Goal: Answer question/provide support: Share knowledge or assist other users

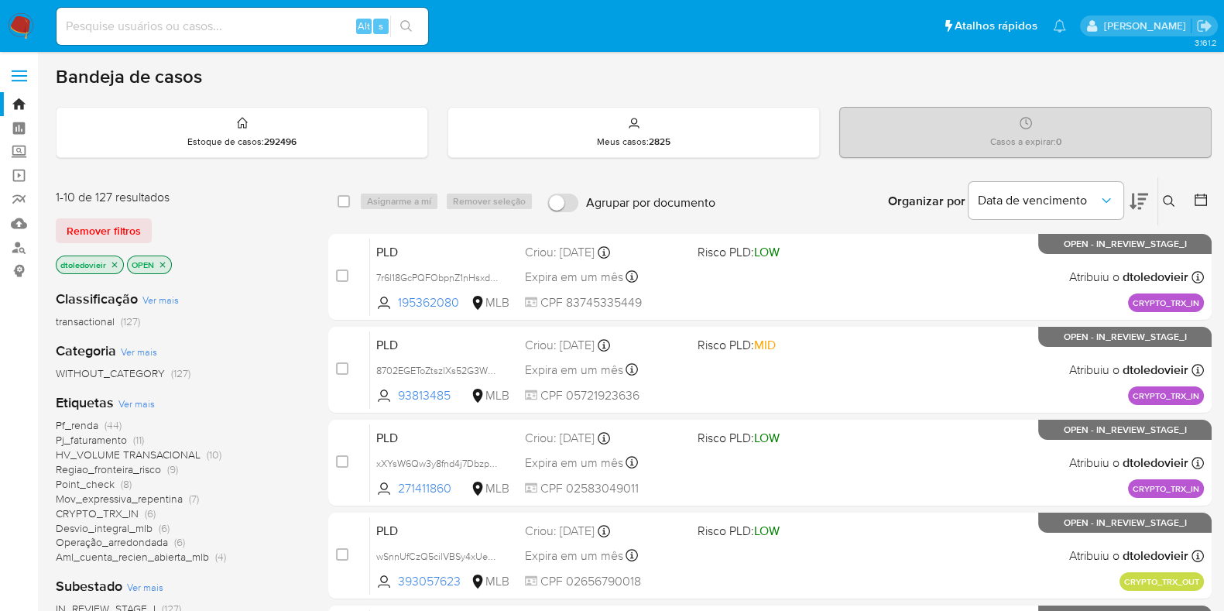
click at [186, 23] on input at bounding box center [243, 26] width 372 height 20
paste input "489779969"
type input "489779969"
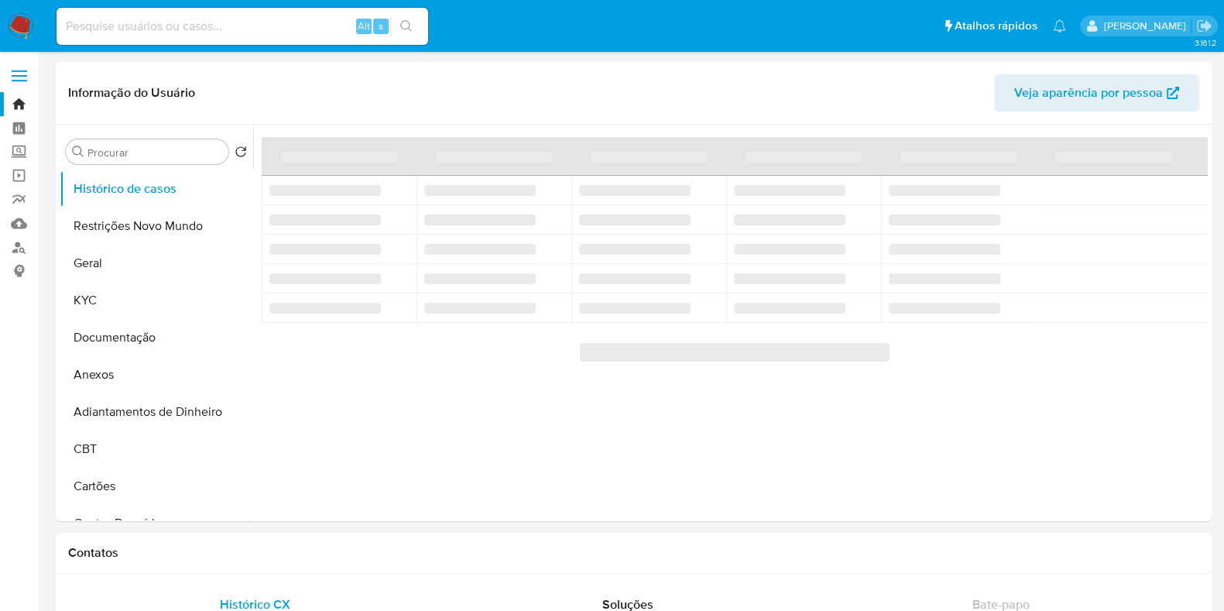
select select "10"
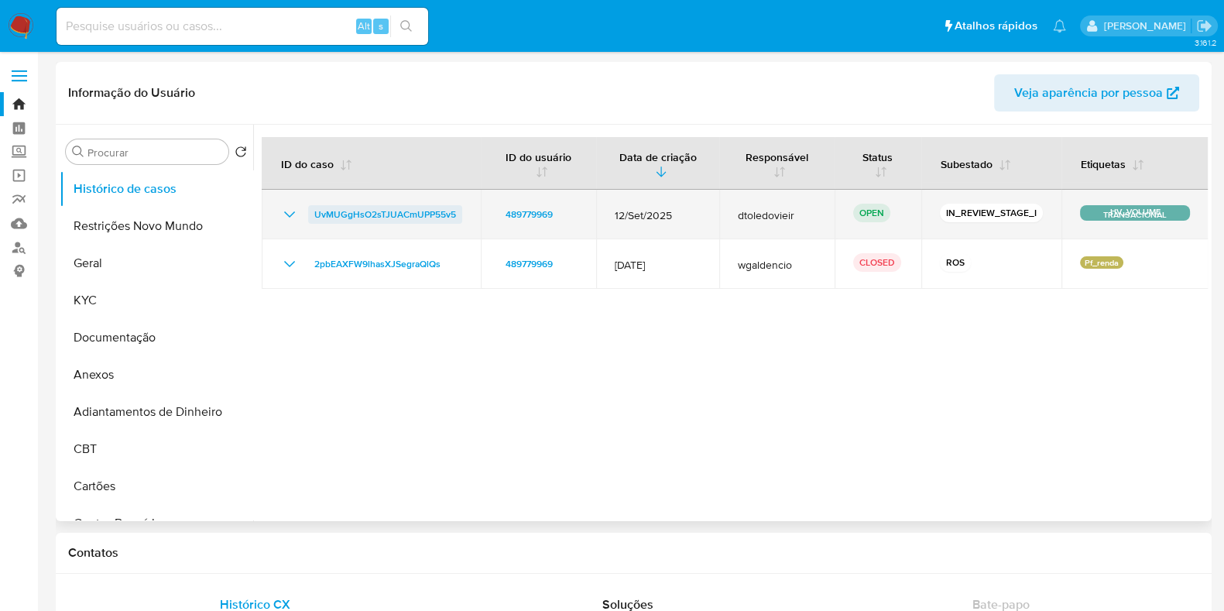
click at [411, 216] on span "UvMUGgHsO2sTJUACmUPP55v5" at bounding box center [385, 214] width 142 height 19
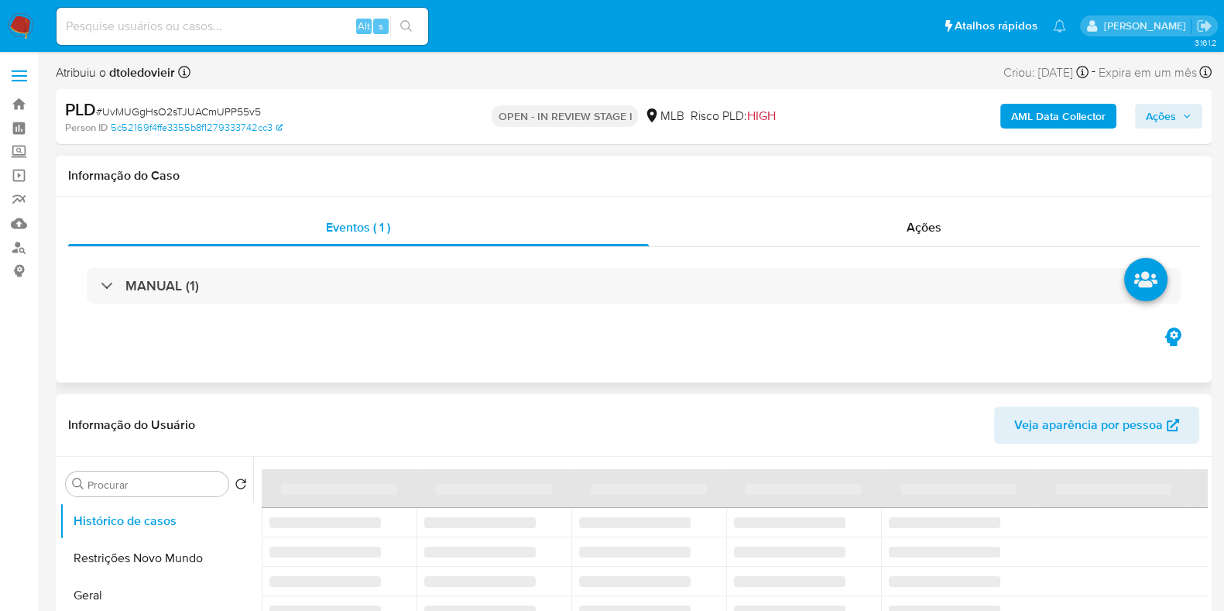
select select "10"
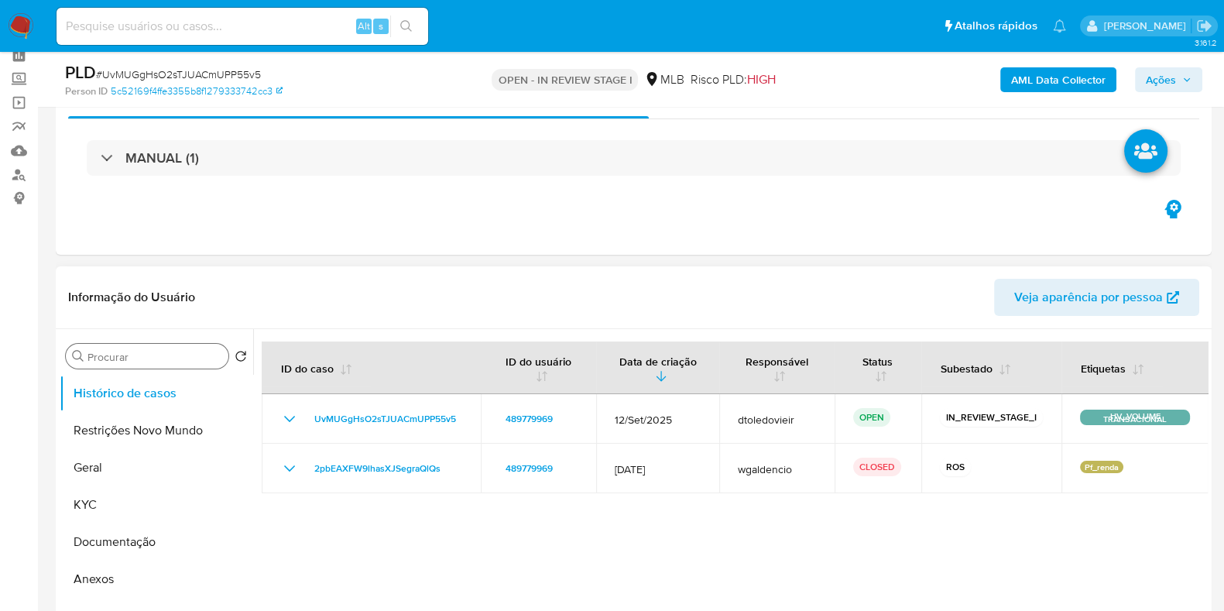
scroll to position [96, 0]
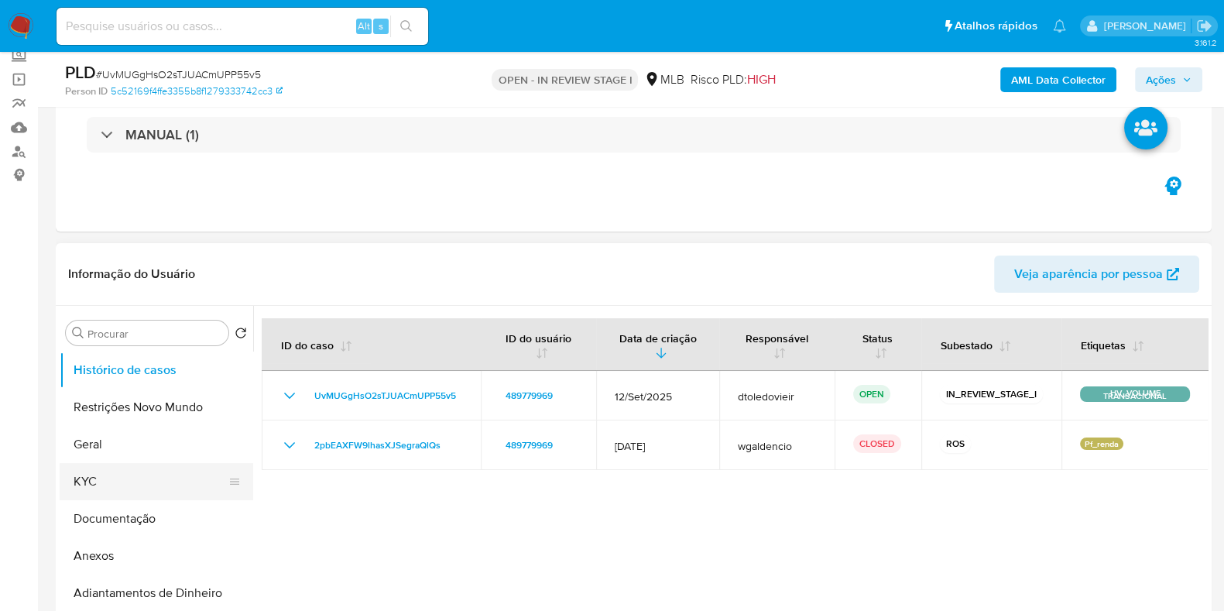
click at [108, 474] on button "KYC" at bounding box center [150, 481] width 181 height 37
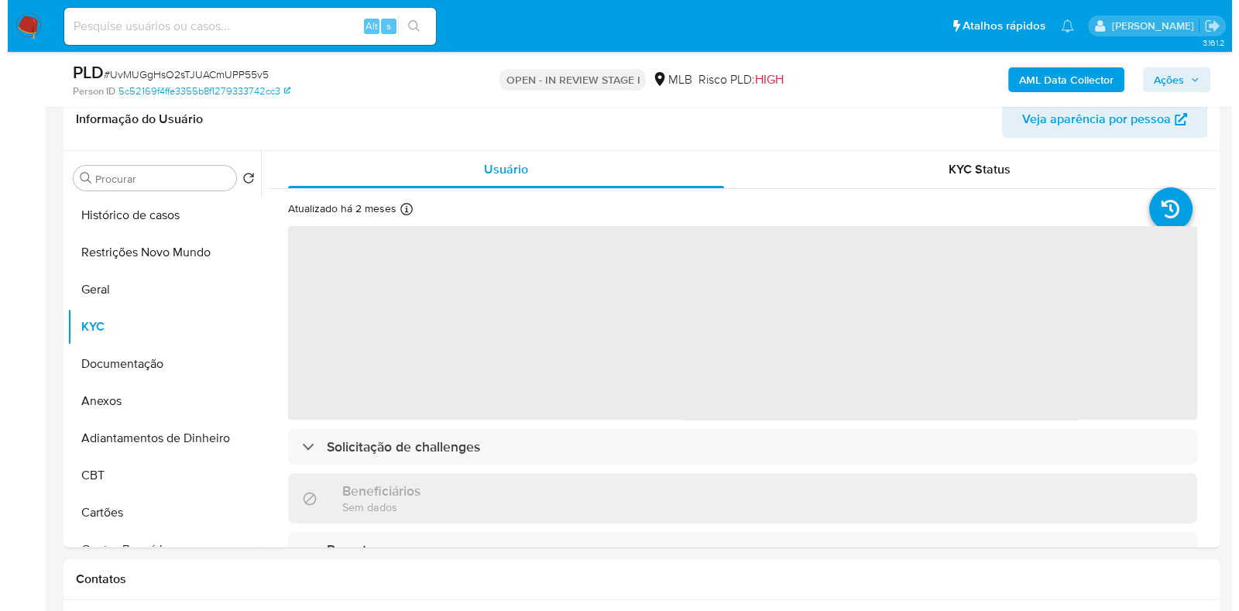
scroll to position [290, 0]
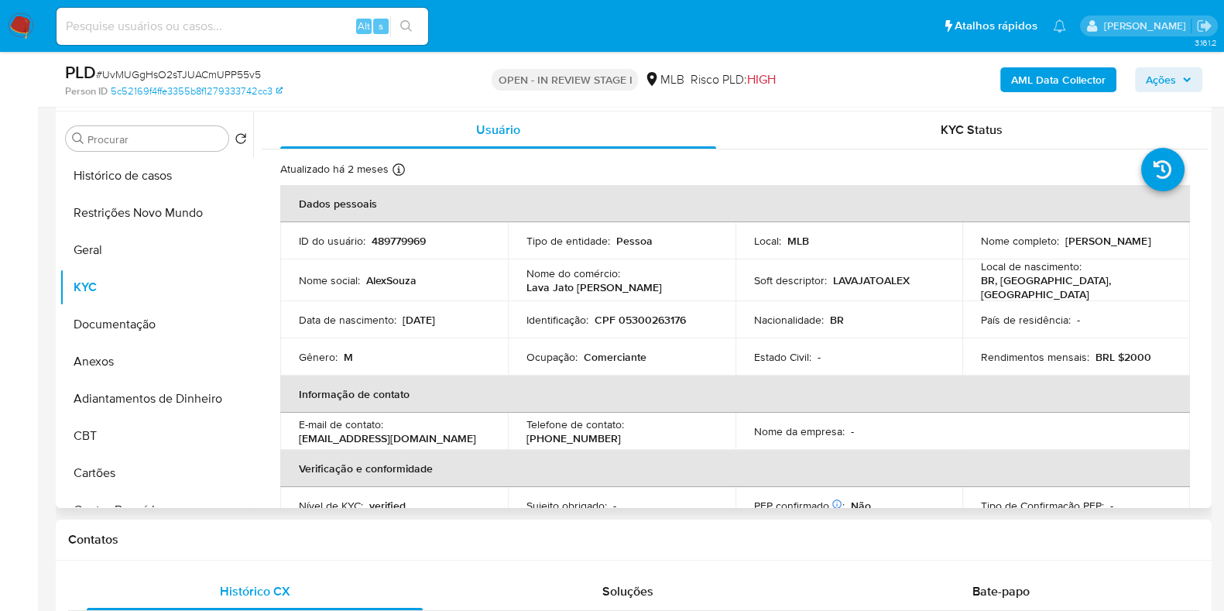
click at [604, 352] on p "Comerciante" at bounding box center [615, 357] width 63 height 14
copy p "Comerciante"
click at [109, 325] on button "Documentação" at bounding box center [150, 324] width 181 height 37
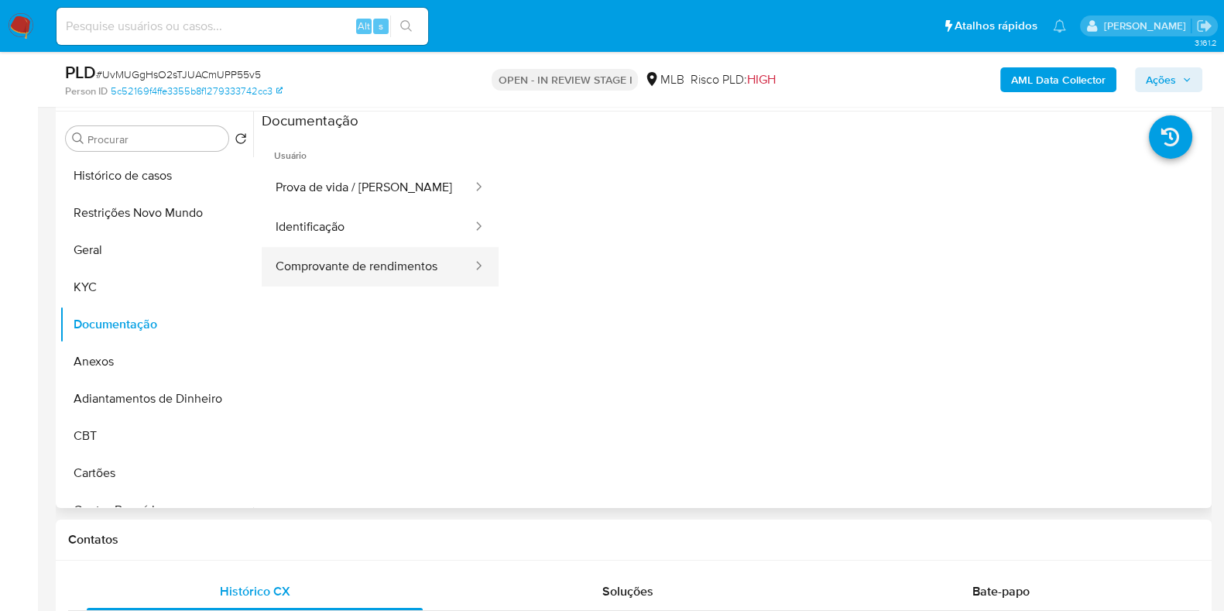
click at [365, 255] on button "Comprovante de rendimentos" at bounding box center [368, 266] width 212 height 39
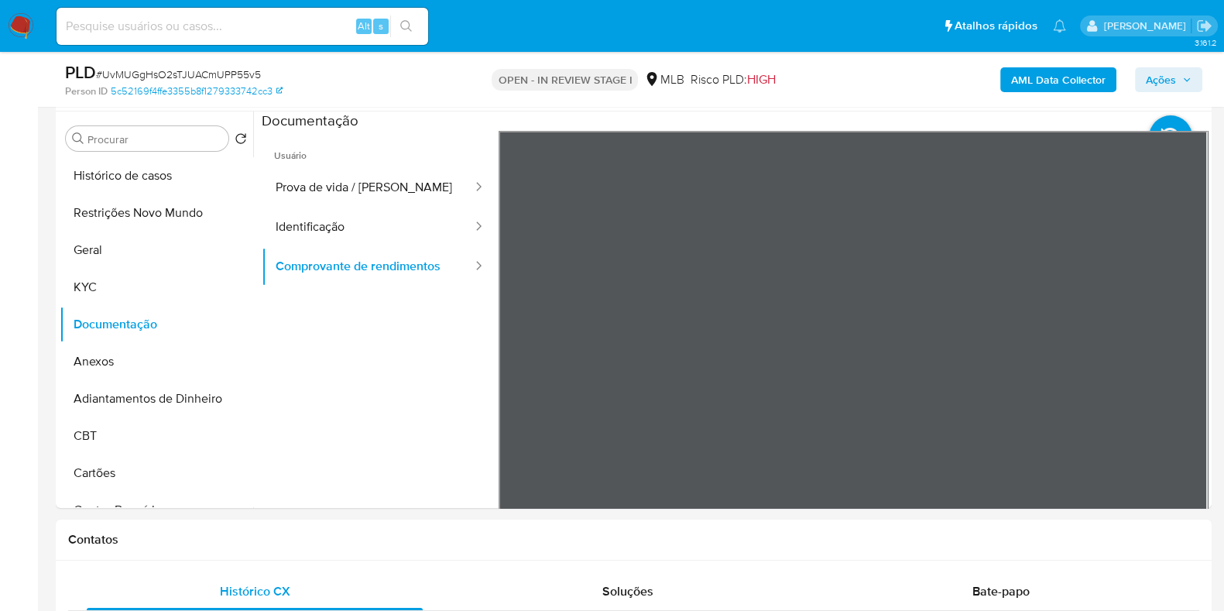
click at [1046, 87] on b "AML Data Collector" at bounding box center [1058, 79] width 94 height 25
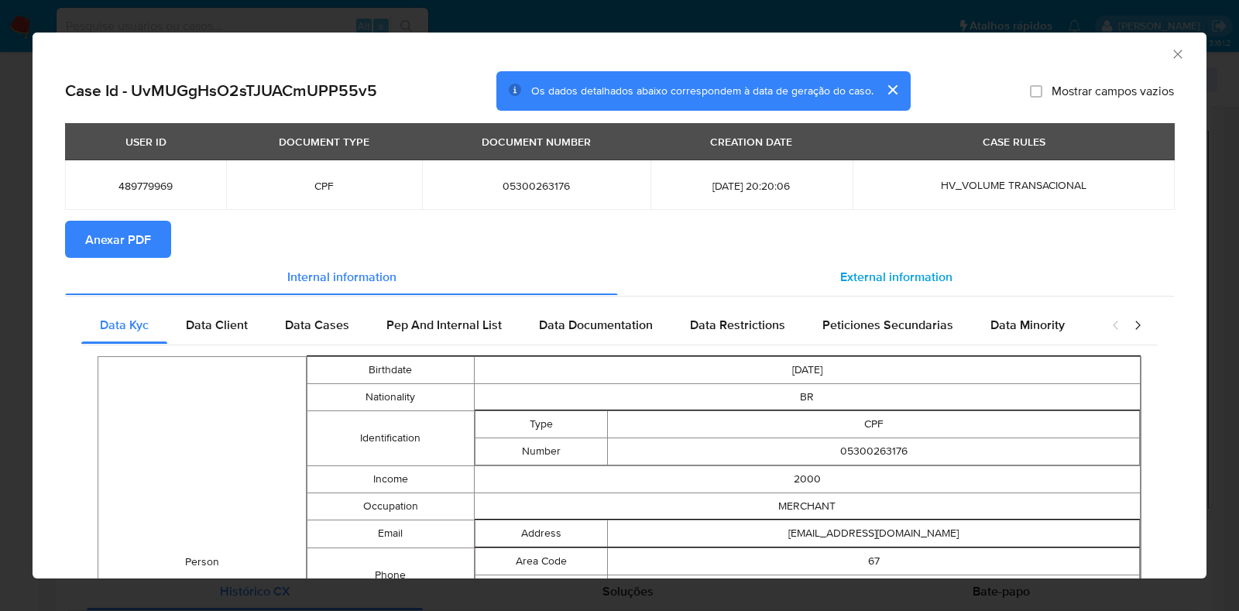
click at [844, 265] on div "External information" at bounding box center [896, 276] width 556 height 37
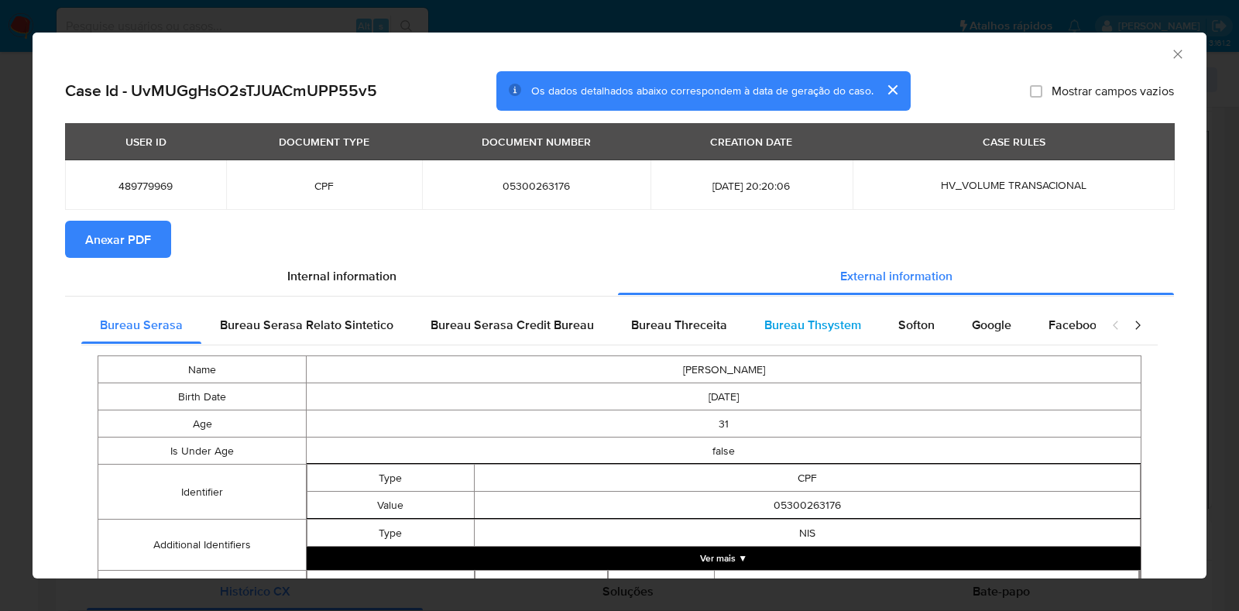
click at [798, 324] on span "Bureau Thsystem" at bounding box center [812, 325] width 97 height 18
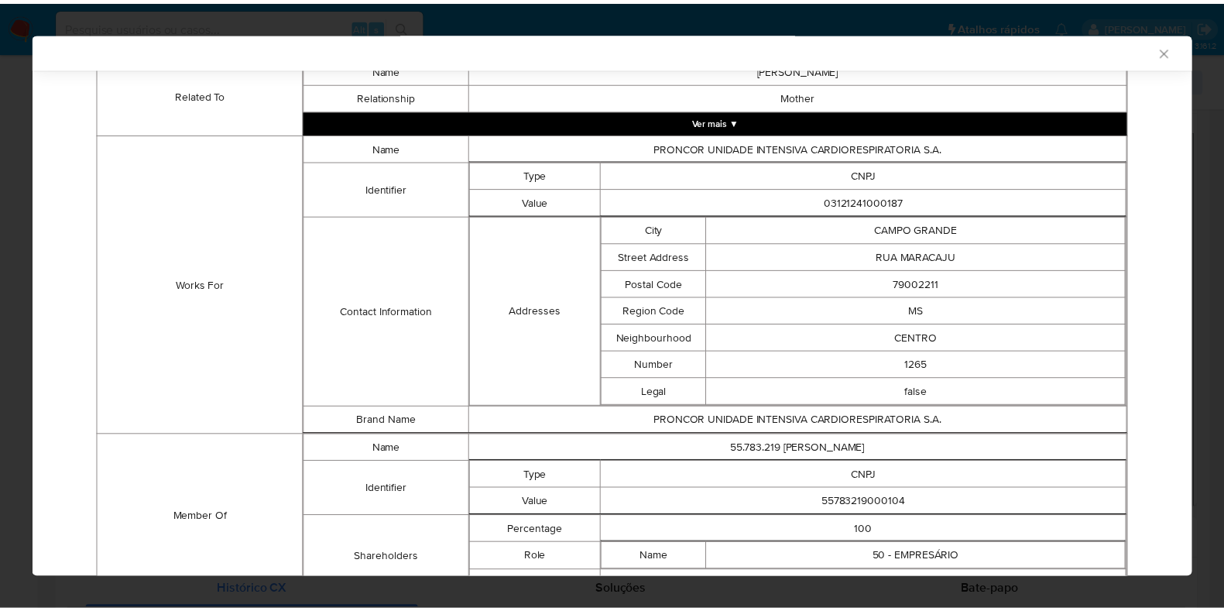
scroll to position [1064, 0]
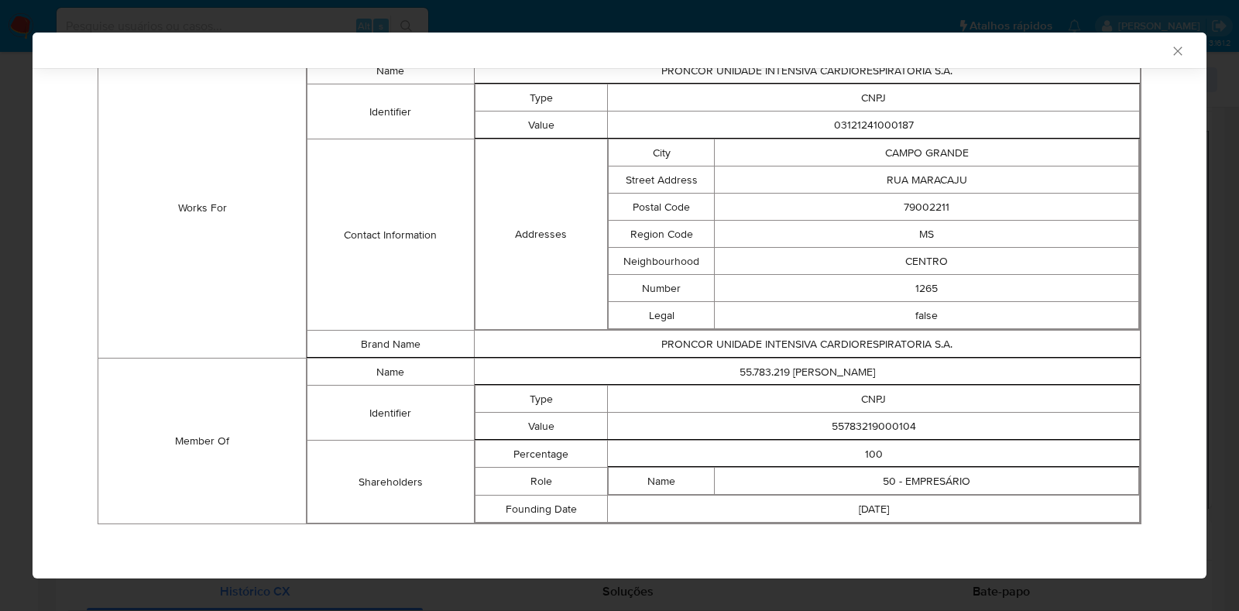
click at [841, 420] on td "55783219000104" at bounding box center [874, 426] width 532 height 27
copy td "55783219000104"
click at [12, 246] on div "AML Data Collector Case Id - UvMUGgHsO2sTJUACmUPP55v5 Os dados detalhados abaix…" at bounding box center [619, 305] width 1239 height 611
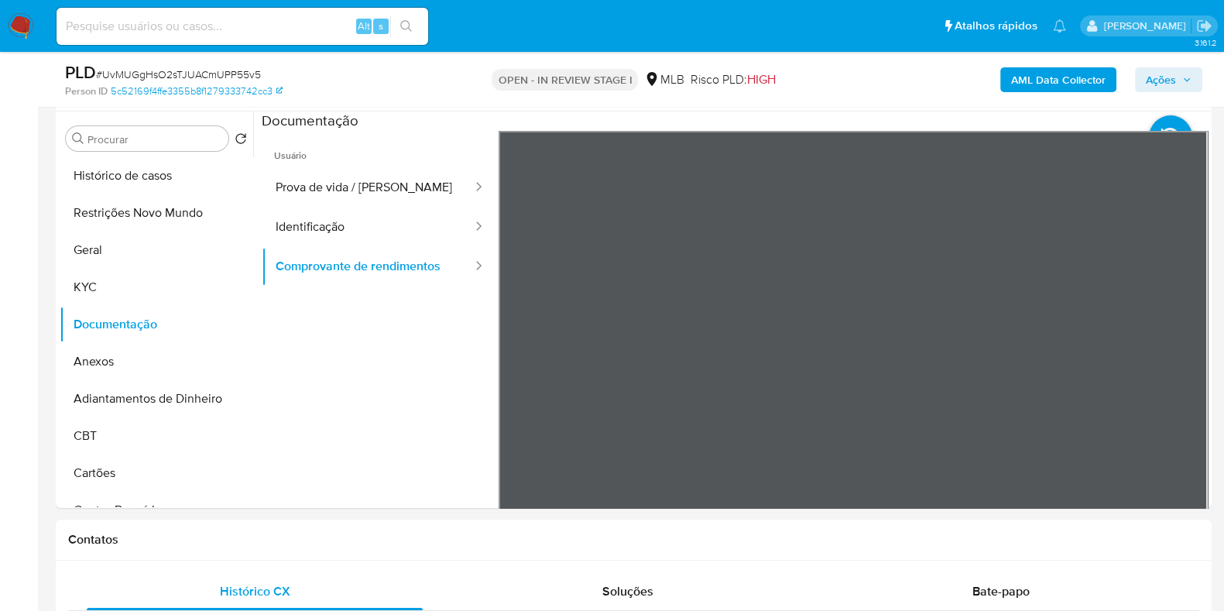
click at [1192, 74] on button "Ações" at bounding box center [1168, 79] width 67 height 25
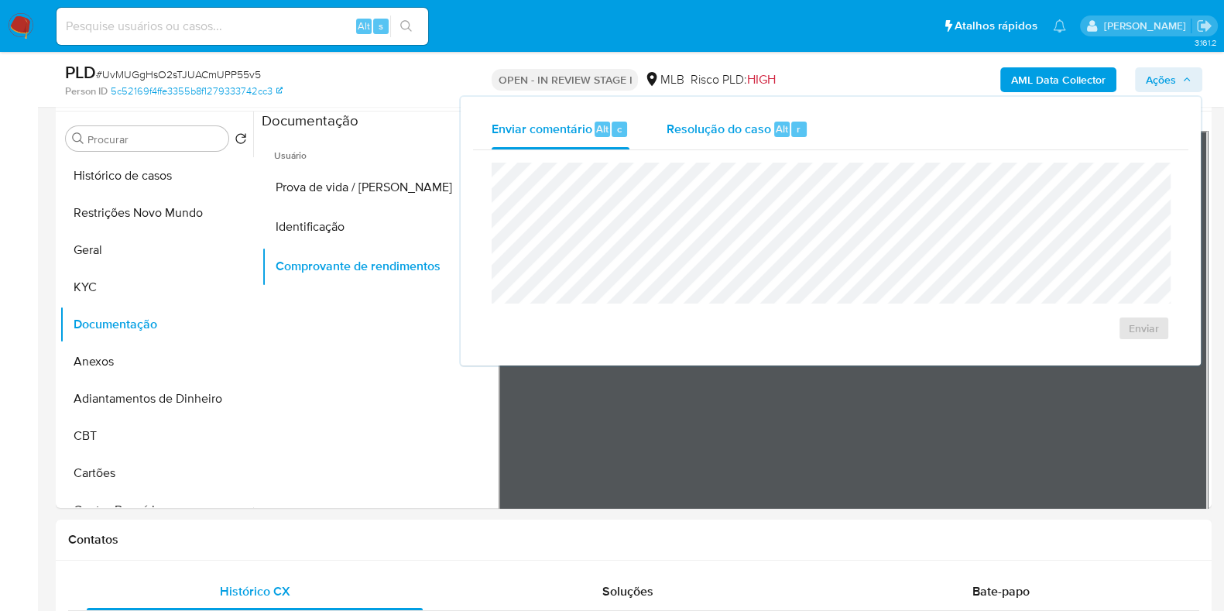
click at [713, 142] on div "Resolução do caso Alt r" at bounding box center [737, 129] width 142 height 40
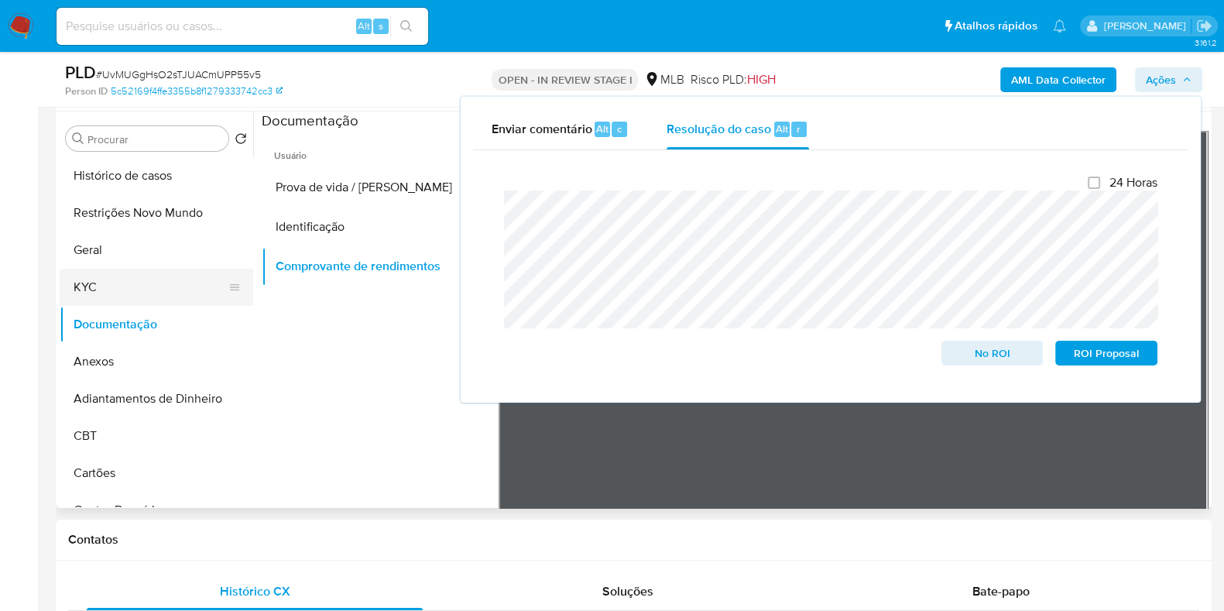
click at [125, 278] on button "KYC" at bounding box center [150, 287] width 181 height 37
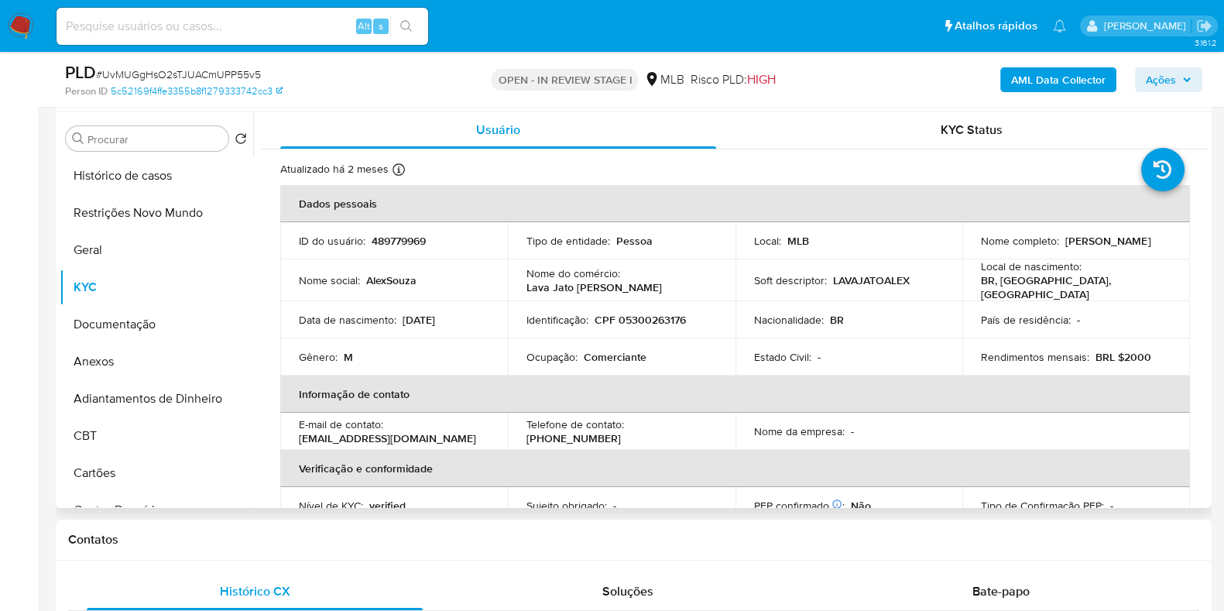
drag, startPoint x: 1085, startPoint y: 249, endPoint x: 961, endPoint y: 246, distance: 123.9
click at [962, 246] on td "Nome completo : Alex Sabino Sipriano" at bounding box center [1076, 240] width 228 height 37
copy p "Alex Sabino Sipriano"
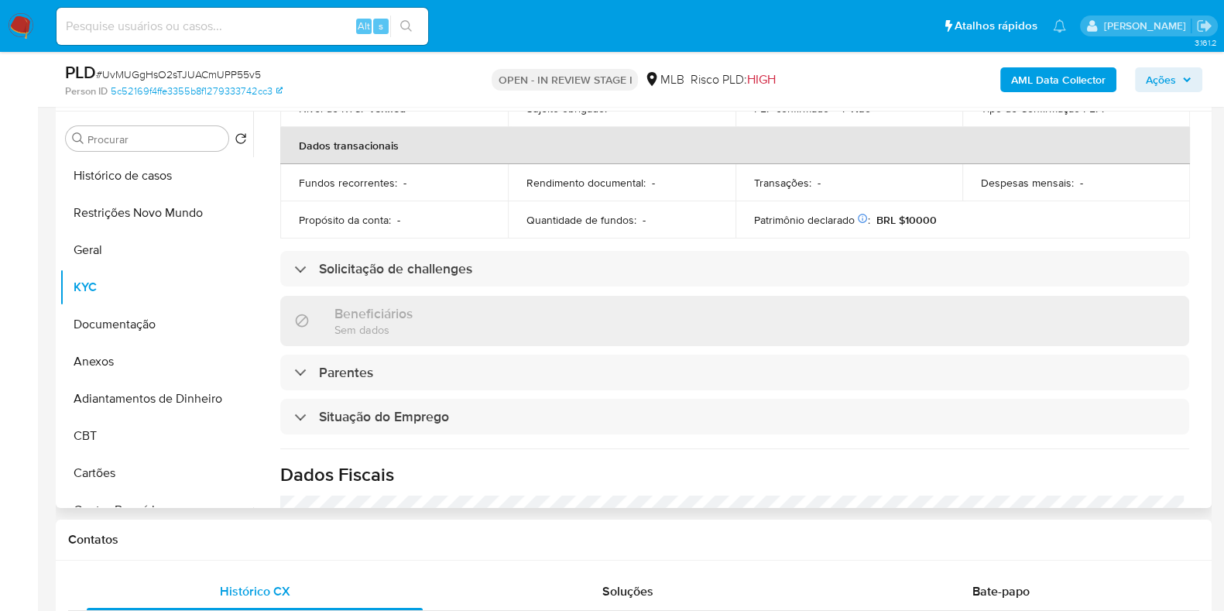
scroll to position [0, 0]
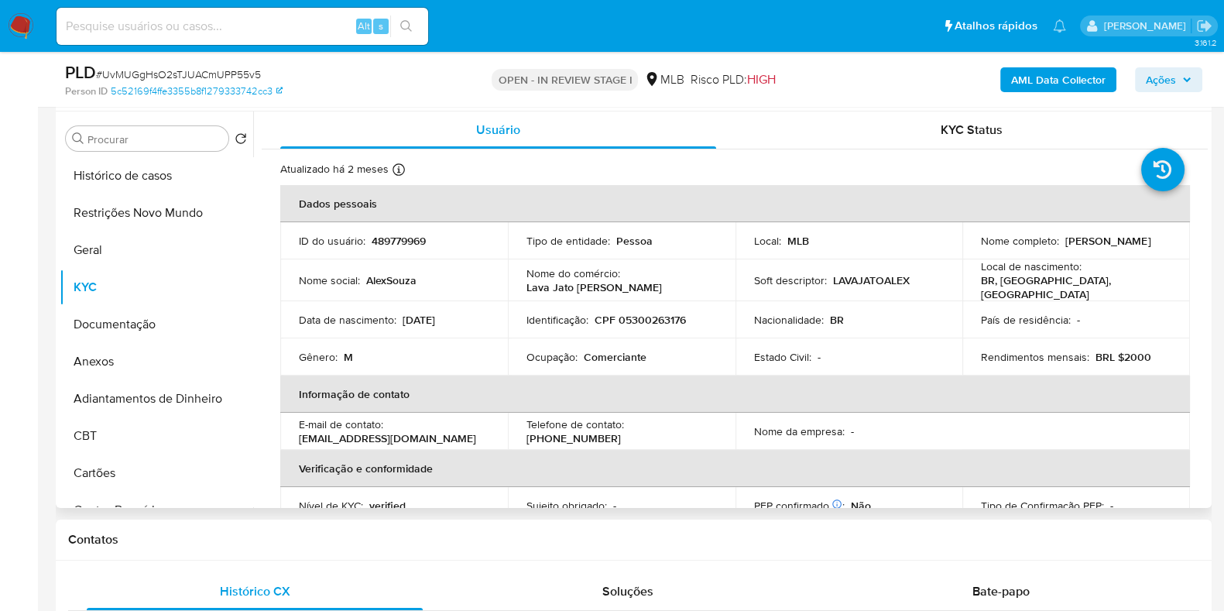
click at [663, 315] on p "CPF 05300263176" at bounding box center [640, 320] width 91 height 14
copy p "05300263176"
click at [155, 220] on button "Restrições Novo Mundo" at bounding box center [150, 212] width 181 height 37
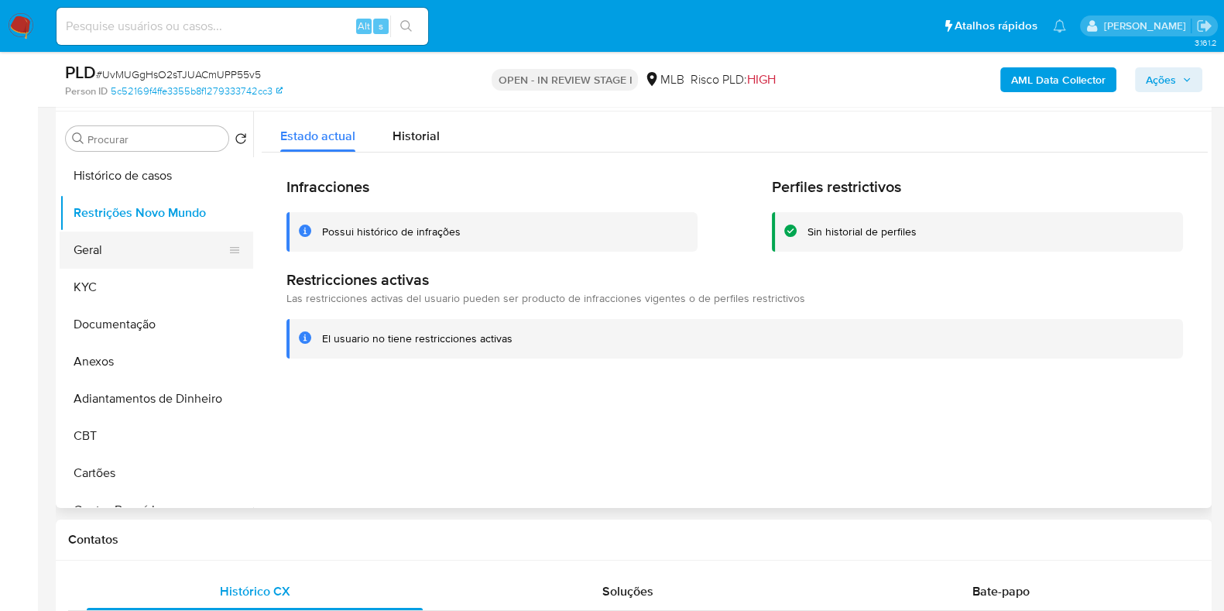
click at [133, 251] on button "Geral" at bounding box center [150, 249] width 181 height 37
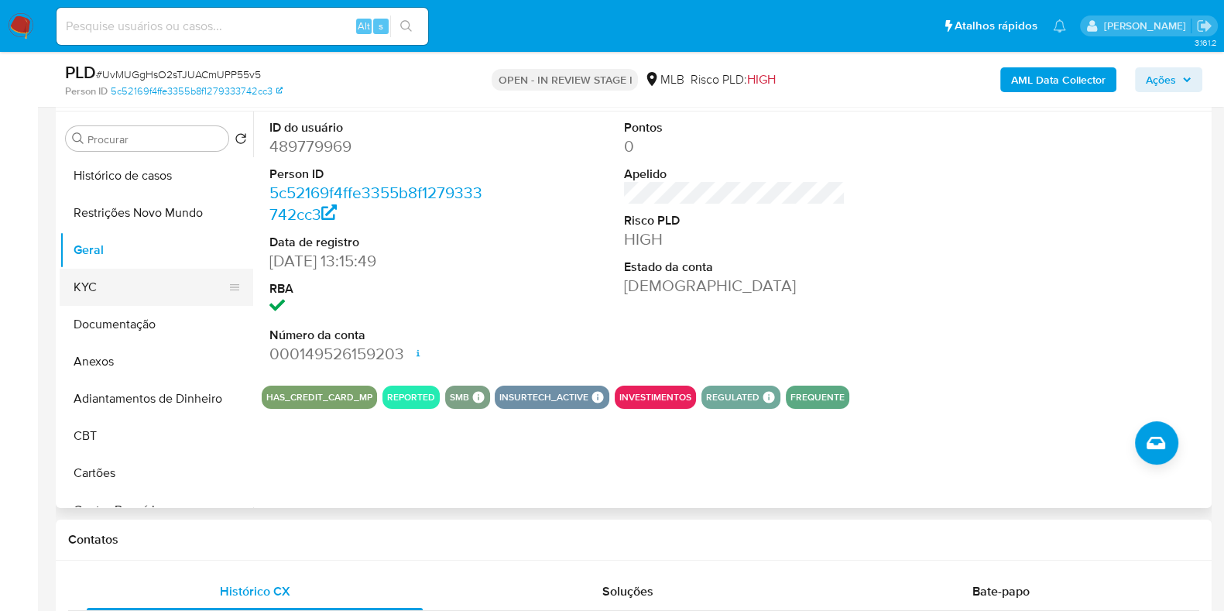
click at [125, 284] on button "KYC" at bounding box center [150, 287] width 181 height 37
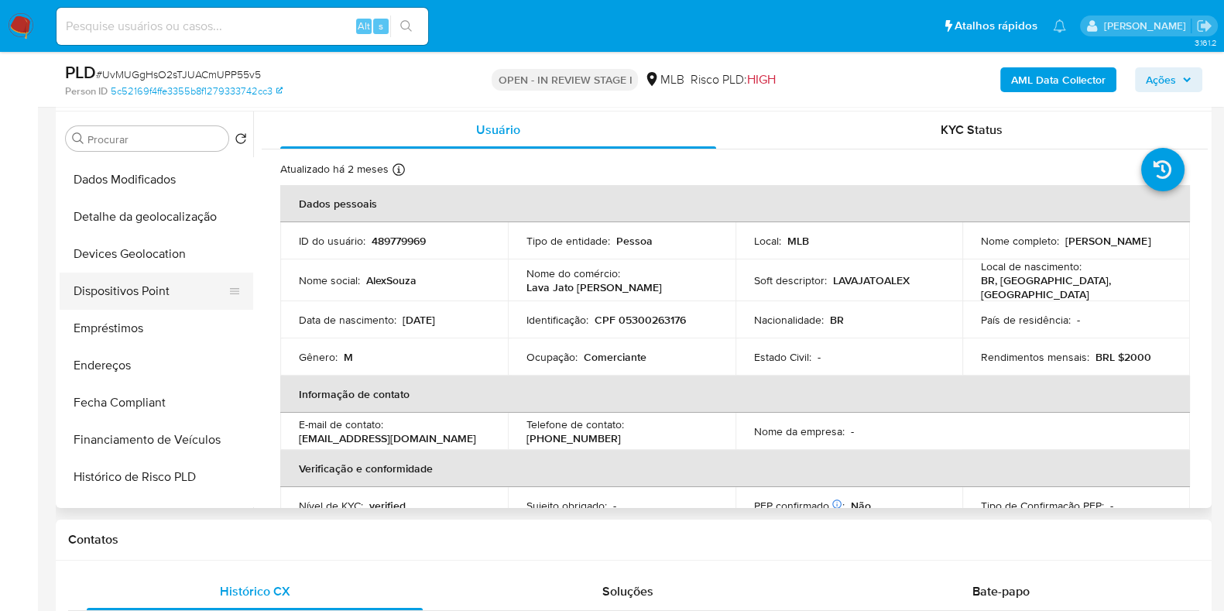
scroll to position [386, 0]
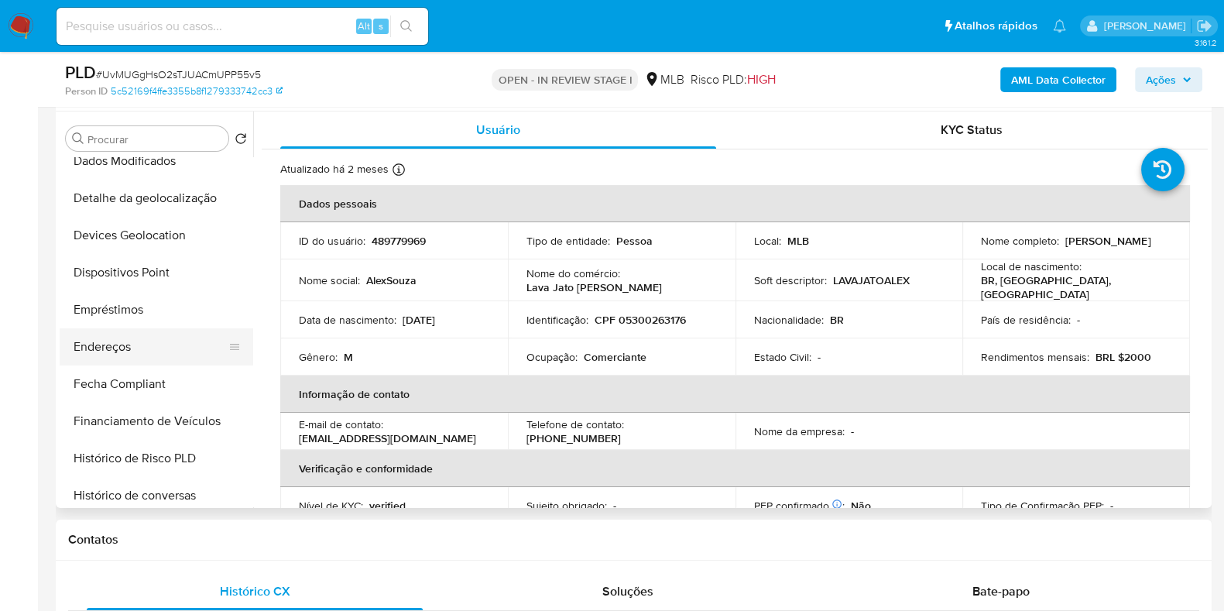
click at [111, 343] on button "Endereços" at bounding box center [150, 346] width 181 height 37
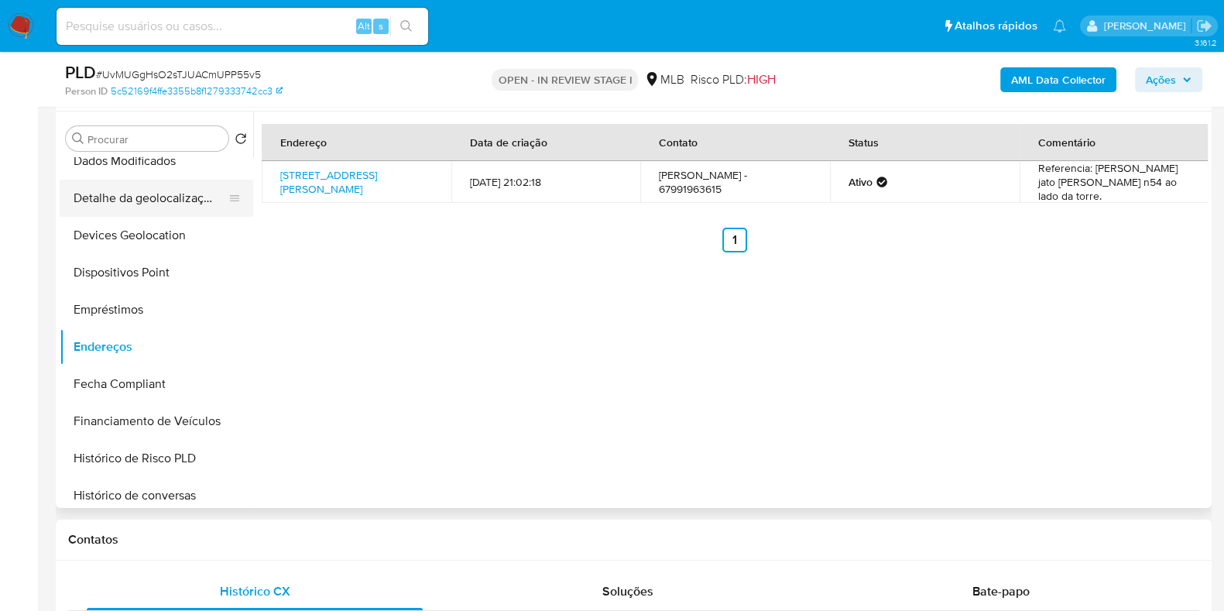
click at [170, 203] on button "Detalhe da geolocalização" at bounding box center [150, 198] width 181 height 37
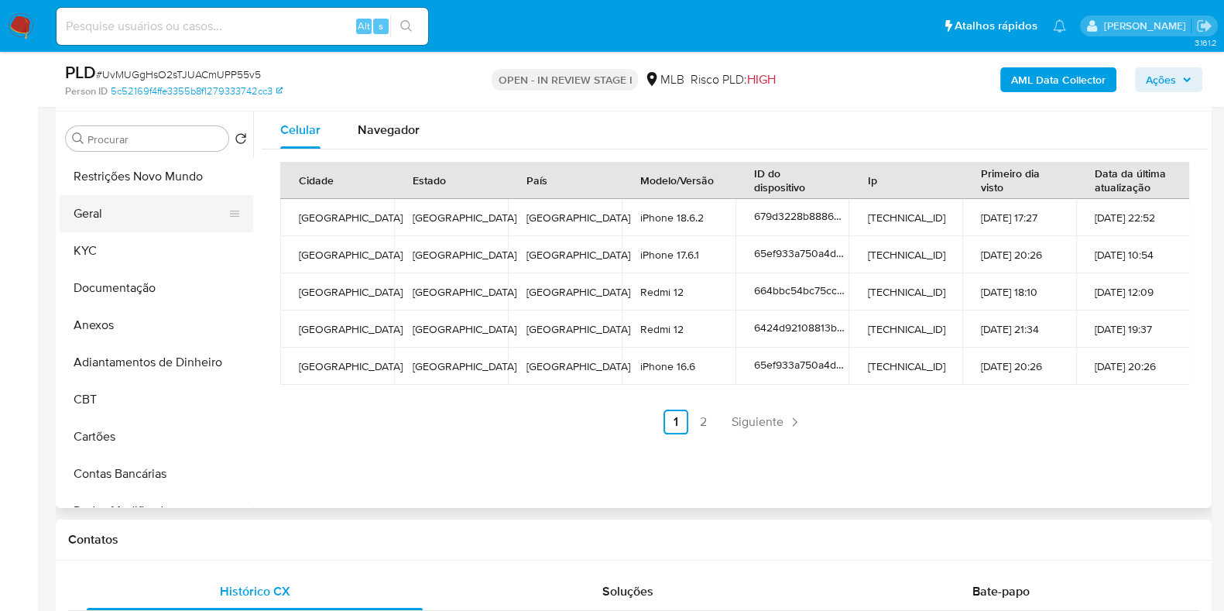
scroll to position [0, 0]
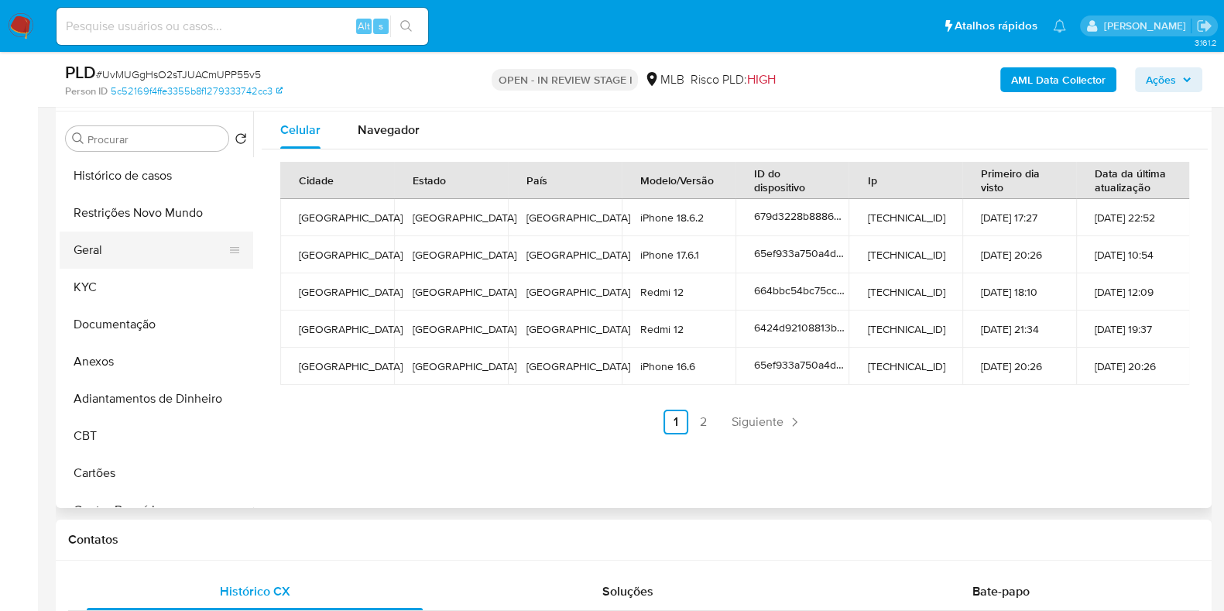
click at [155, 231] on button "Geral" at bounding box center [150, 249] width 181 height 37
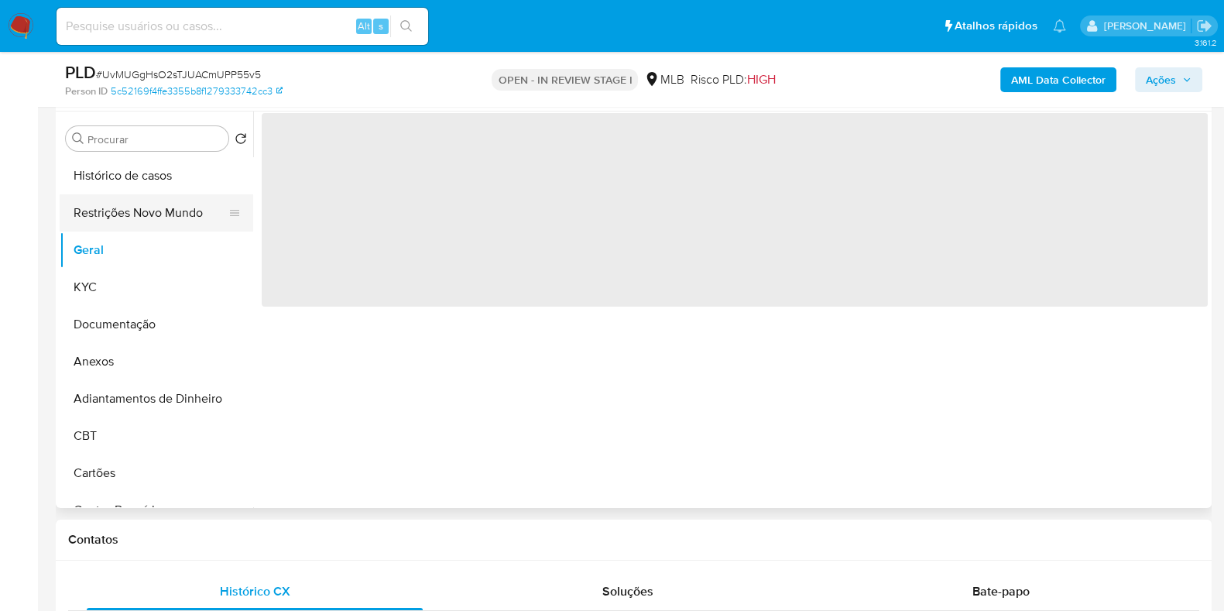
click at [159, 218] on button "Restrições Novo Mundo" at bounding box center [150, 212] width 181 height 37
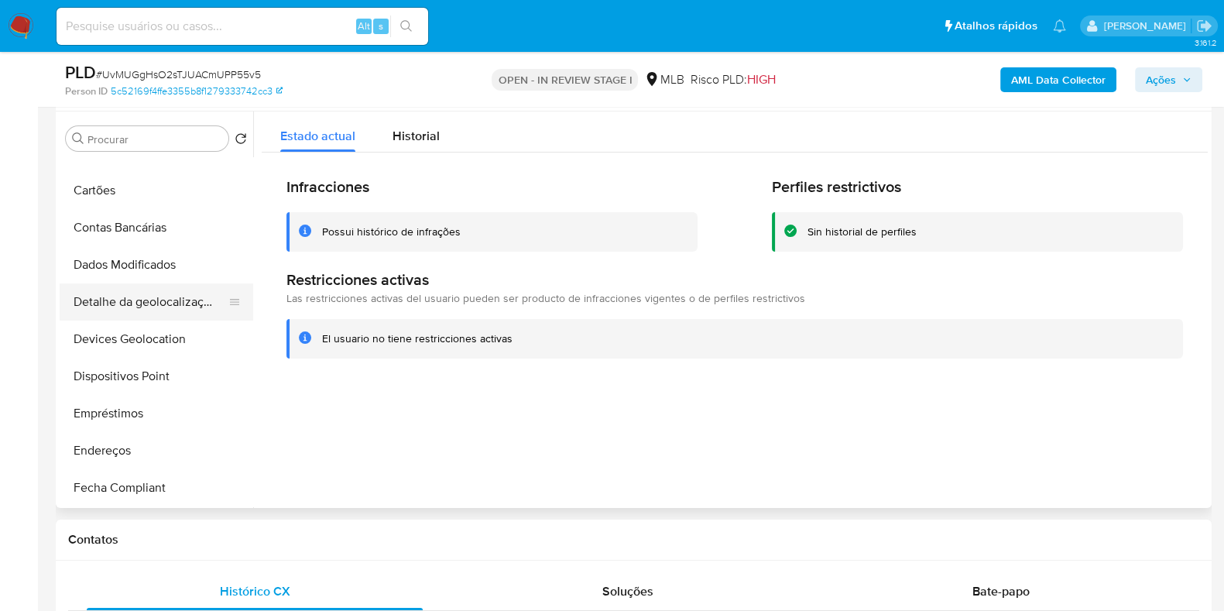
scroll to position [290, 0]
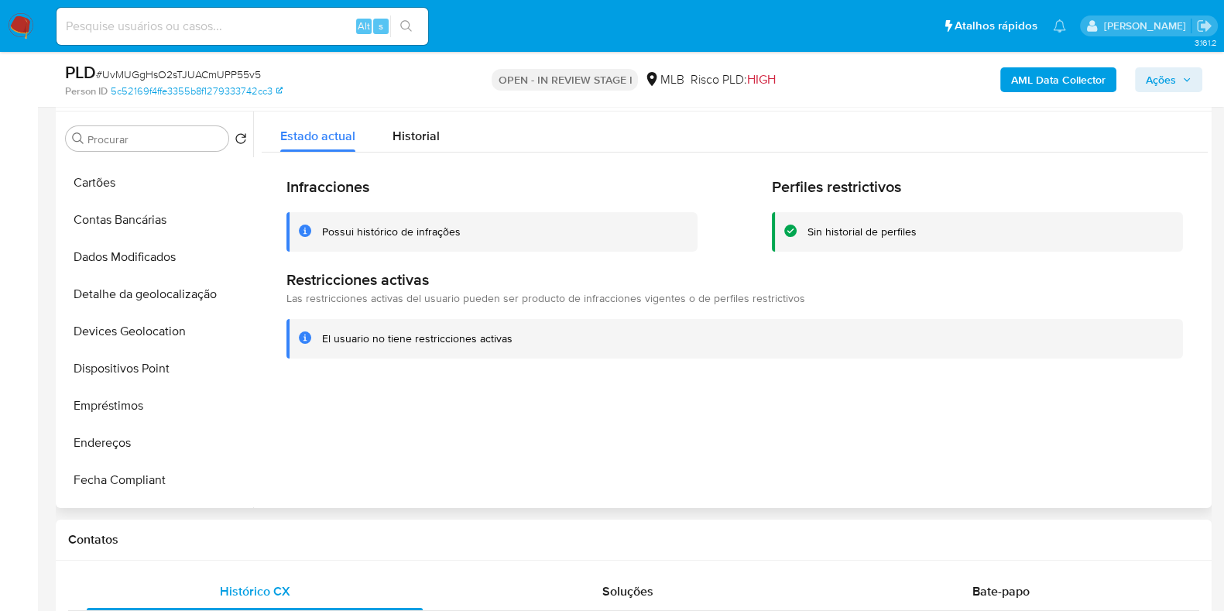
drag, startPoint x: 140, startPoint y: 372, endPoint x: 295, endPoint y: 397, distance: 156.9
click at [140, 372] on button "Dispositivos Point" at bounding box center [157, 368] width 194 height 37
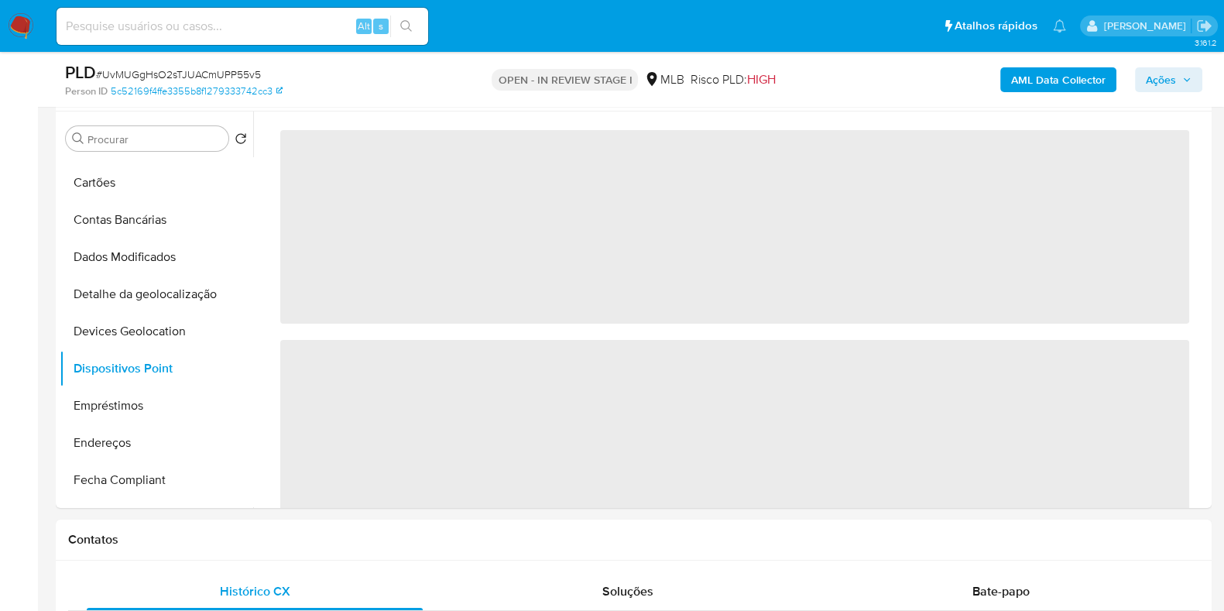
click at [310, 61] on div "PLD # UvMUGgHsO2sTJUACmUPP55v5" at bounding box center [251, 72] width 373 height 23
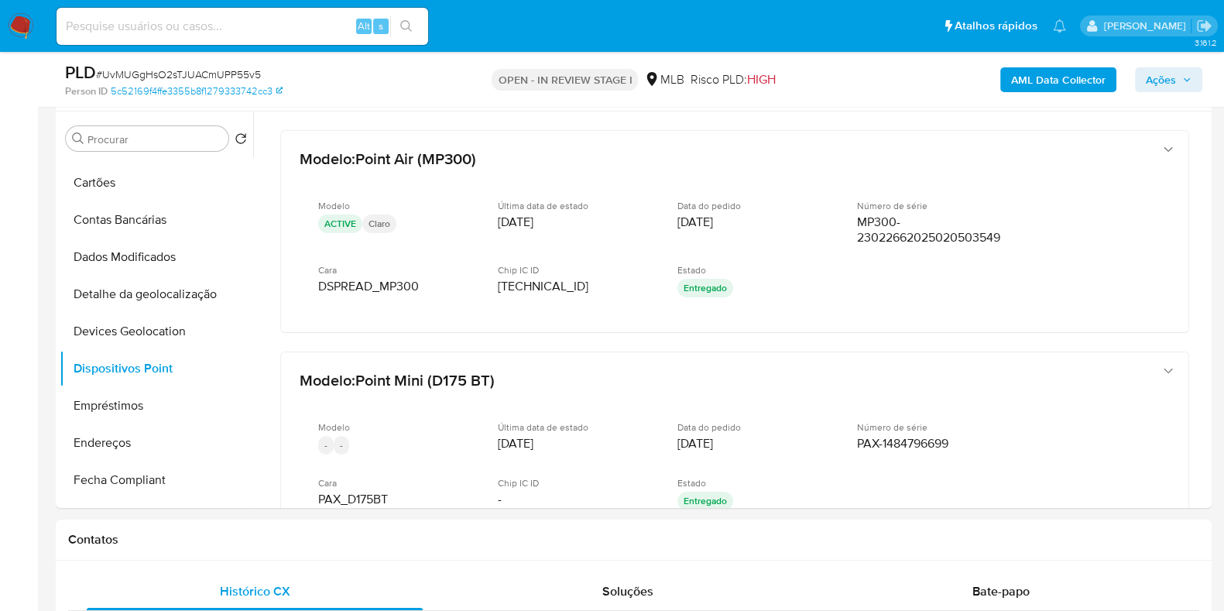
click at [1068, 82] on b "AML Data Collector" at bounding box center [1058, 79] width 94 height 25
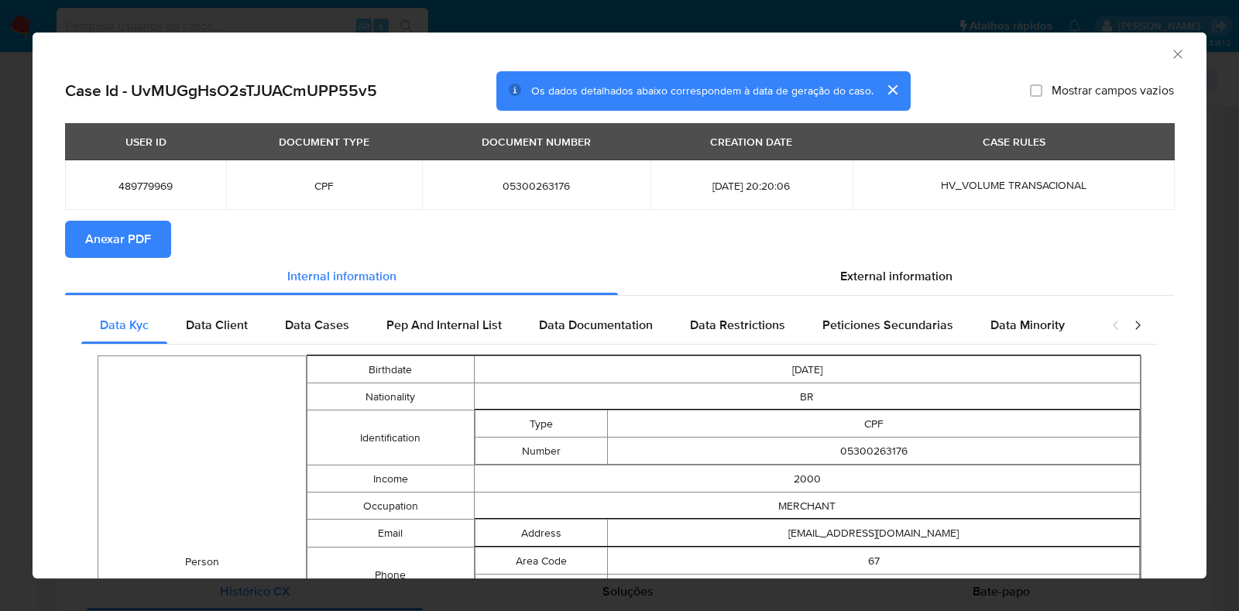
click at [105, 238] on span "Anexar PDF" at bounding box center [118, 239] width 66 height 34
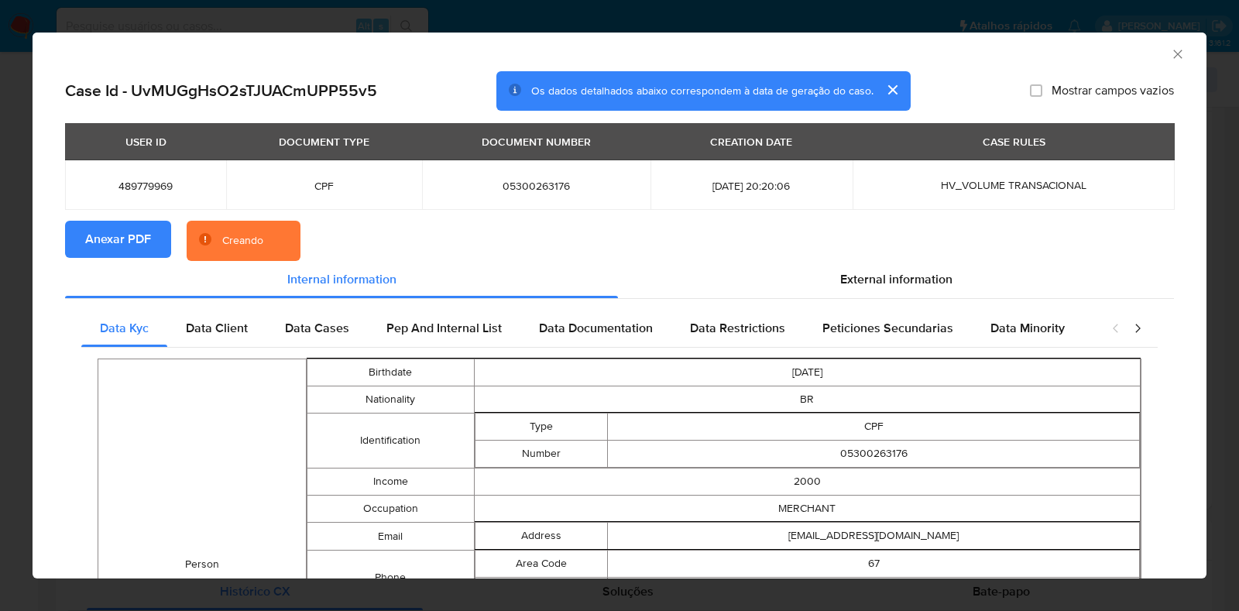
click at [21, 259] on div "AML Data Collector Case Id - UvMUGgHsO2sTJUACmUPP55v5 Os dados detalhados abaix…" at bounding box center [619, 305] width 1239 height 611
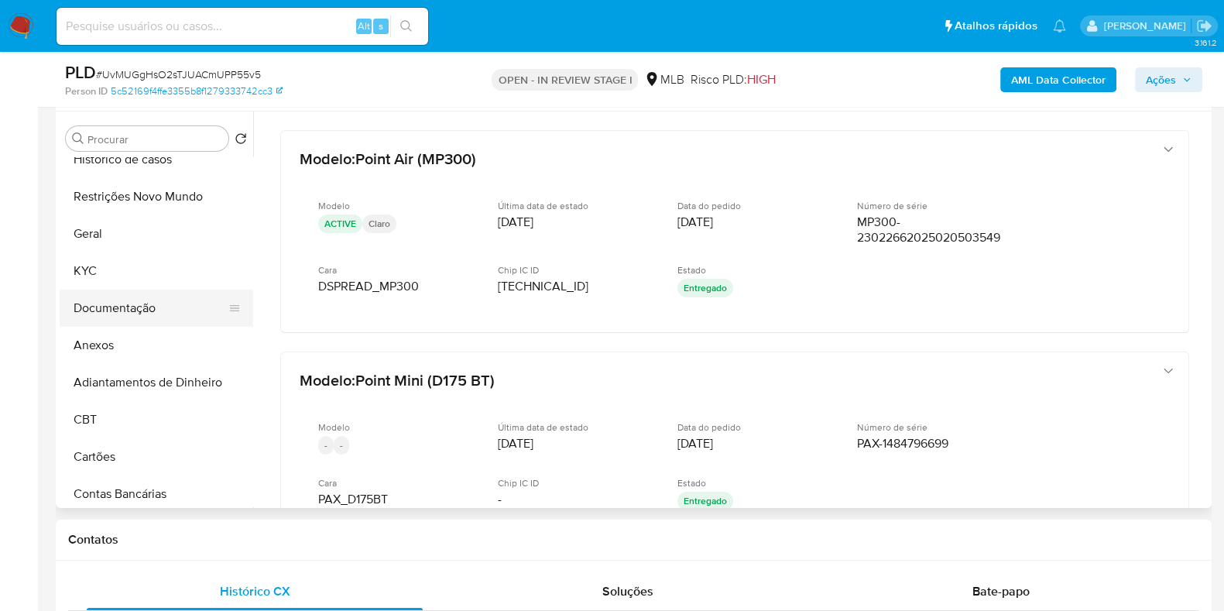
scroll to position [0, 0]
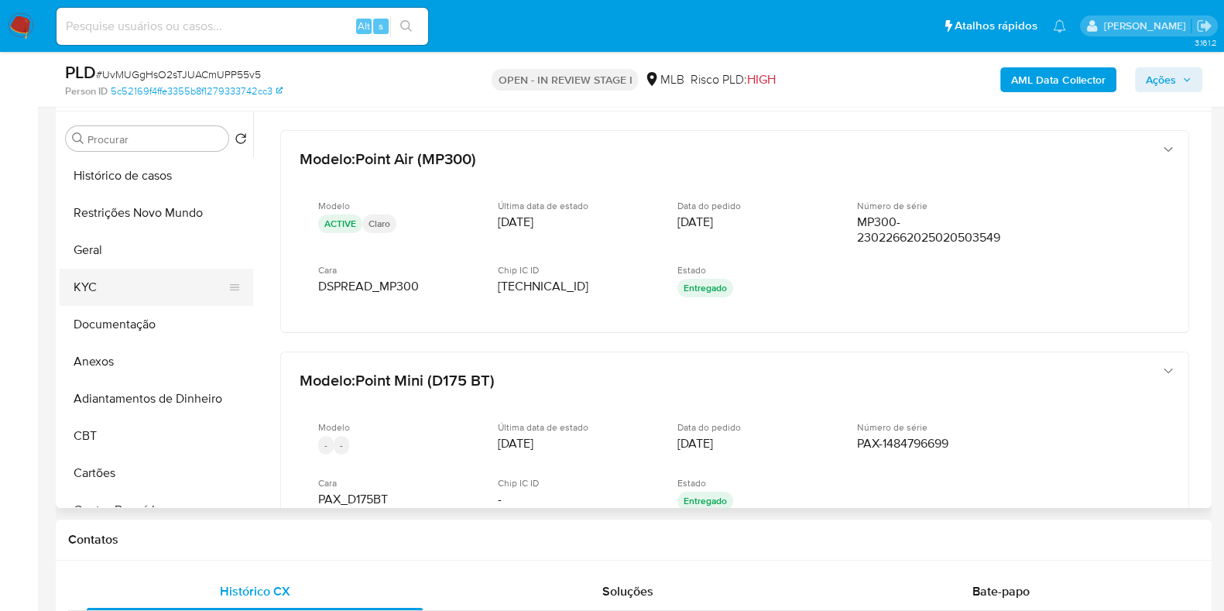
click at [141, 300] on button "KYC" at bounding box center [150, 287] width 181 height 37
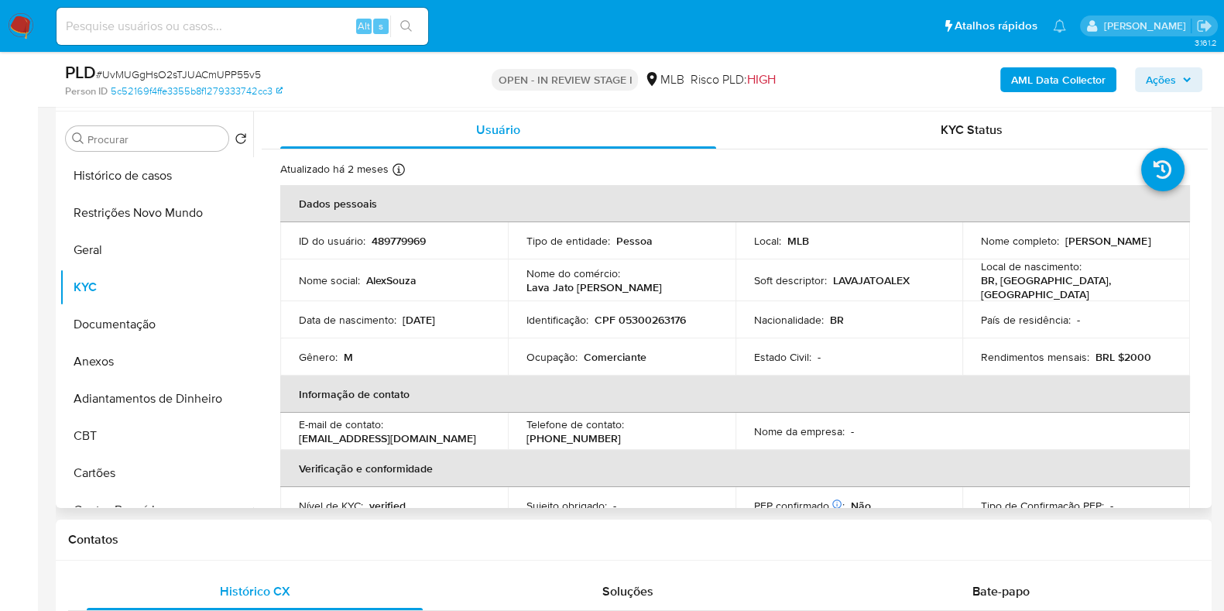
drag, startPoint x: 1107, startPoint y: 245, endPoint x: 967, endPoint y: 247, distance: 140.1
click at [967, 247] on td "Nome completo : Alex Sabino Sipriano" at bounding box center [1076, 240] width 228 height 37
copy p "Alex Sabino Sipriano"
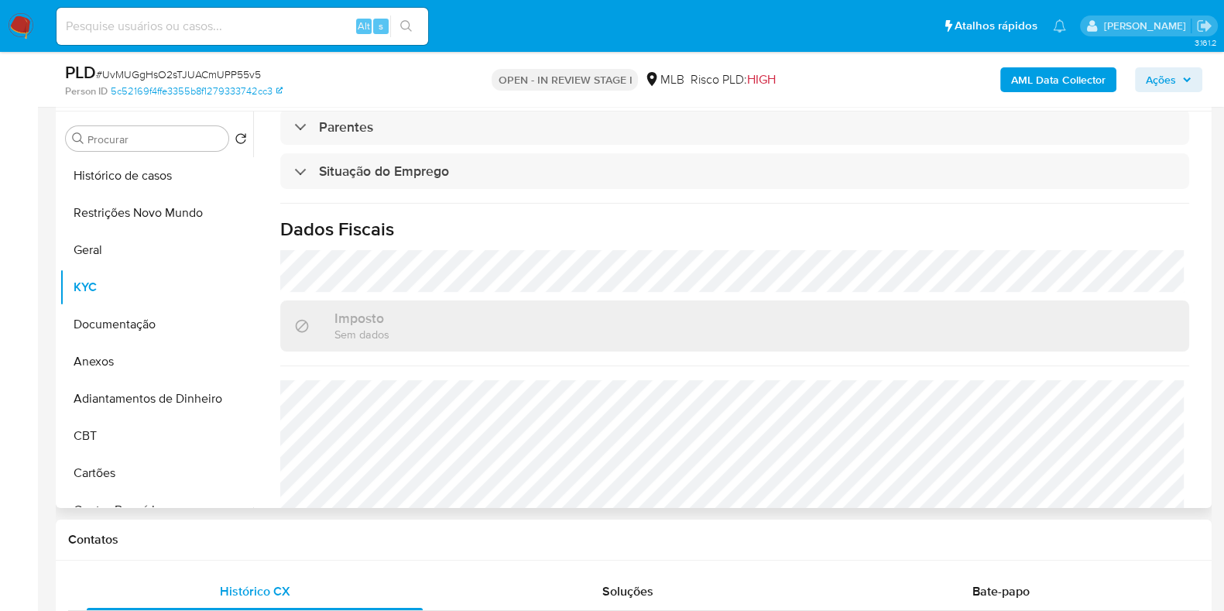
scroll to position [673, 0]
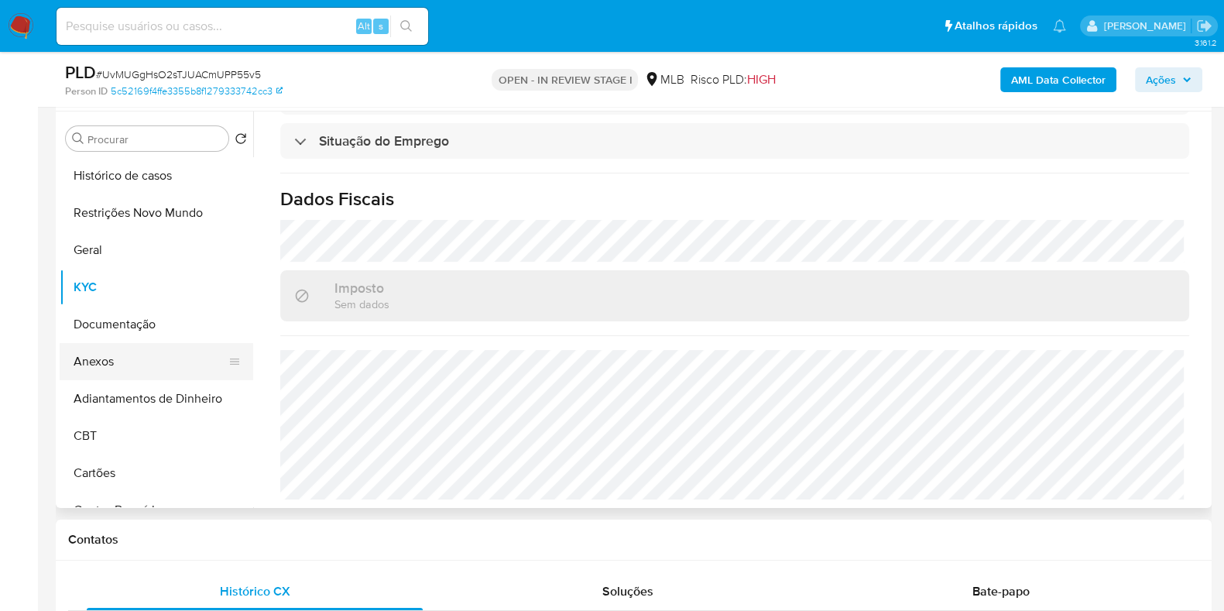
click at [118, 352] on button "Anexos" at bounding box center [150, 361] width 181 height 37
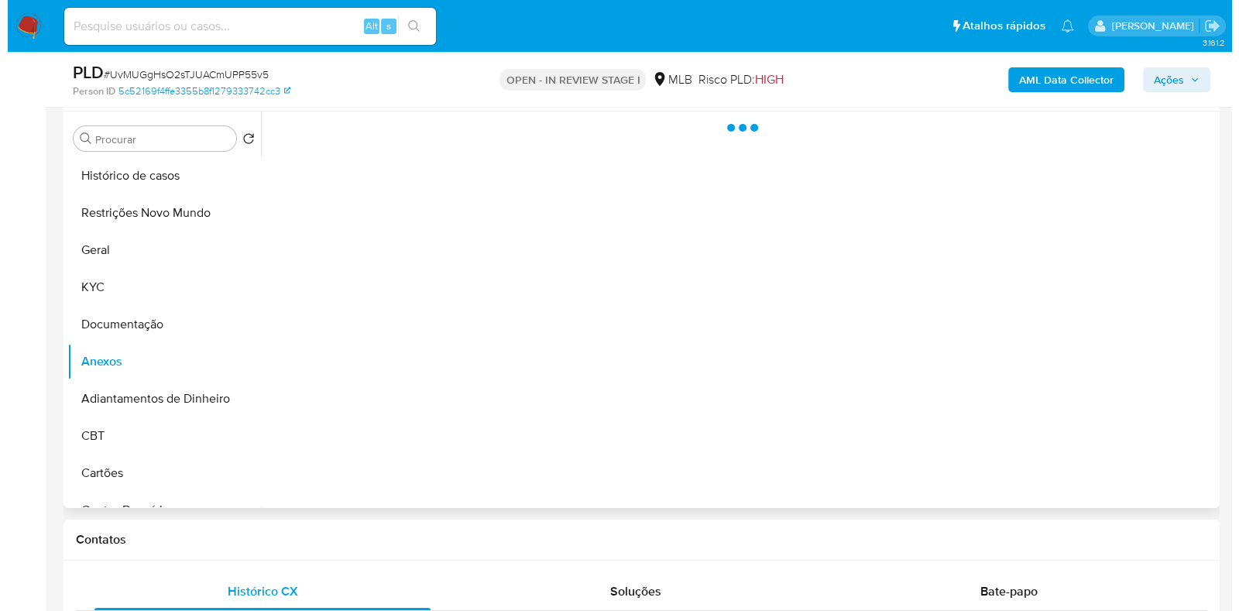
scroll to position [0, 0]
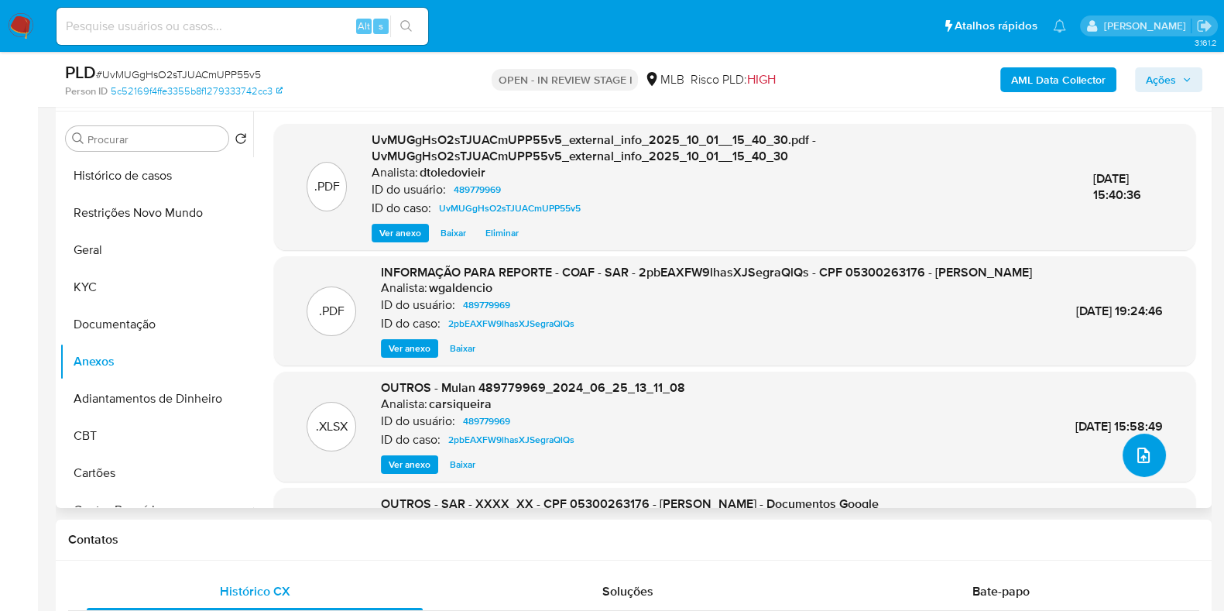
click at [1137, 456] on icon "upload-file" at bounding box center [1143, 455] width 19 height 19
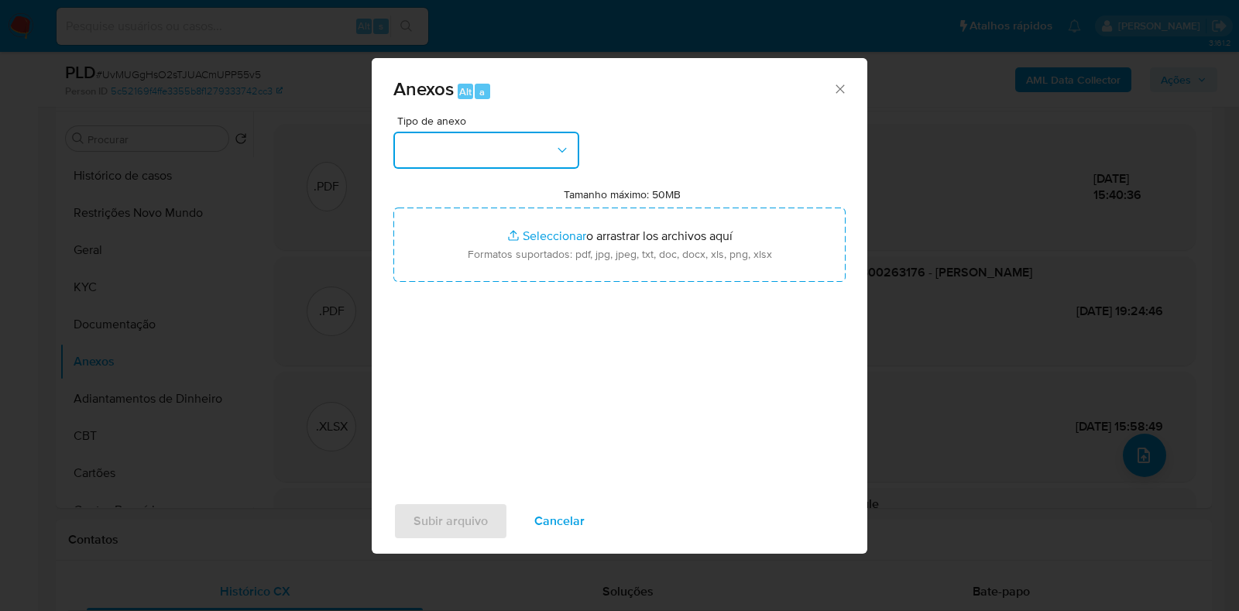
click at [464, 162] on button "button" at bounding box center [486, 150] width 186 height 37
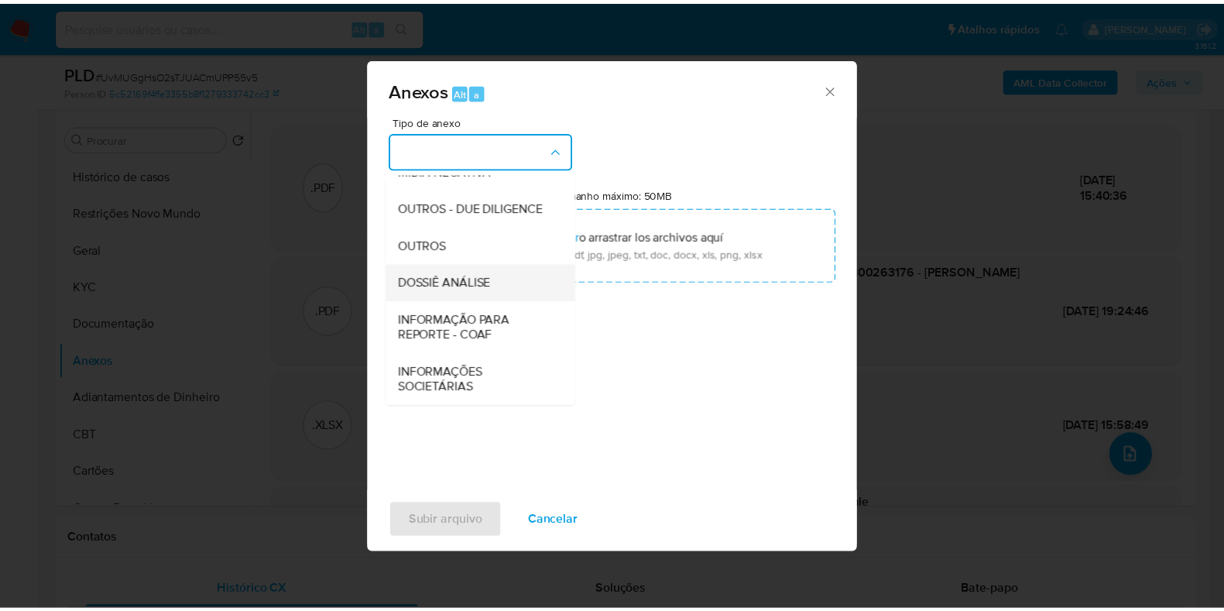
scroll to position [238, 0]
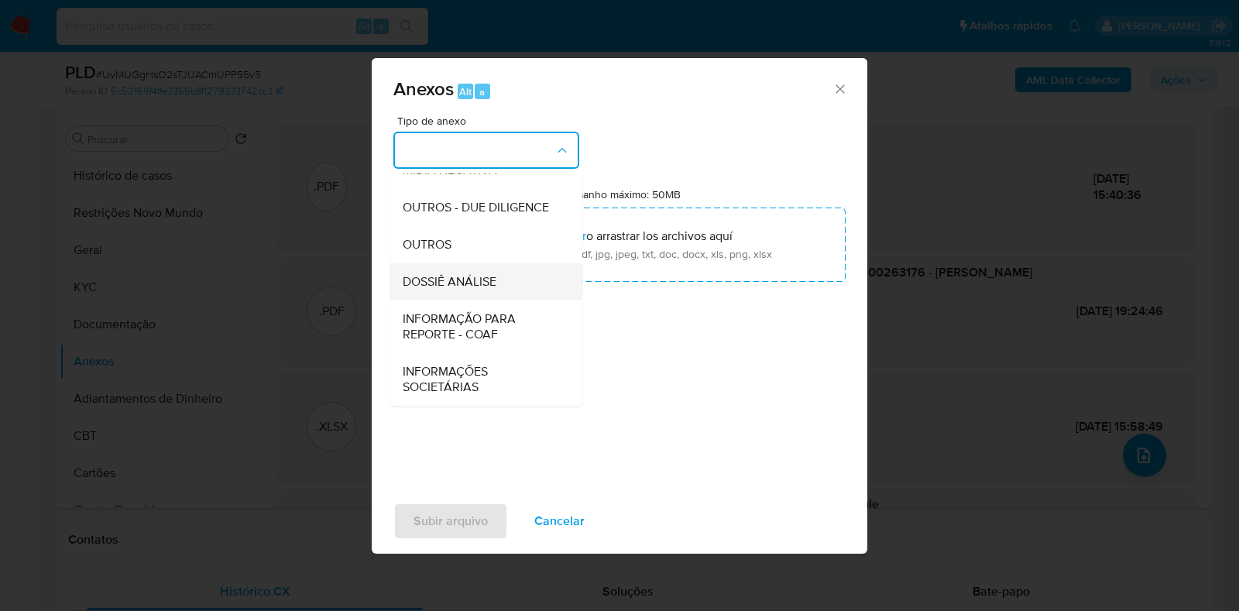
click at [471, 280] on span "DOSSIÊ ANÁLISE" at bounding box center [450, 281] width 94 height 15
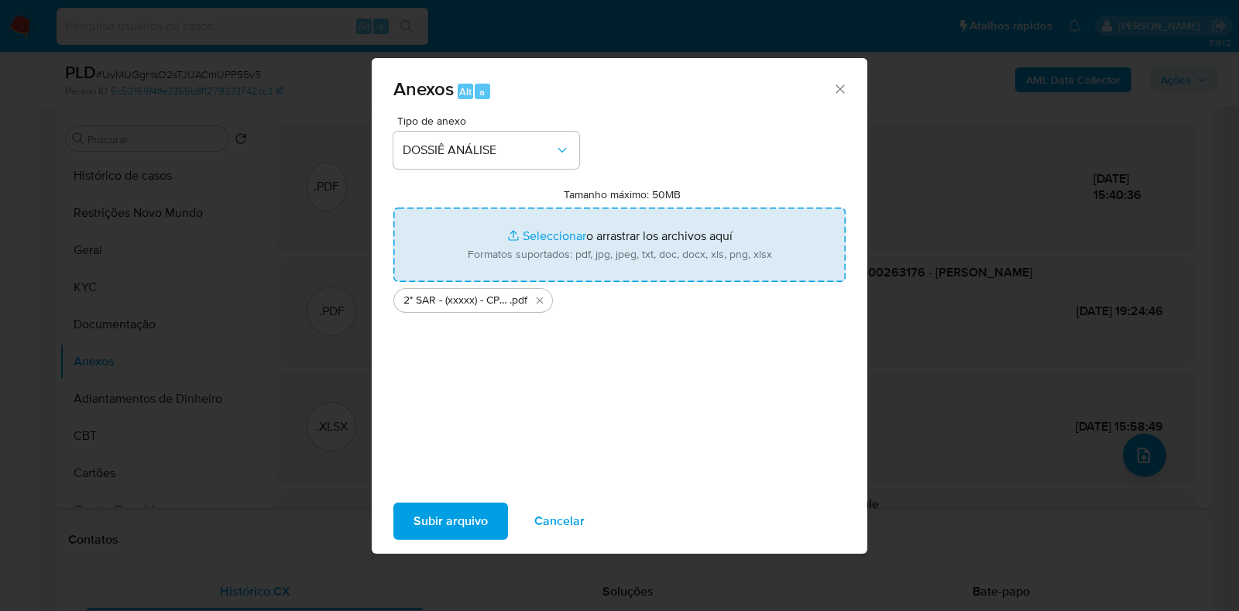
type input "C:\fakepath\Mulan 489779969_2025_10_01_08_45_59.xlsx"
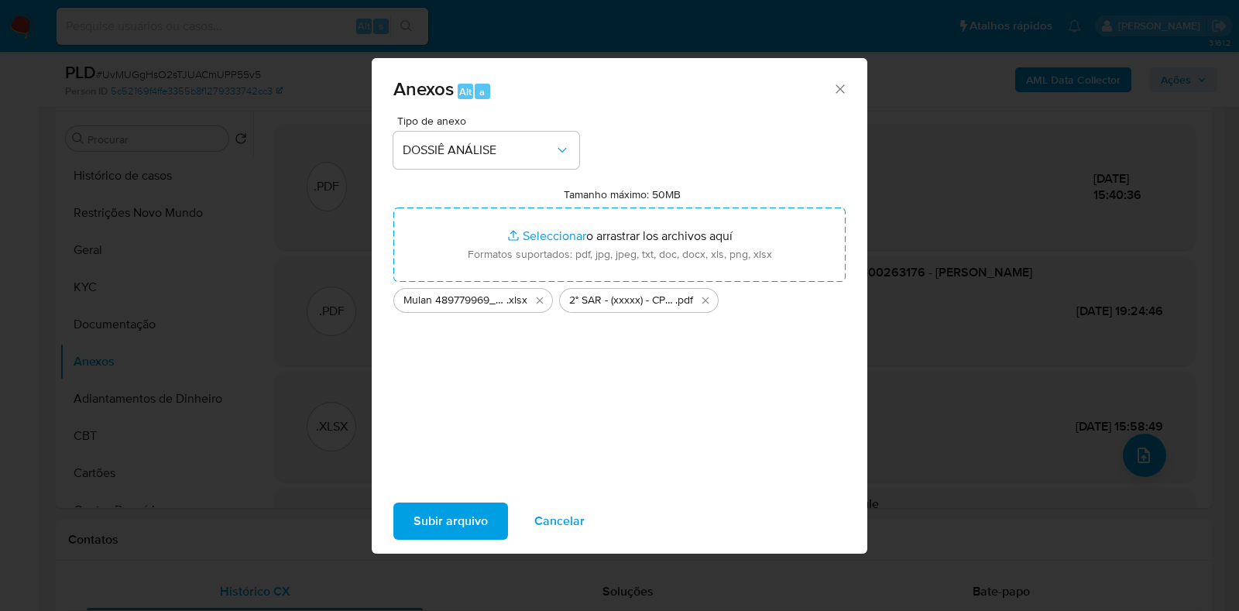
click at [431, 515] on span "Subir arquivo" at bounding box center [450, 521] width 74 height 34
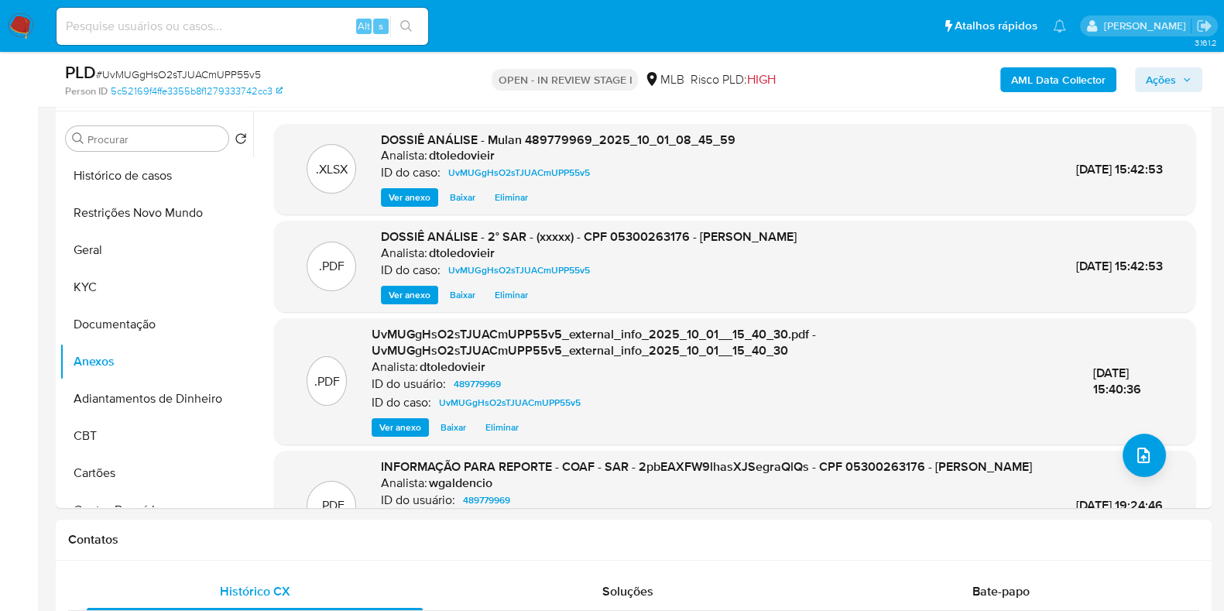
click at [1168, 82] on span "Ações" at bounding box center [1161, 79] width 30 height 25
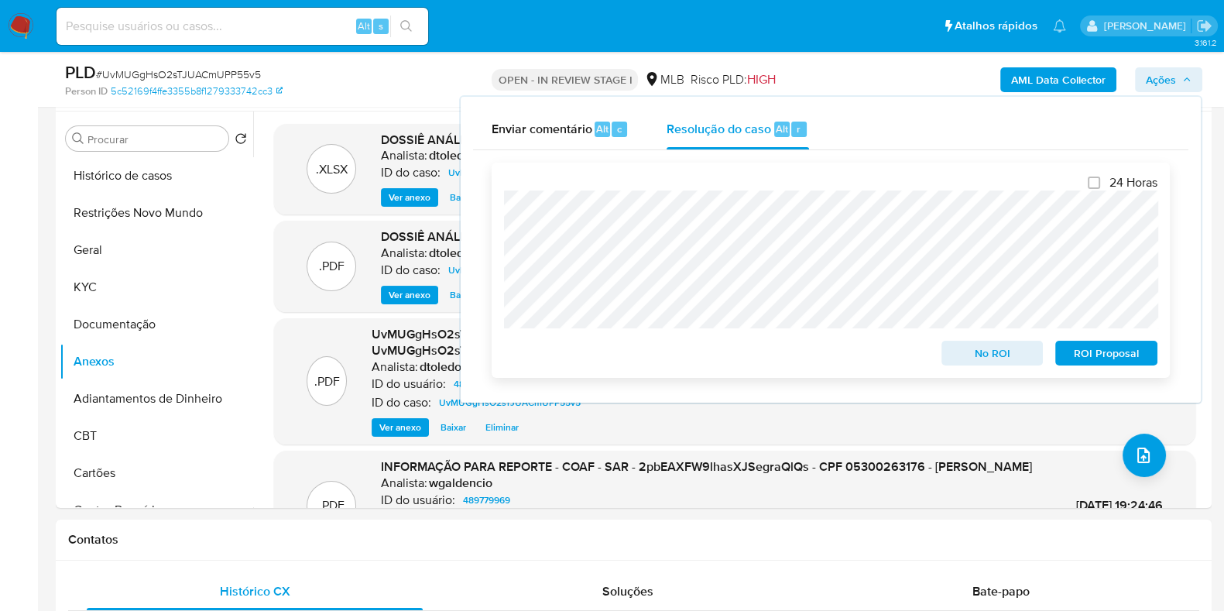
click at [1110, 353] on span "ROI Proposal" at bounding box center [1106, 353] width 81 height 22
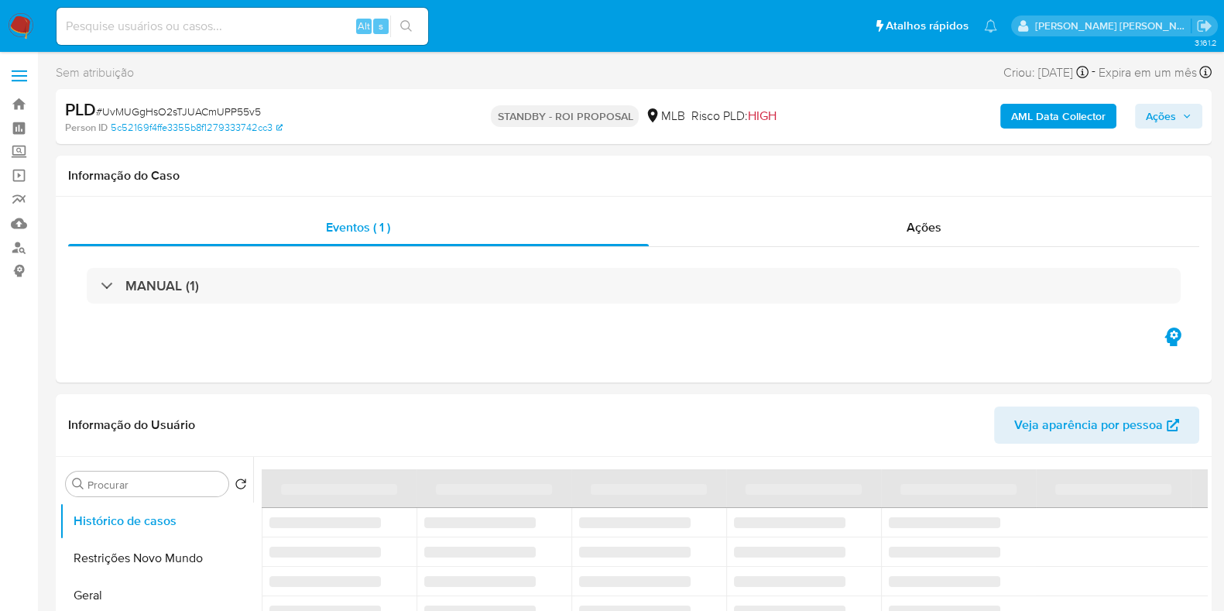
select select "10"
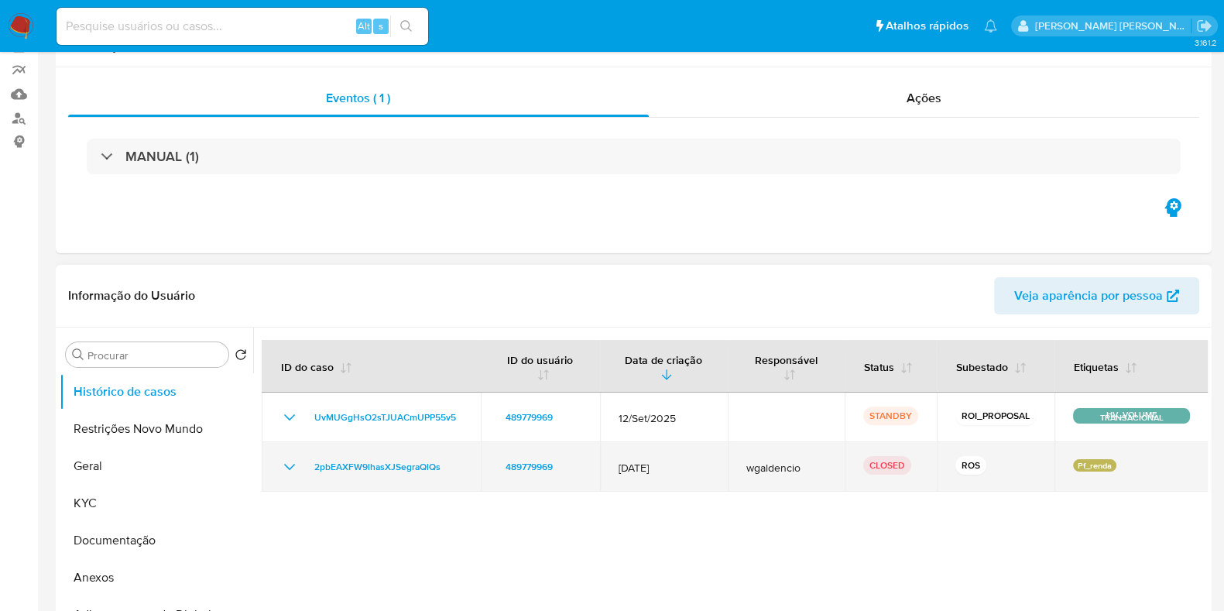
scroll to position [193, 0]
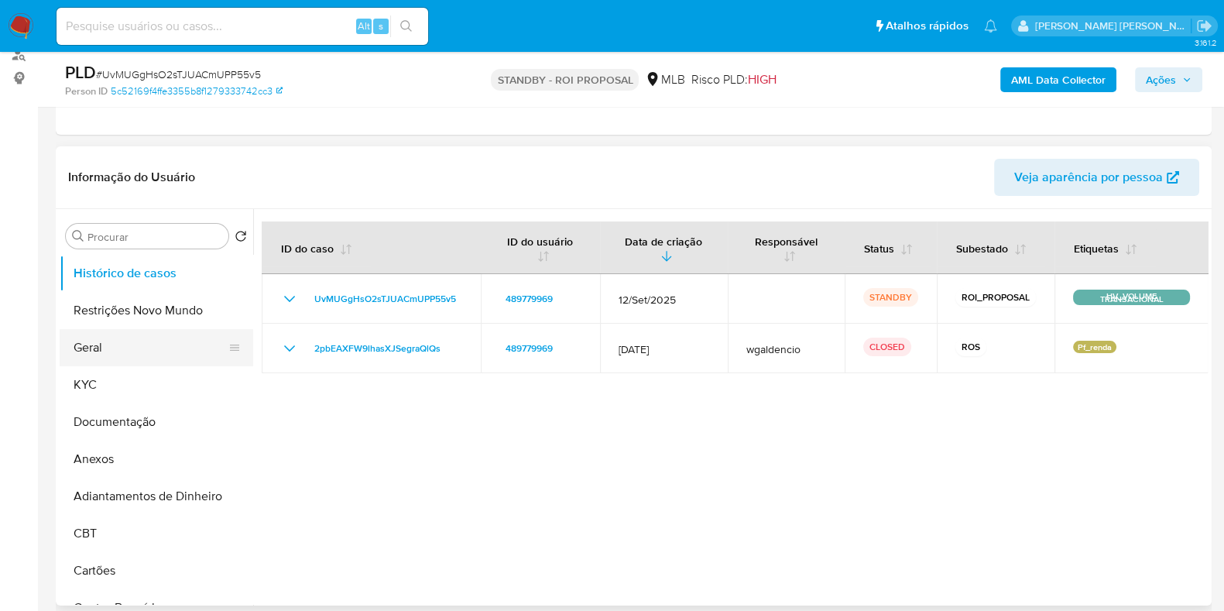
click at [116, 337] on button "Geral" at bounding box center [150, 347] width 181 height 37
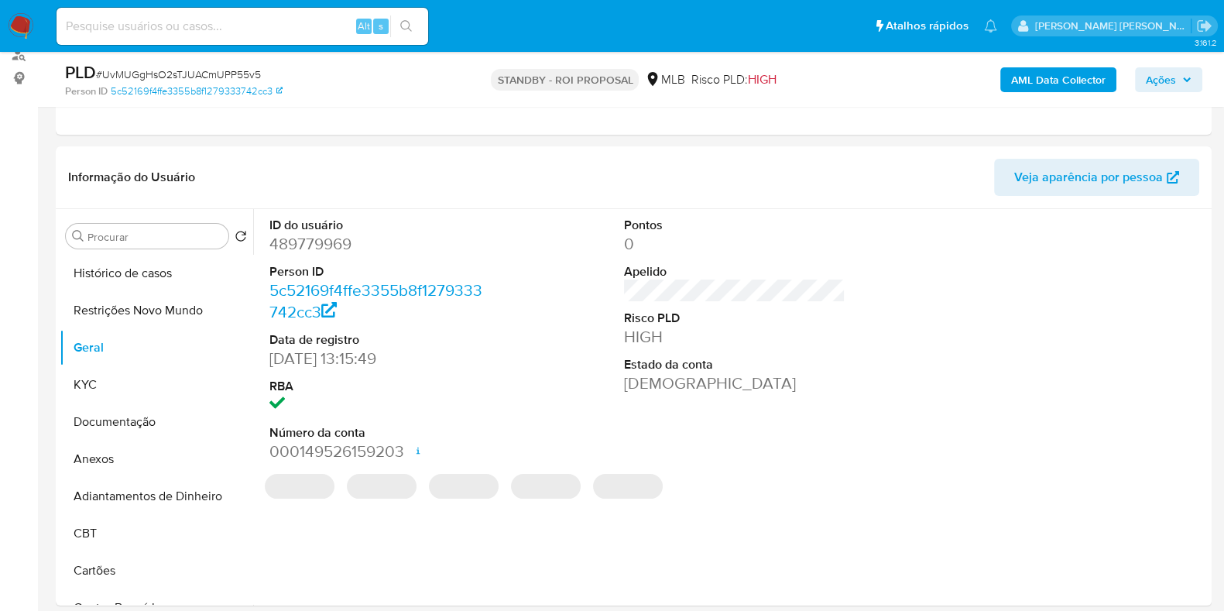
click at [314, 233] on dd "489779969" at bounding box center [379, 244] width 221 height 22
copy dd "489779969"
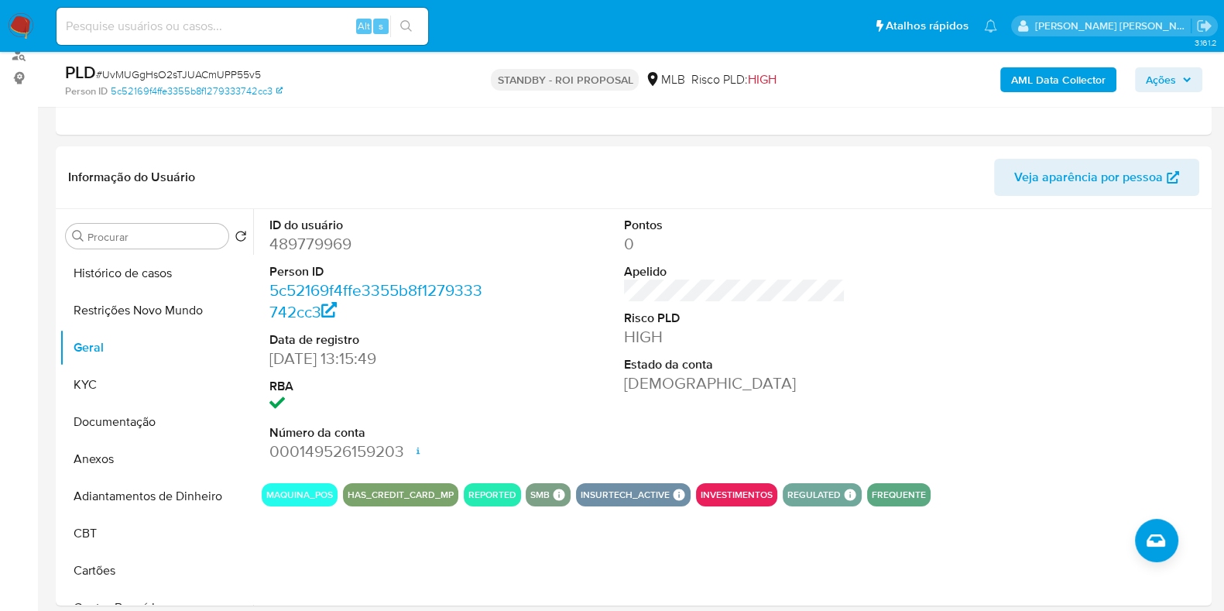
click at [269, 30] on input at bounding box center [243, 26] width 372 height 20
paste input "1767826464"
type input "1767826464"
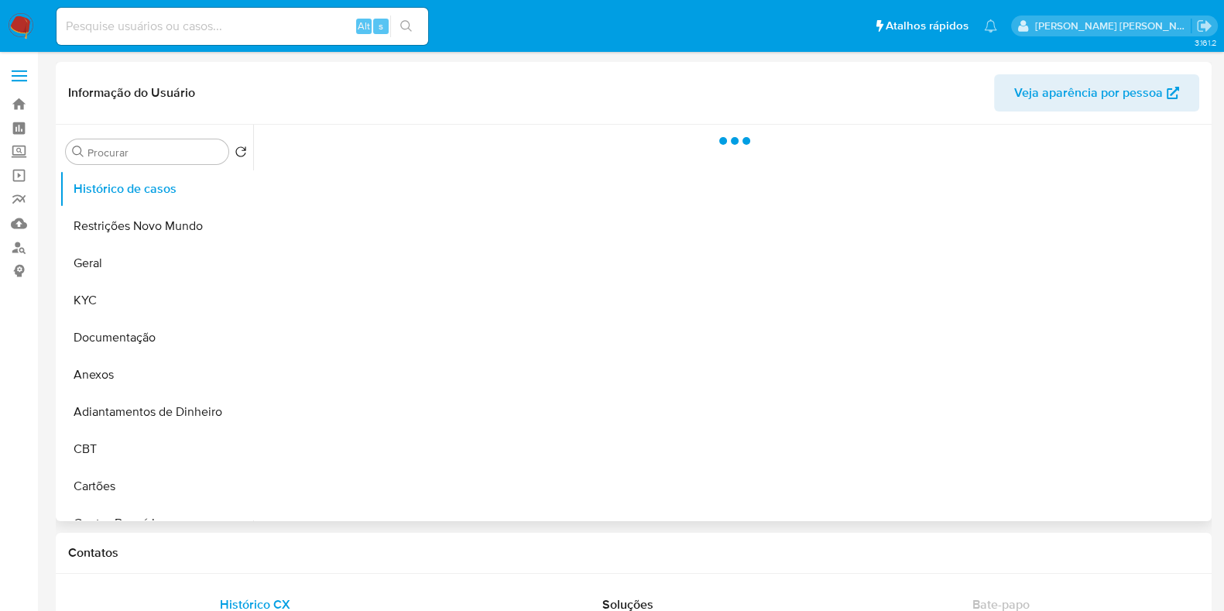
select select "10"
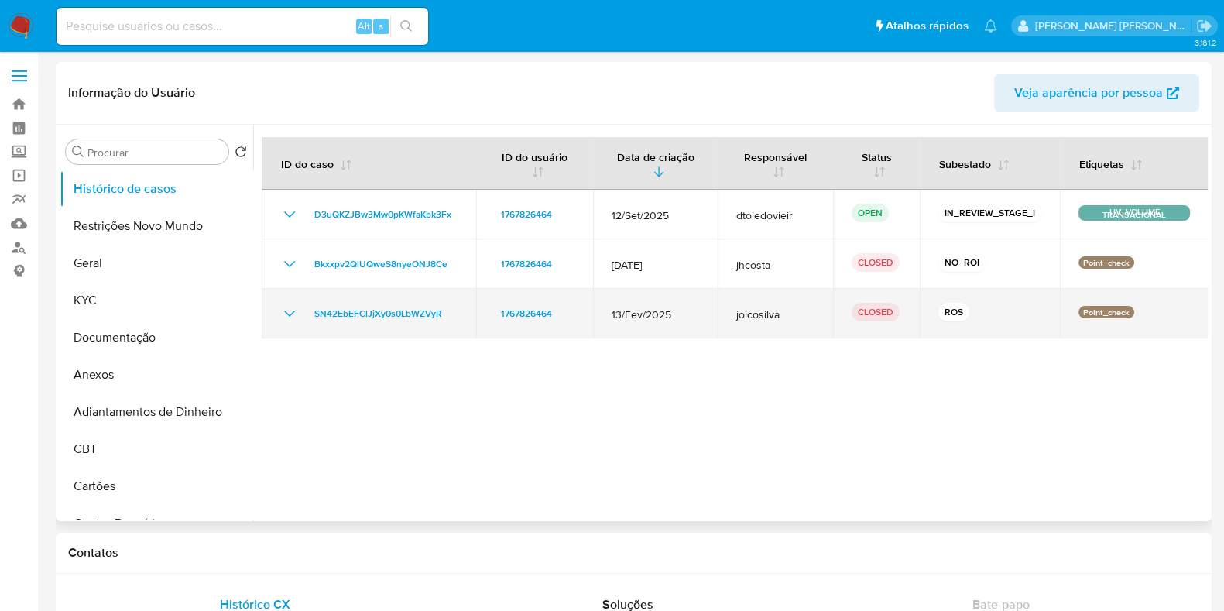
click at [286, 313] on icon "Mostrar/Ocultar" at bounding box center [289, 313] width 11 height 6
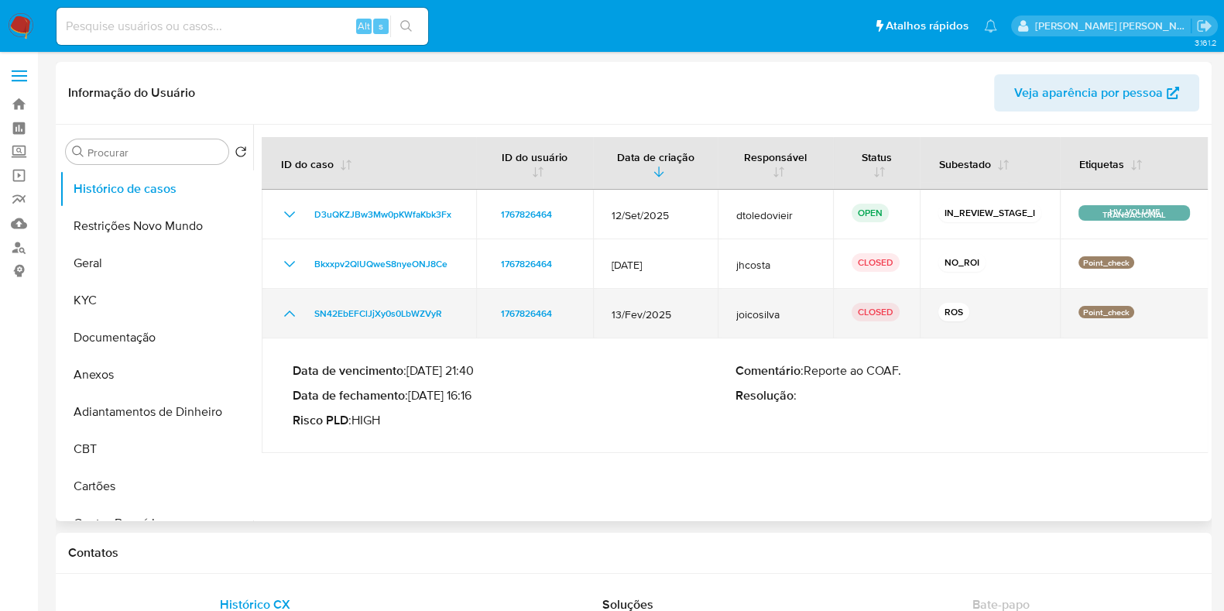
click at [286, 313] on icon "Mostrar/Ocultar" at bounding box center [289, 313] width 11 height 6
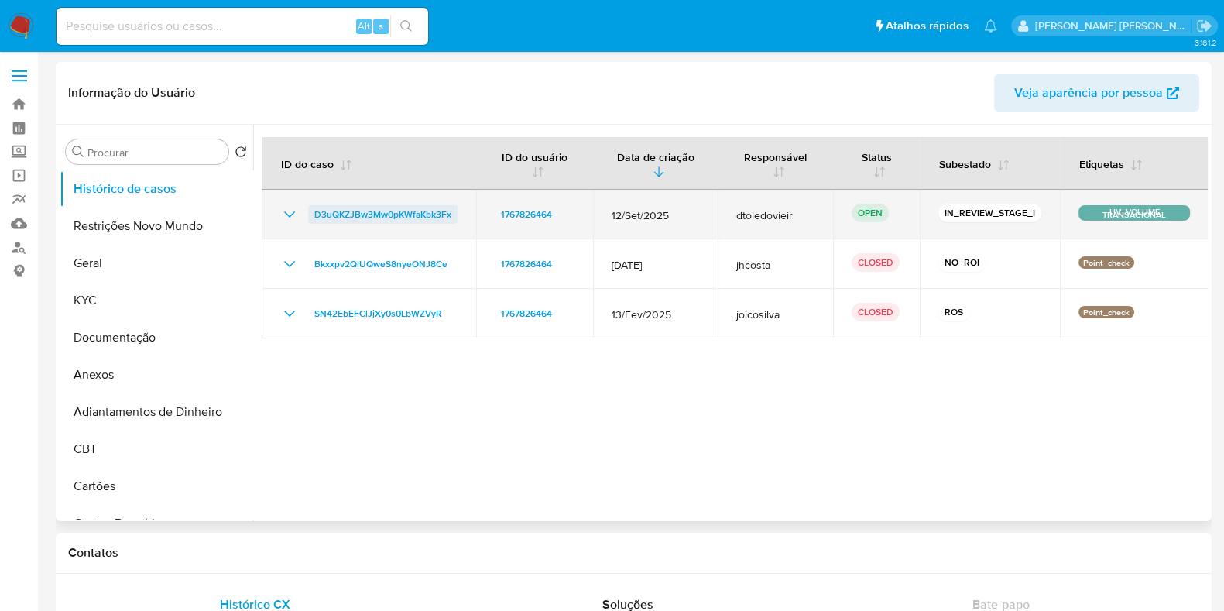
click at [437, 211] on span "D3uQKZJBw3Mw0pKWfaKbk3Fx" at bounding box center [382, 214] width 137 height 19
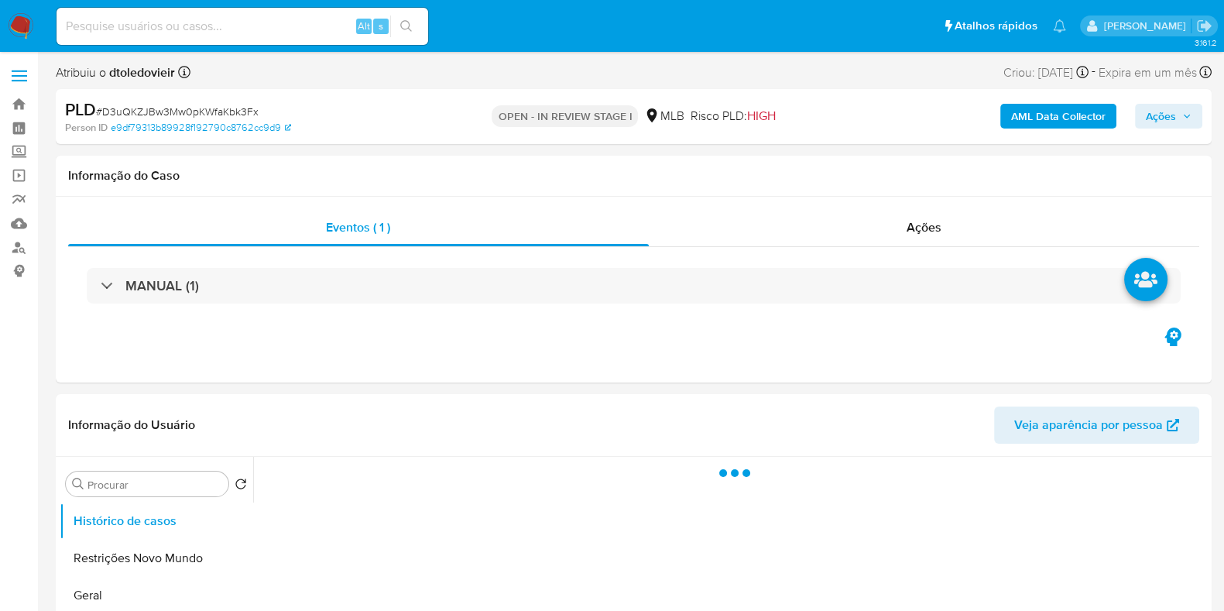
select select "10"
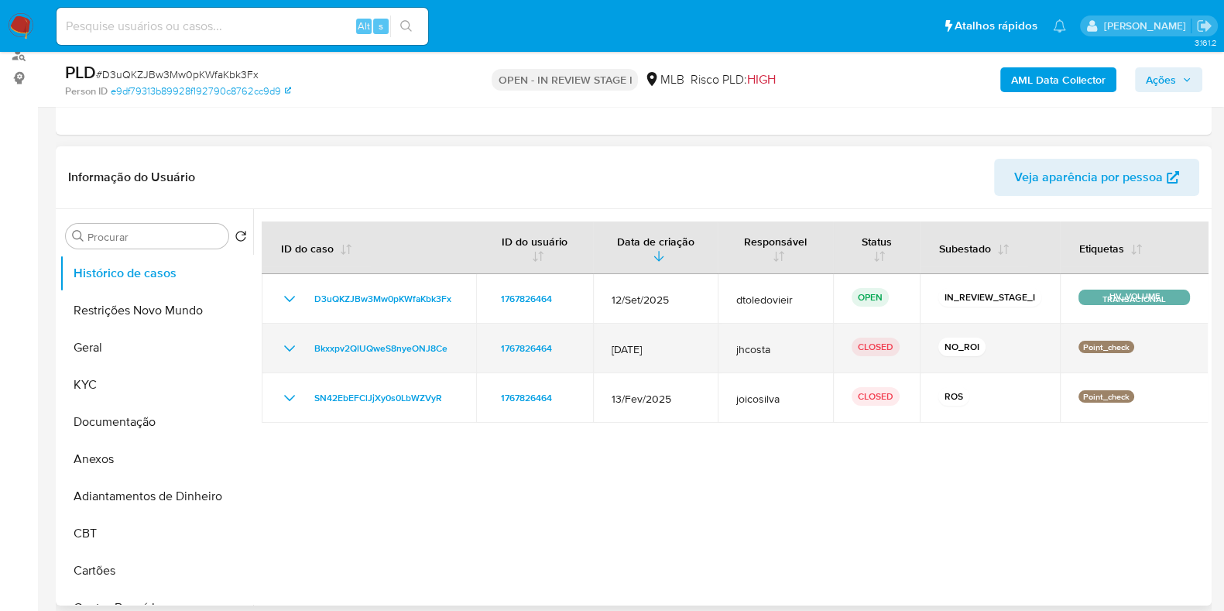
scroll to position [193, 0]
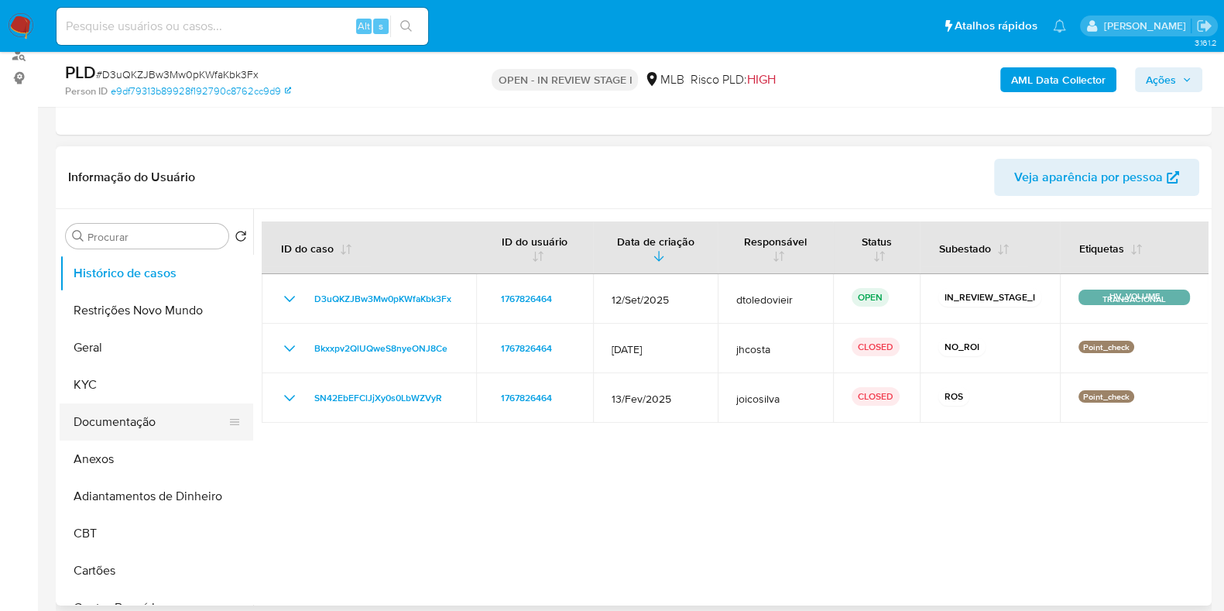
click at [127, 420] on button "Documentação" at bounding box center [150, 421] width 181 height 37
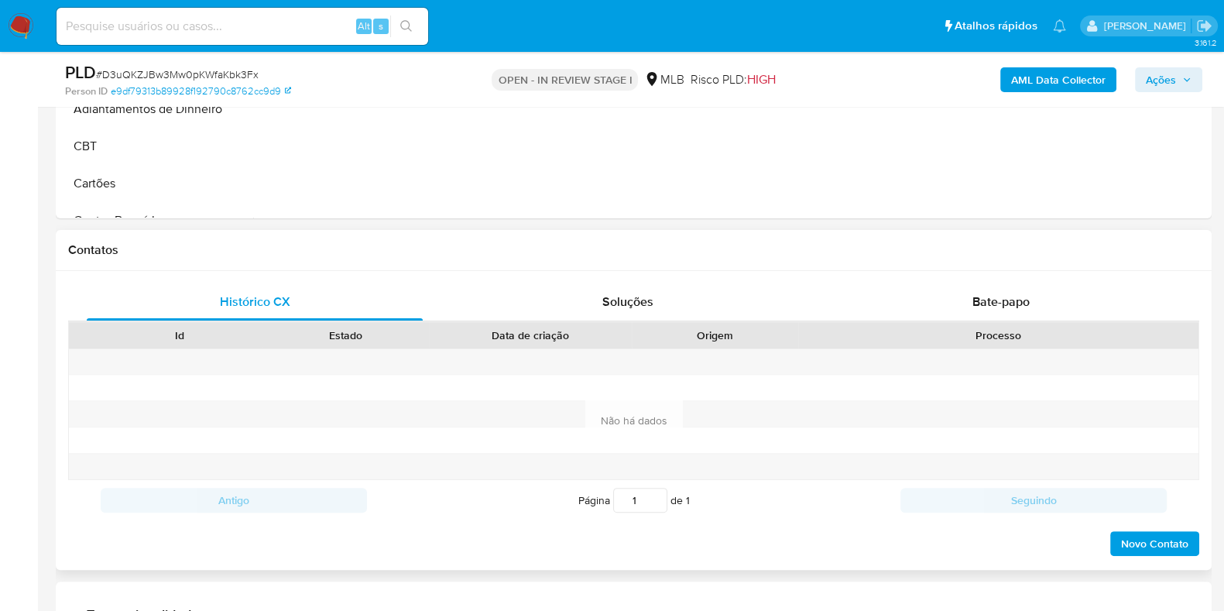
scroll to position [581, 0]
click at [1021, 307] on span "Bate-papo" at bounding box center [1000, 301] width 57 height 18
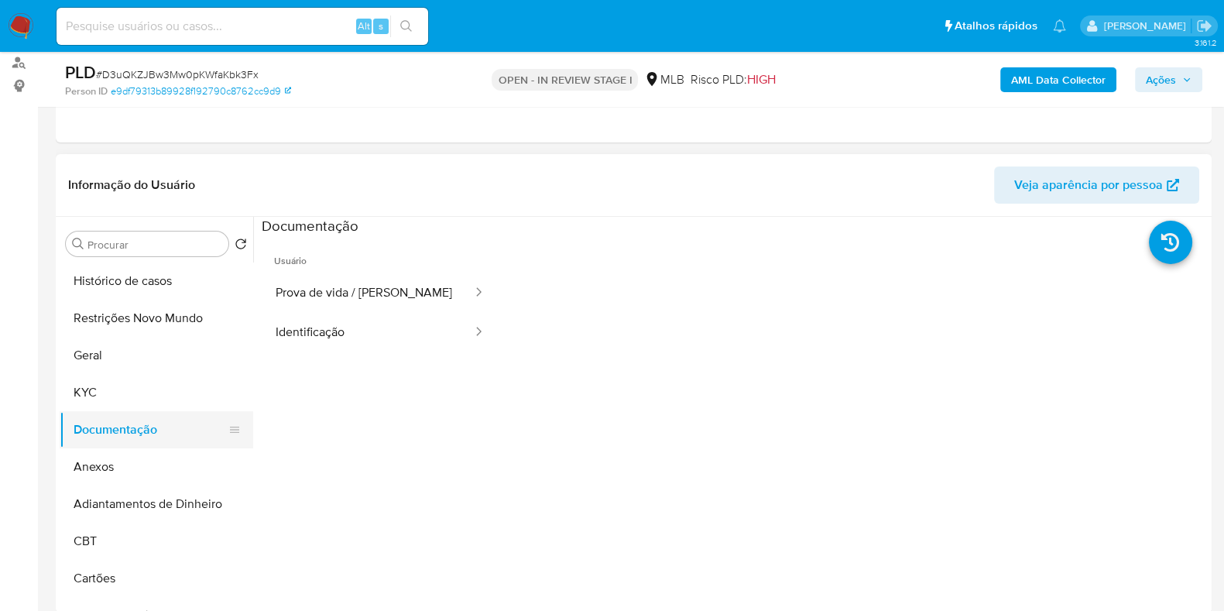
scroll to position [193, 0]
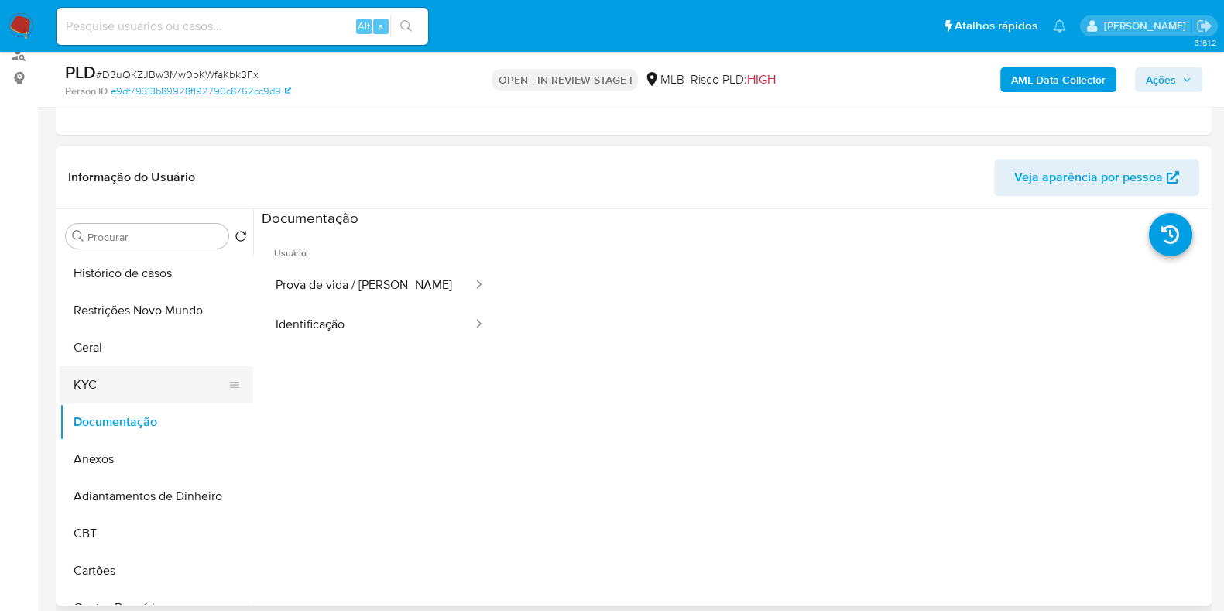
click at [128, 372] on button "KYC" at bounding box center [150, 384] width 181 height 37
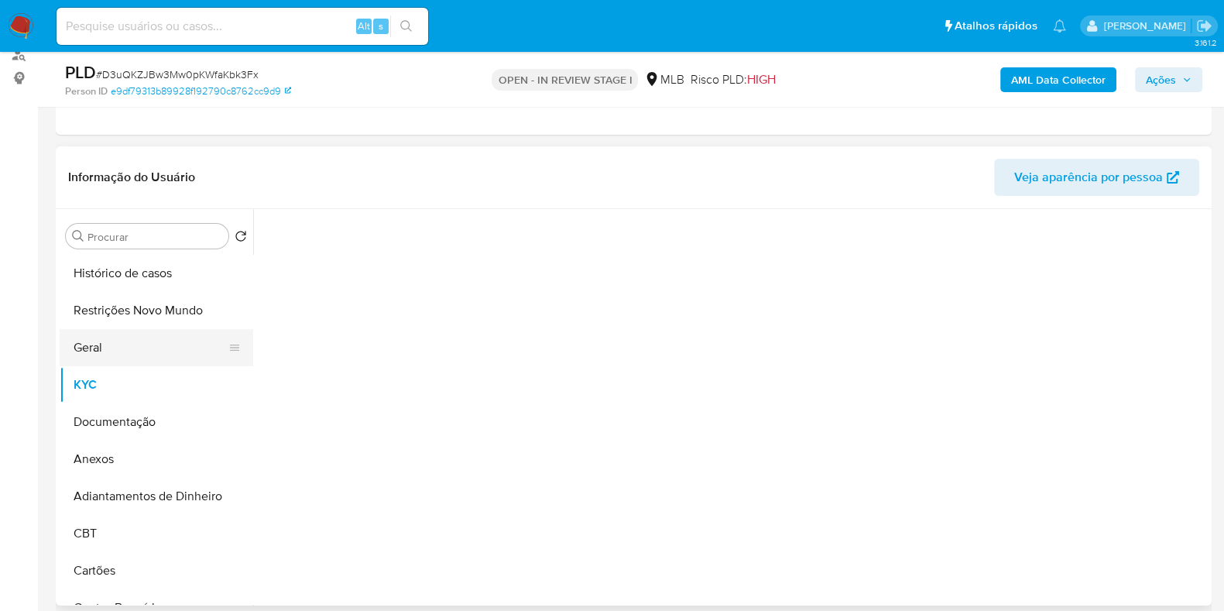
click at [139, 355] on button "Geral" at bounding box center [150, 347] width 181 height 37
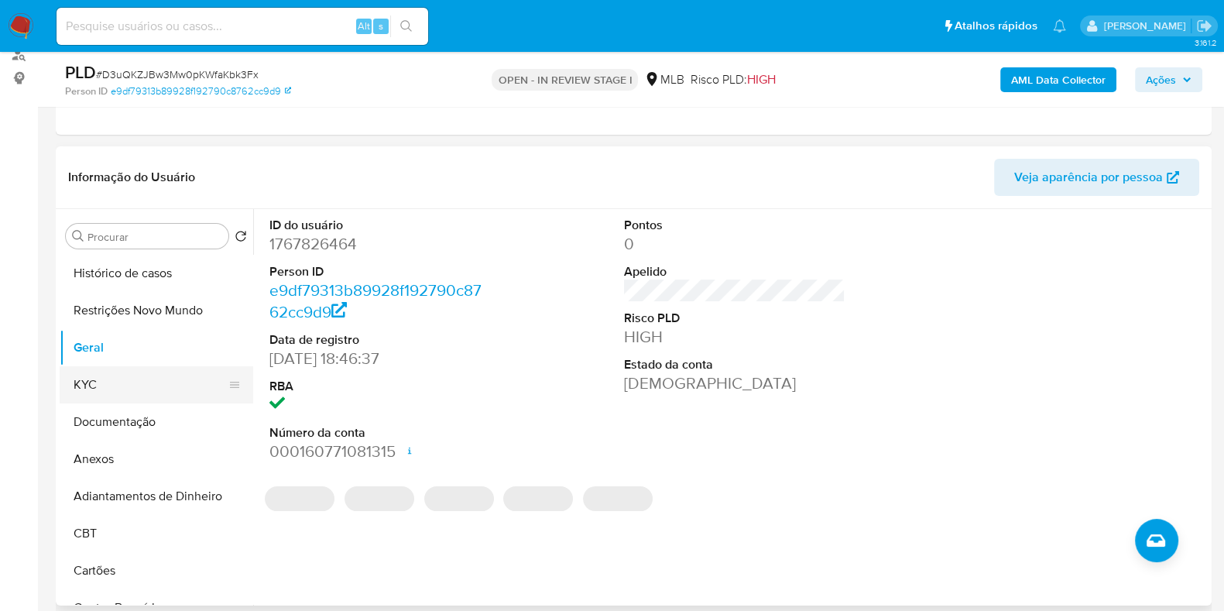
click at [164, 383] on button "KYC" at bounding box center [150, 384] width 181 height 37
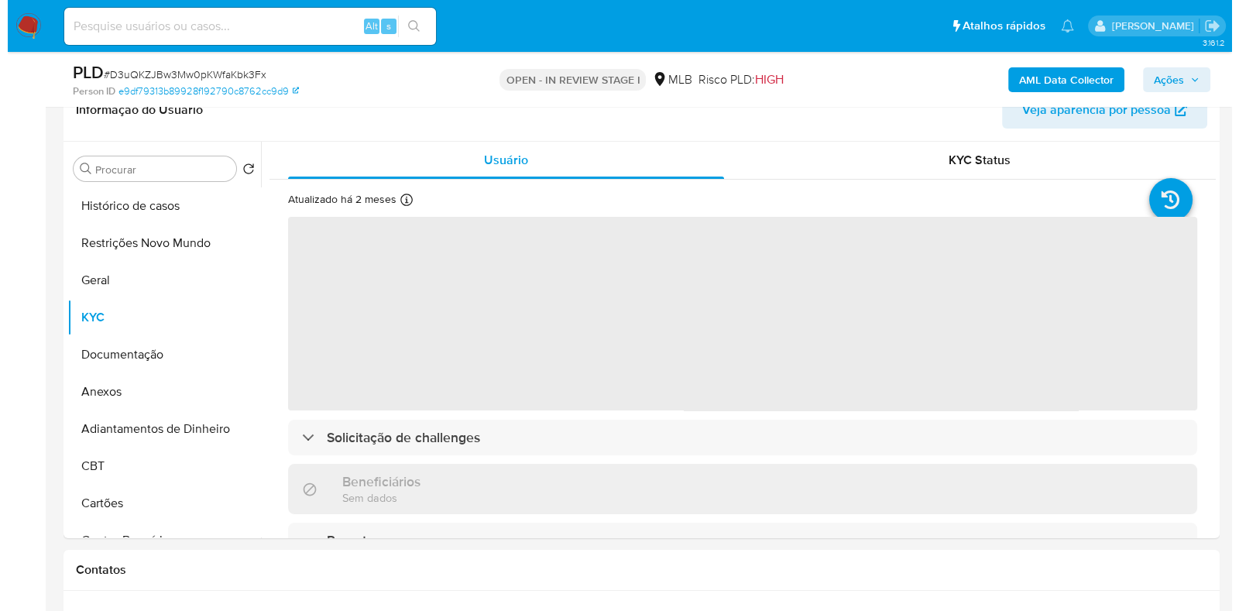
scroll to position [290, 0]
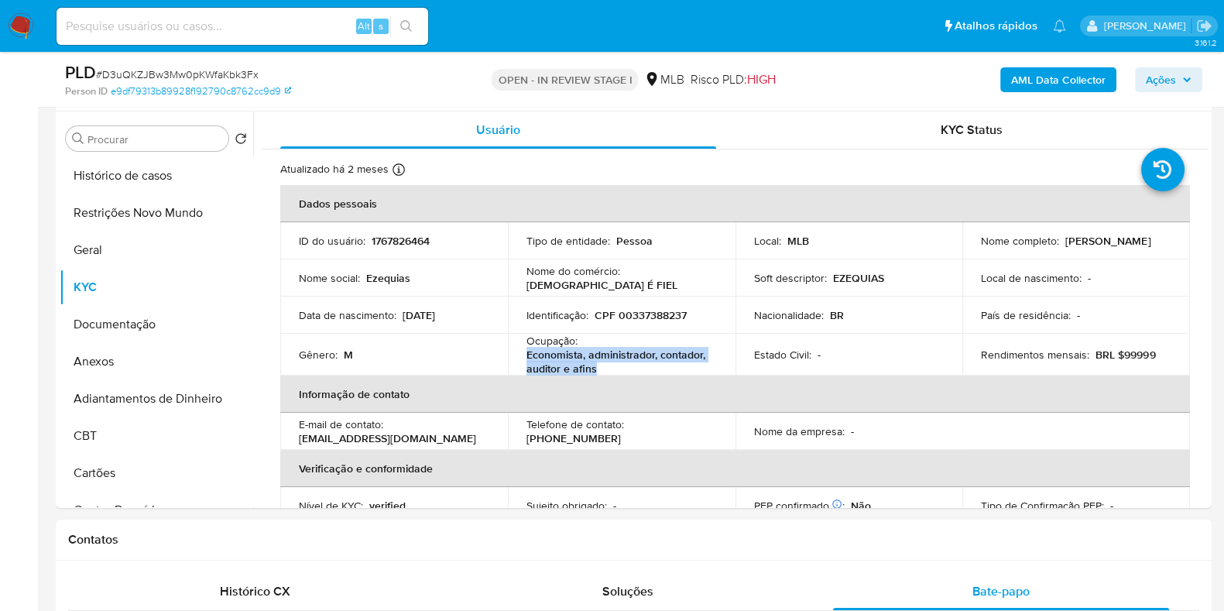
drag, startPoint x: 601, startPoint y: 368, endPoint x: 522, endPoint y: 355, distance: 80.7
click at [522, 355] on td "Ocupação : Economista, administrador, contador, auditor e afins" at bounding box center [622, 355] width 228 height 42
copy p "Economista, administrador, contador, auditor e afins"
click at [154, 325] on button "Documentação" at bounding box center [150, 324] width 181 height 37
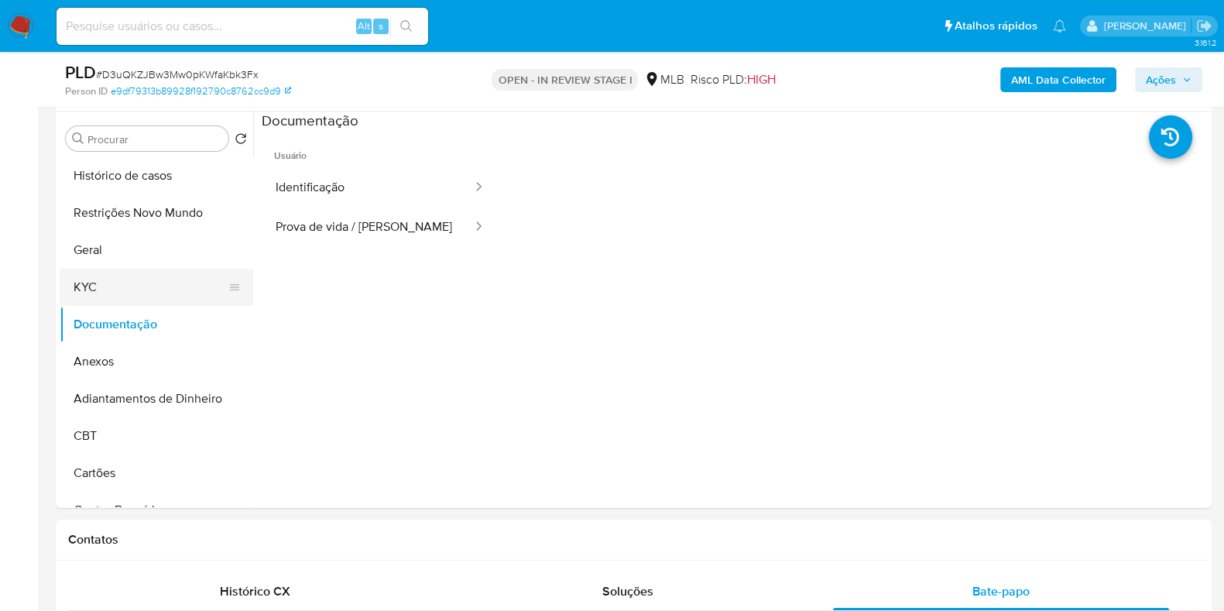
click at [132, 280] on button "KYC" at bounding box center [150, 287] width 181 height 37
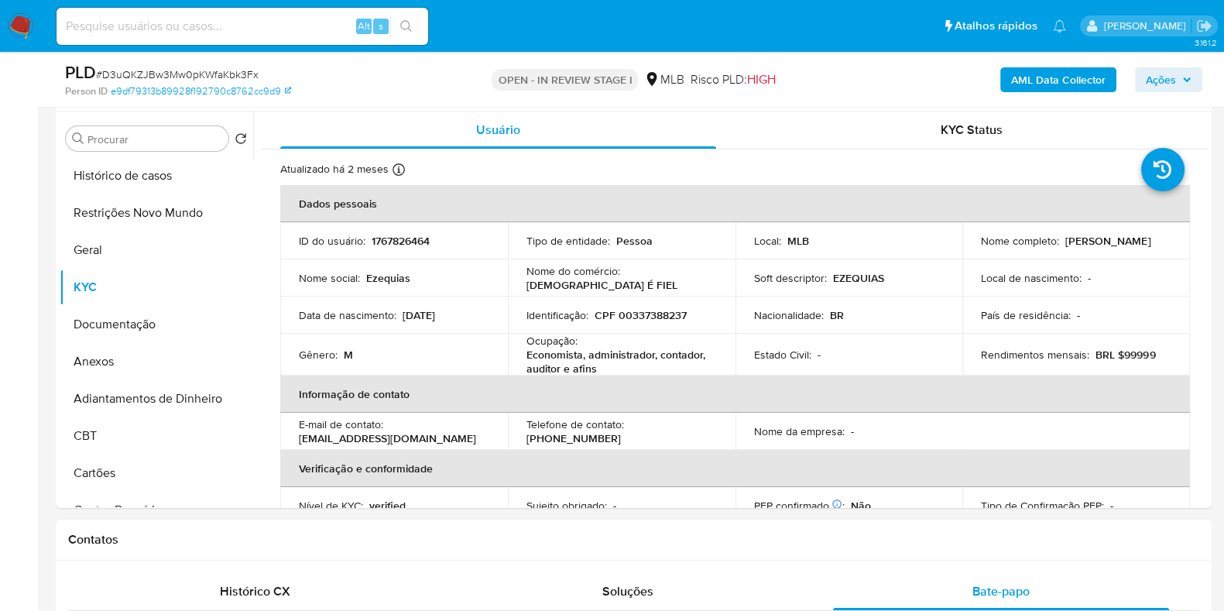
click at [1031, 78] on b "AML Data Collector" at bounding box center [1058, 79] width 94 height 25
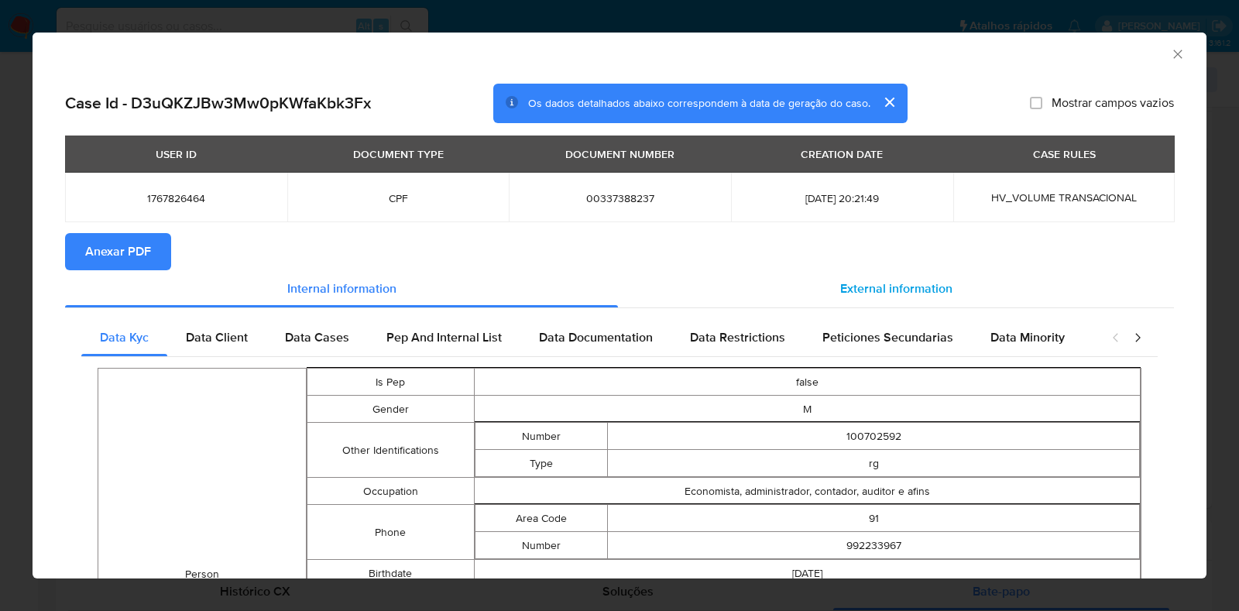
click at [840, 282] on span "External information" at bounding box center [896, 288] width 112 height 18
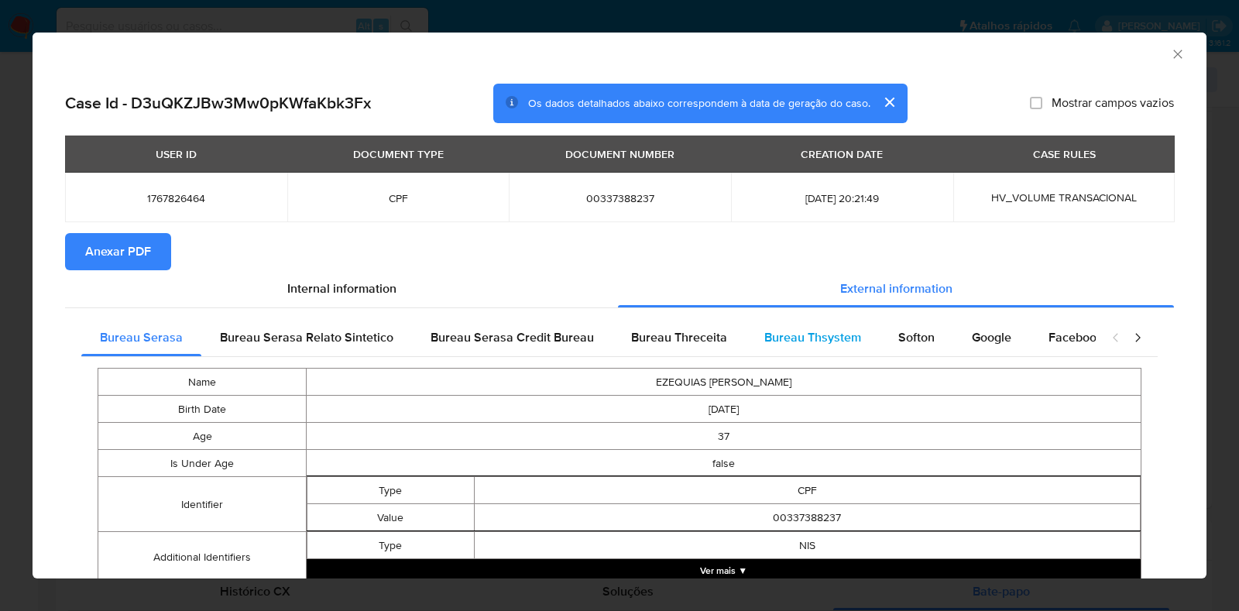
click at [831, 334] on span "Bureau Thsystem" at bounding box center [812, 337] width 97 height 18
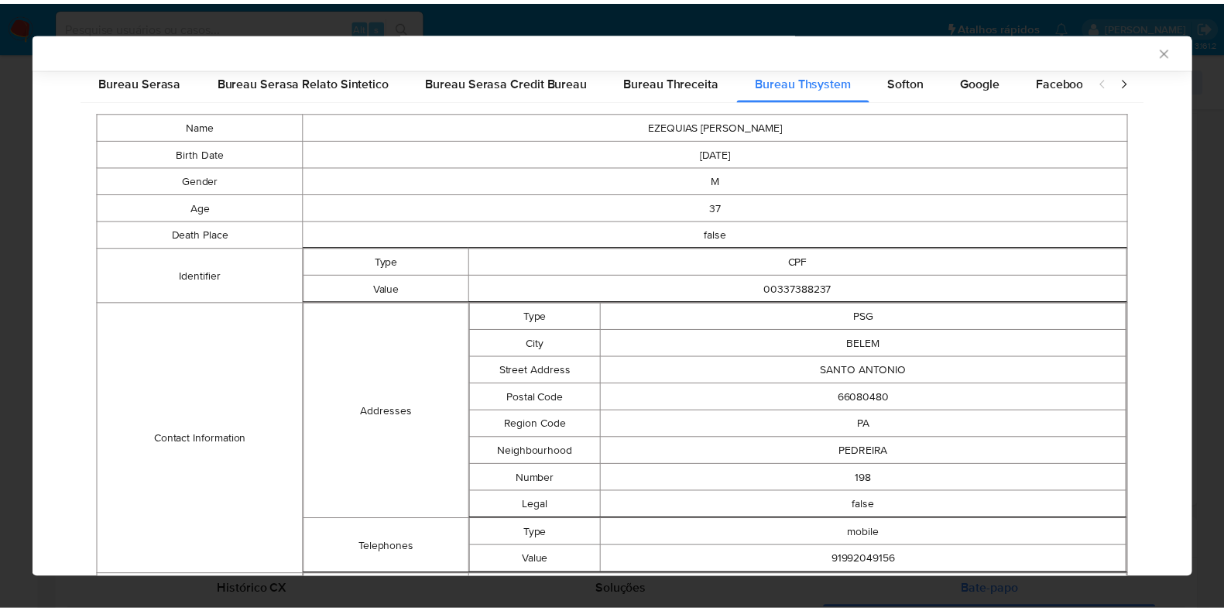
scroll to position [0, 0]
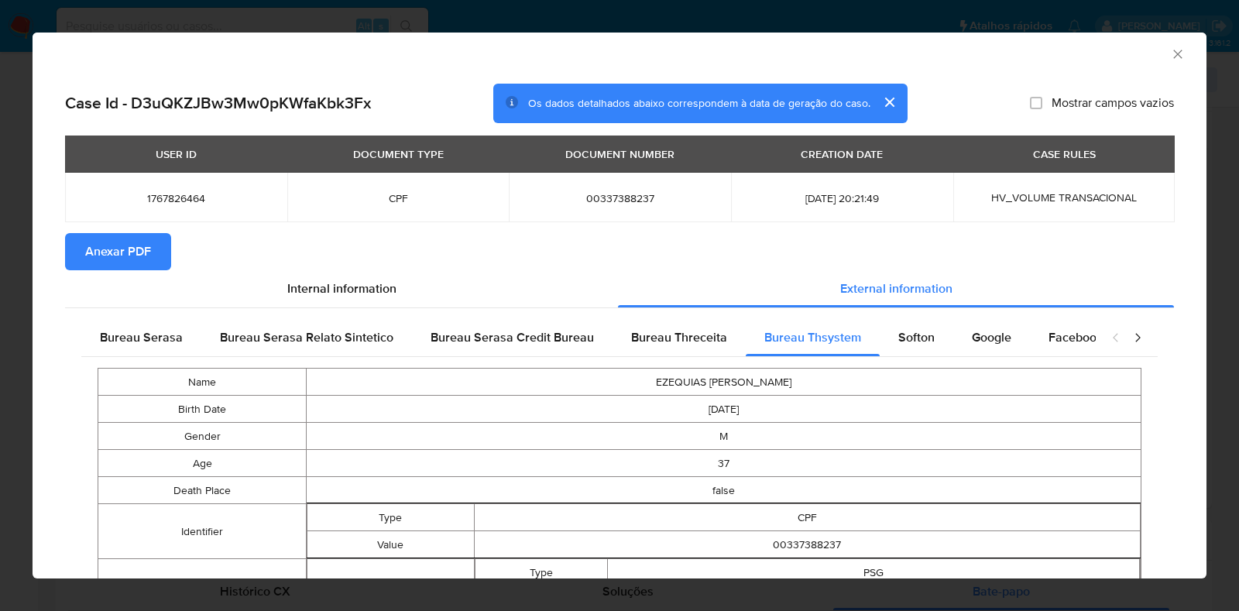
click at [589, 191] on span "00337388237" at bounding box center [619, 198] width 185 height 14
copy span "00337388237"
click at [1173, 56] on icon "Fechar a janela" at bounding box center [1177, 54] width 9 height 9
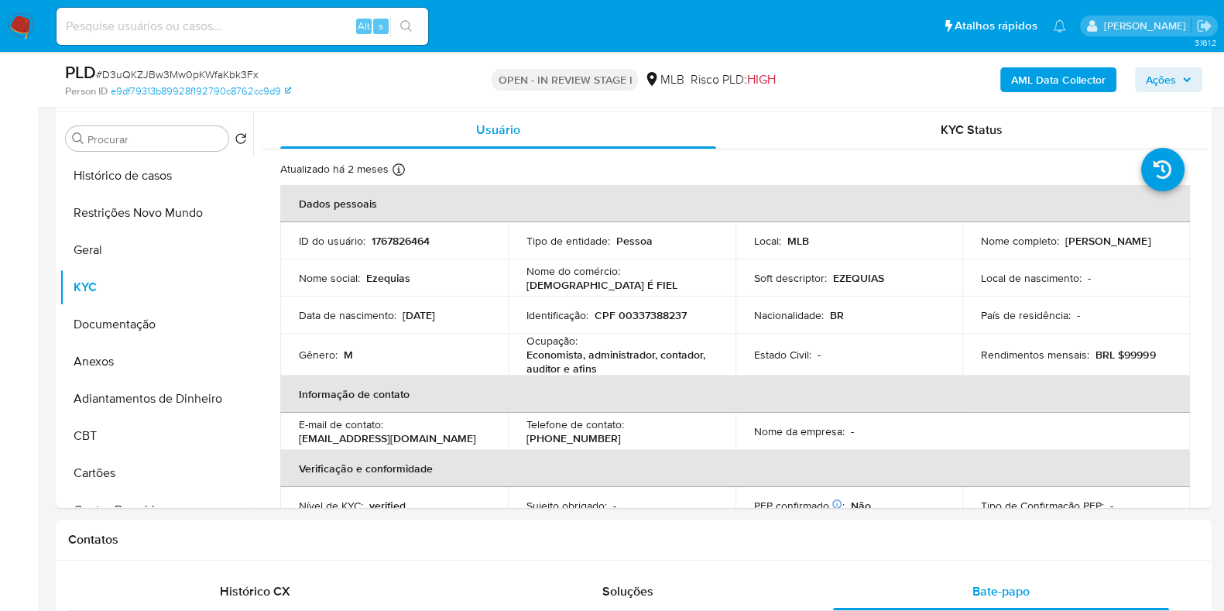
click at [1188, 82] on icon "button" at bounding box center [1186, 79] width 9 height 9
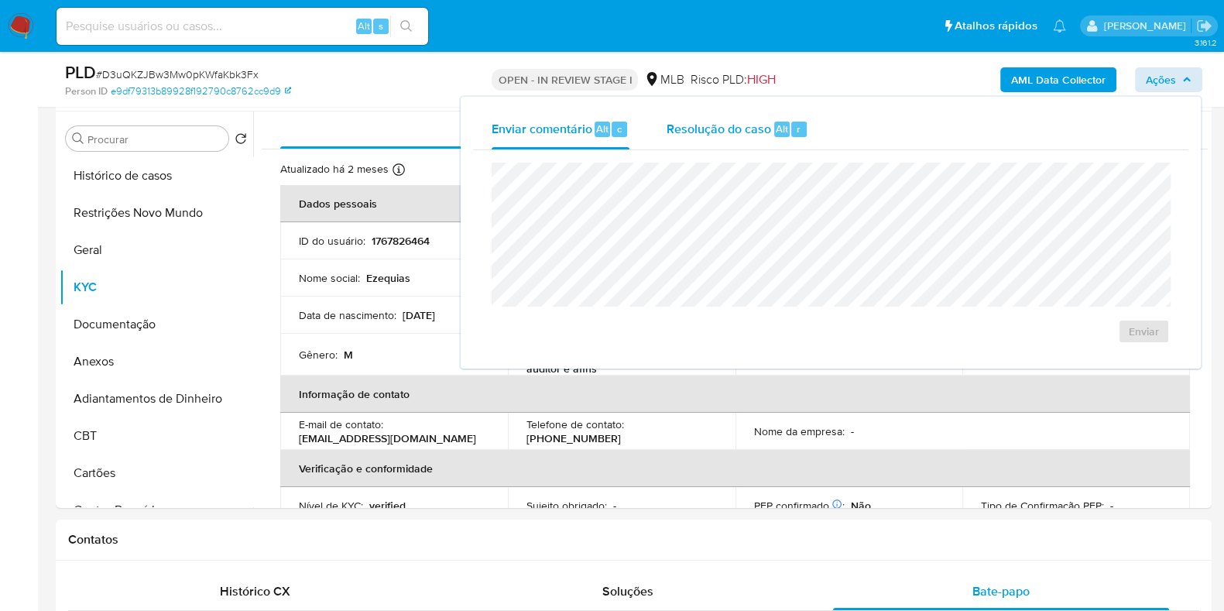
click at [705, 129] on span "Resolução do caso" at bounding box center [718, 128] width 105 height 18
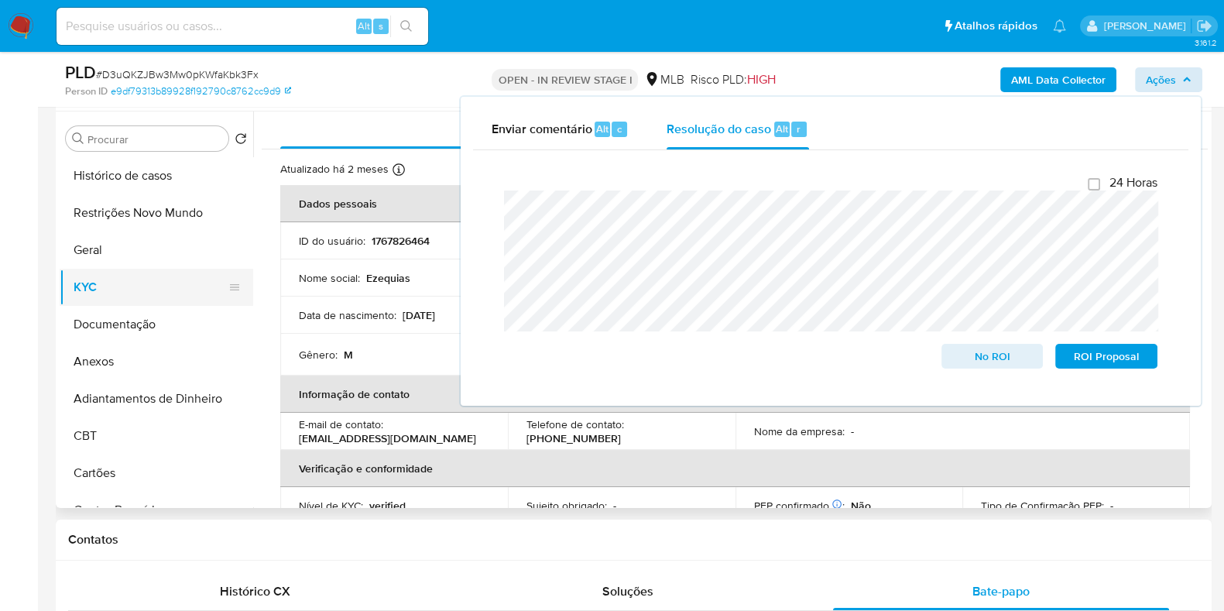
click at [146, 291] on button "KYC" at bounding box center [150, 287] width 181 height 37
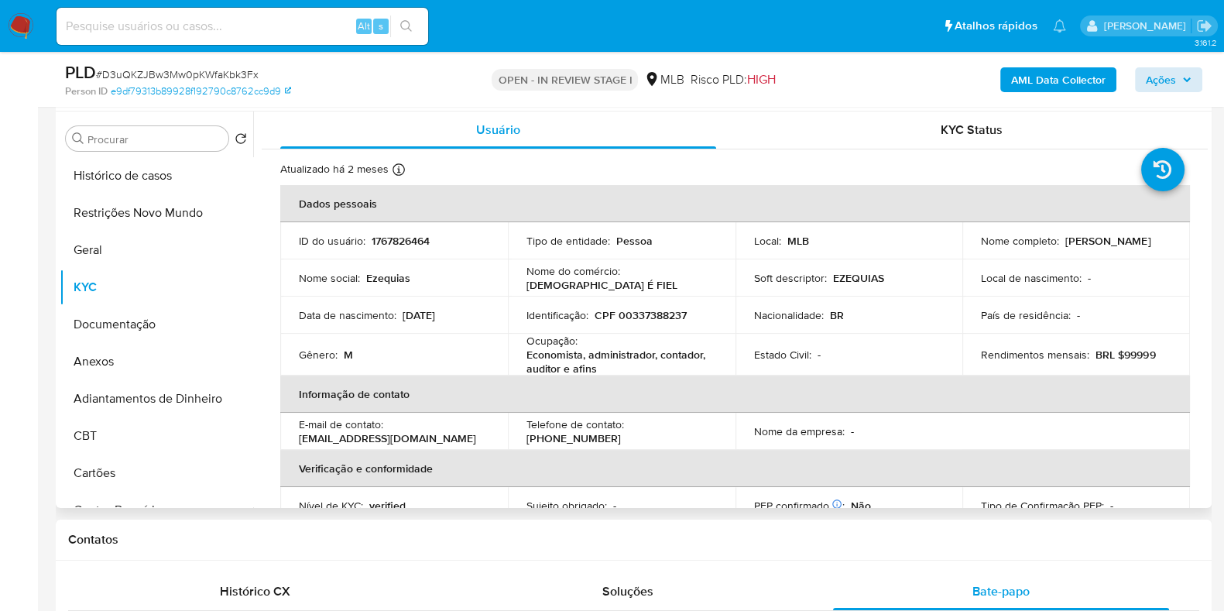
drag, startPoint x: 1065, startPoint y: 248, endPoint x: 954, endPoint y: 248, distance: 111.5
click at [954, 248] on tr "ID do usuário : 1767826464 Tipo de entidade : Pessoa Local : MLB Nome completo …" at bounding box center [735, 240] width 910 height 37
copy tr "Nome completo : Ezequias Martins Leal"
drag, startPoint x: 1110, startPoint y: 258, endPoint x: 1097, endPoint y: 248, distance: 16.1
click at [1111, 258] on td "Nome completo : Ezequias Martins Leal" at bounding box center [1076, 240] width 228 height 37
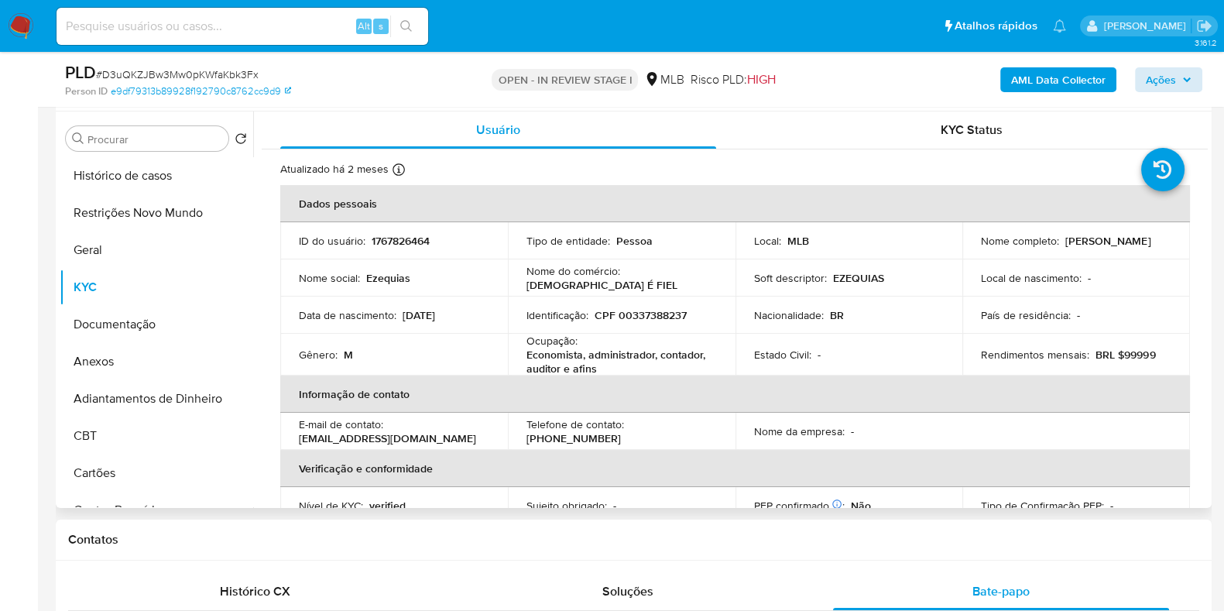
drag, startPoint x: 1091, startPoint y: 246, endPoint x: 956, endPoint y: 246, distance: 135.5
click at [956, 246] on tr "ID do usuário : 1767826464 Tipo de entidade : Pessoa Local : MLB Nome completo …" at bounding box center [735, 240] width 910 height 37
click at [1065, 245] on p "Ezequias Martins Leal" at bounding box center [1107, 241] width 85 height 14
drag, startPoint x: 970, startPoint y: 250, endPoint x: 1085, endPoint y: 250, distance: 115.3
click at [1085, 250] on td "Nome completo : Ezequias Martins Leal" at bounding box center [1076, 240] width 228 height 37
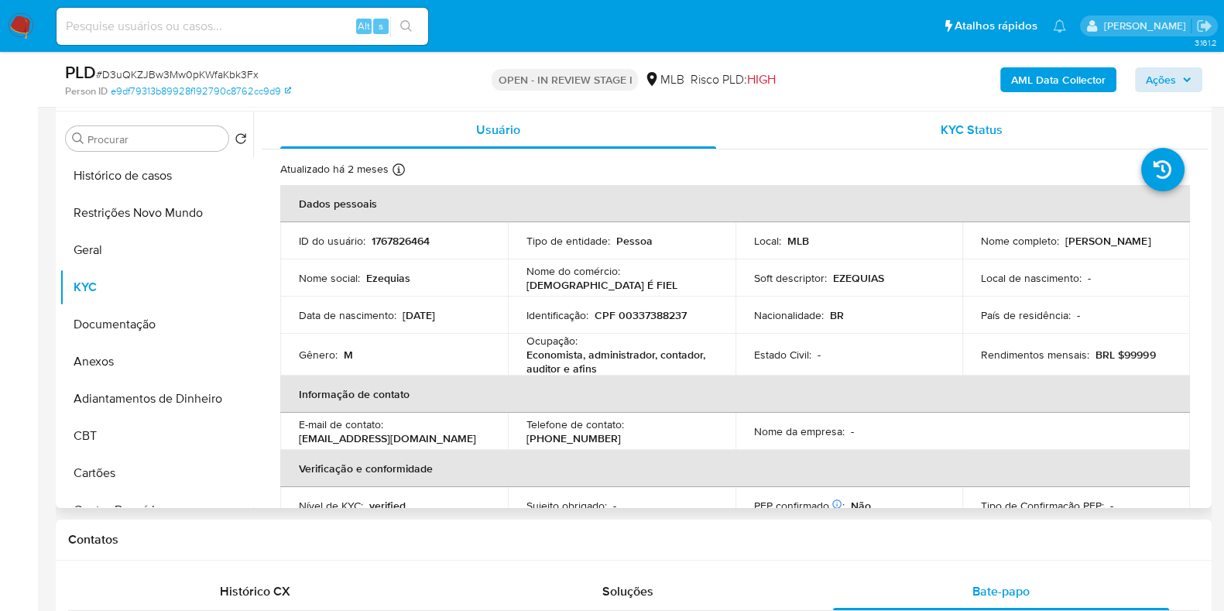
copy p "Ezequias Martins Leal"
click at [646, 308] on p "CPF 00337388237" at bounding box center [641, 315] width 92 height 14
click at [656, 315] on p "CPF 00337388237" at bounding box center [641, 315] width 92 height 14
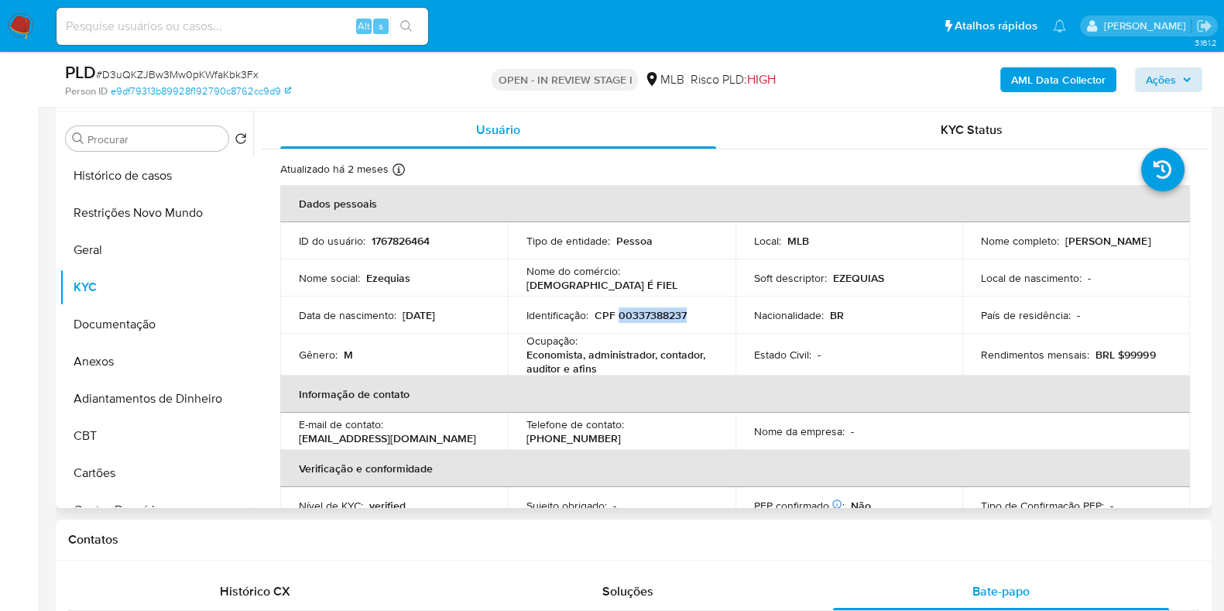
copy p "00337388237"
click at [160, 218] on button "Restrições Novo Mundo" at bounding box center [150, 212] width 181 height 37
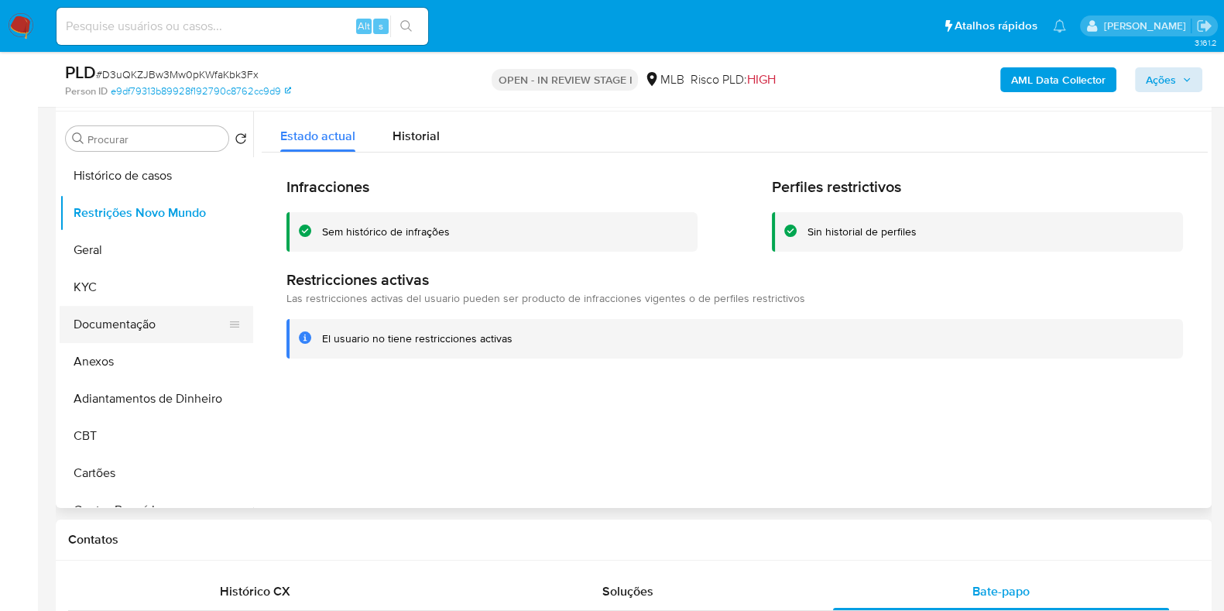
click at [138, 323] on button "Documentação" at bounding box center [150, 324] width 181 height 37
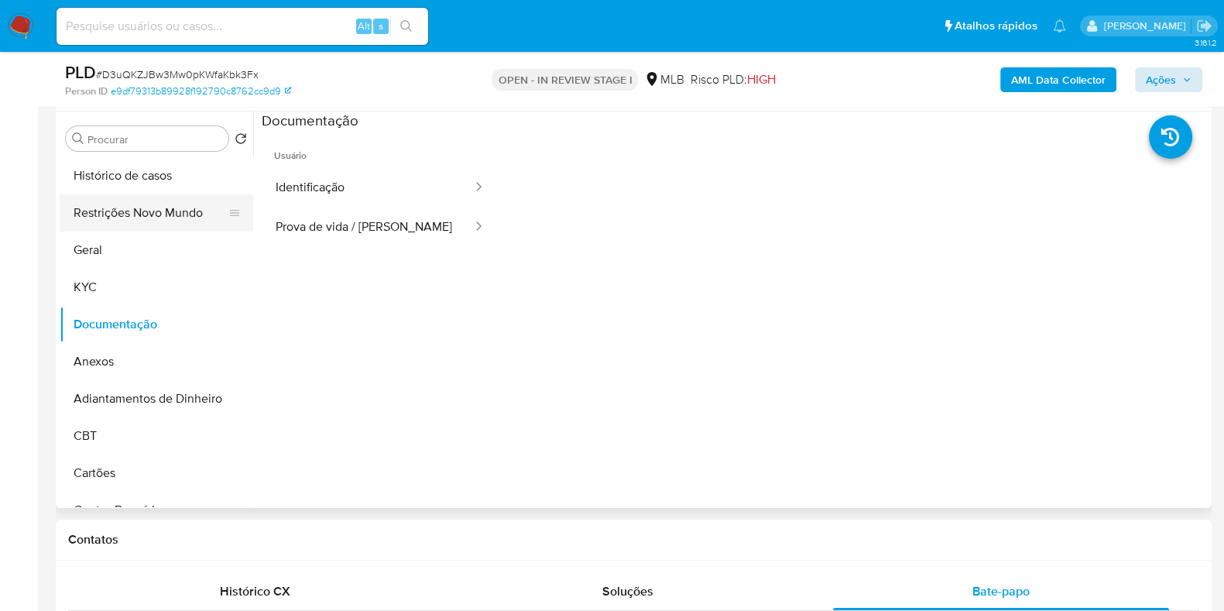
click at [155, 208] on button "Restrições Novo Mundo" at bounding box center [150, 212] width 181 height 37
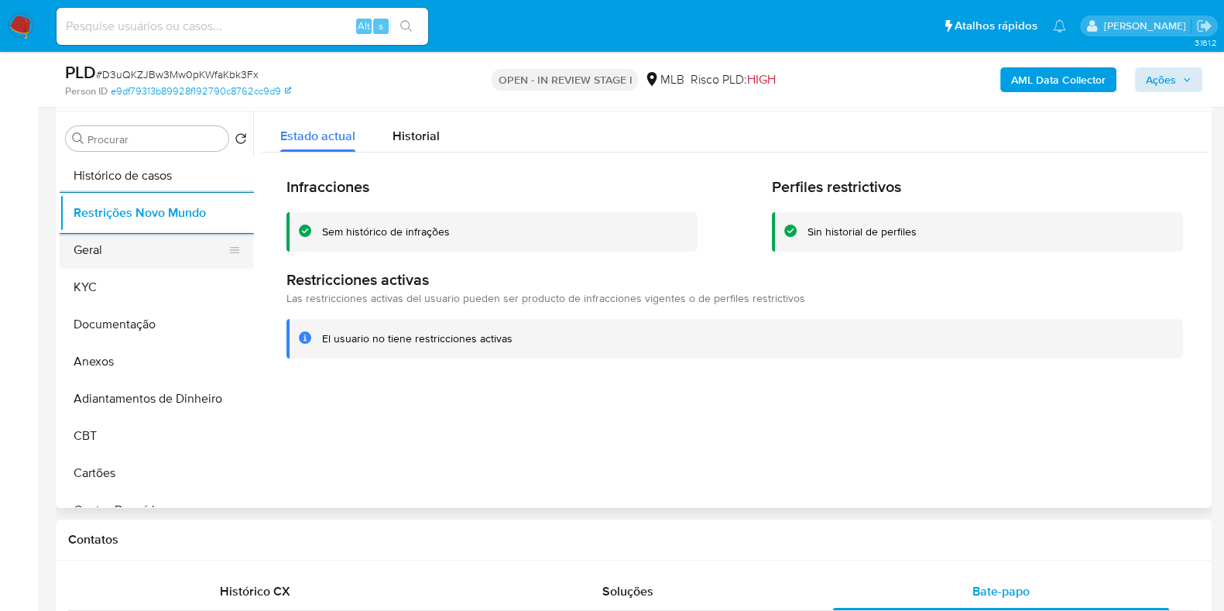
click at [147, 244] on button "Geral" at bounding box center [150, 249] width 181 height 37
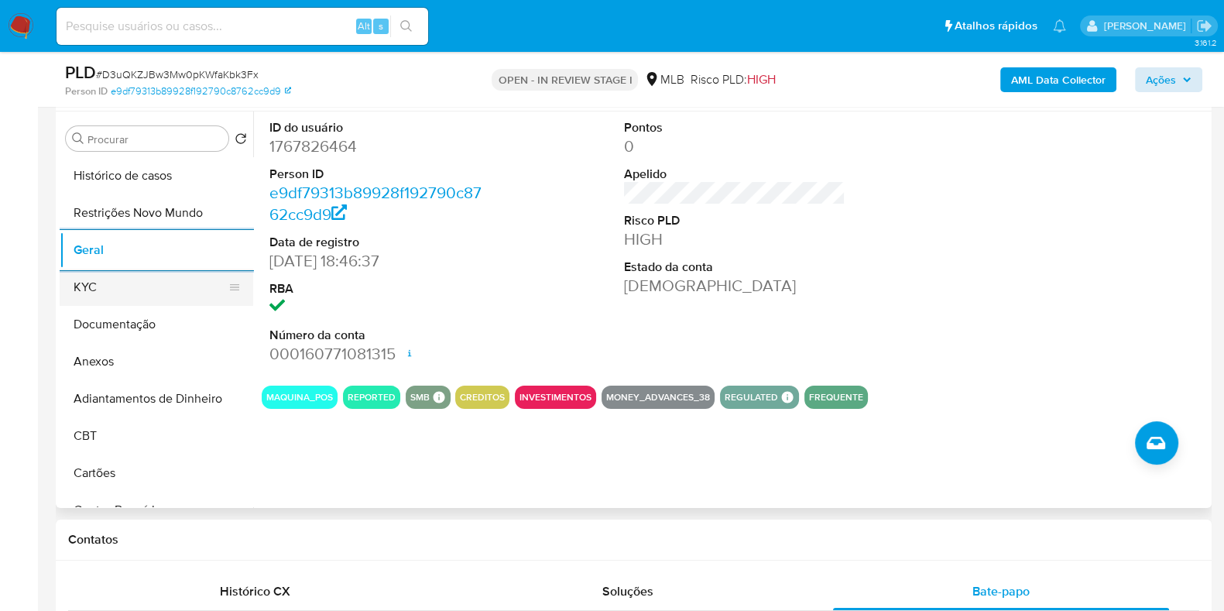
click at [128, 294] on button "KYC" at bounding box center [150, 287] width 181 height 37
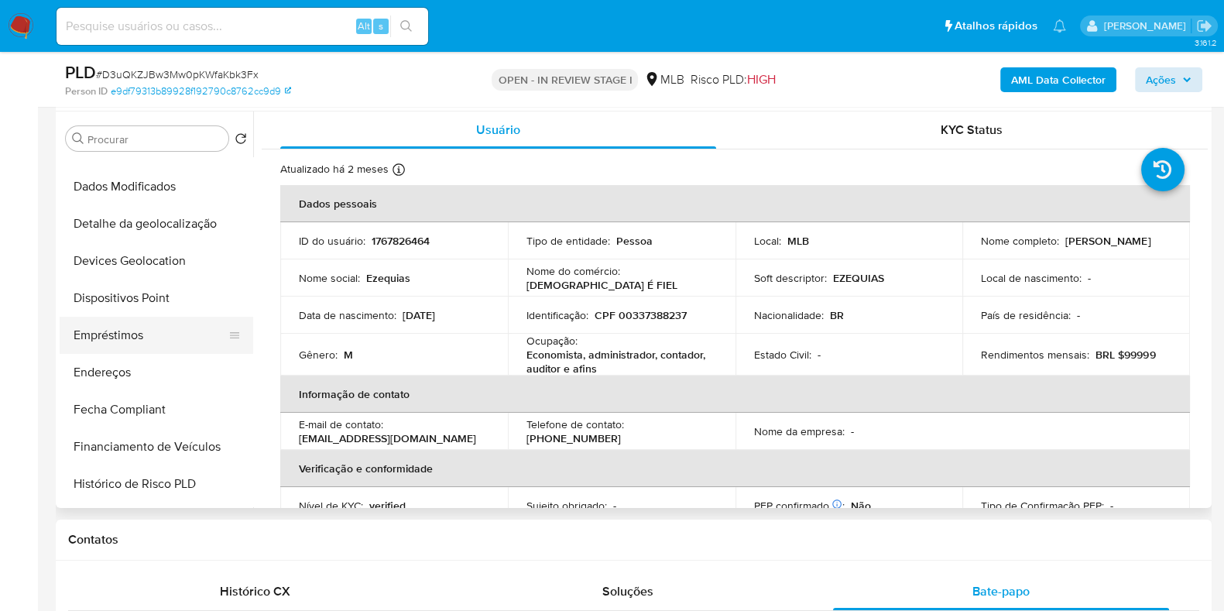
scroll to position [386, 0]
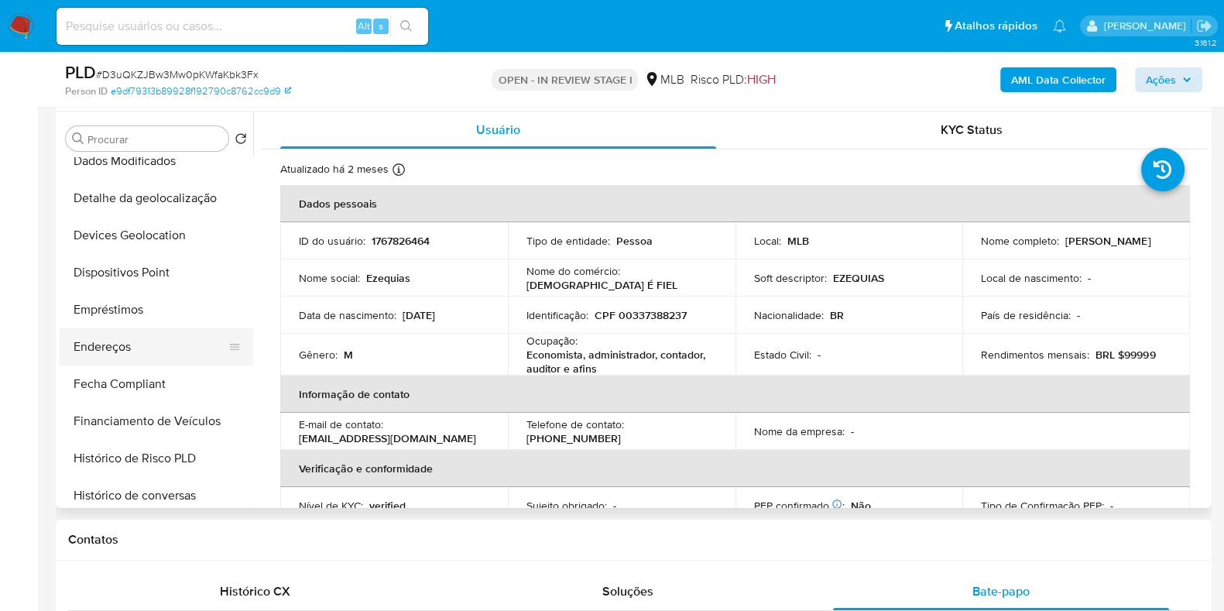
click at [102, 352] on button "Endereços" at bounding box center [150, 346] width 181 height 37
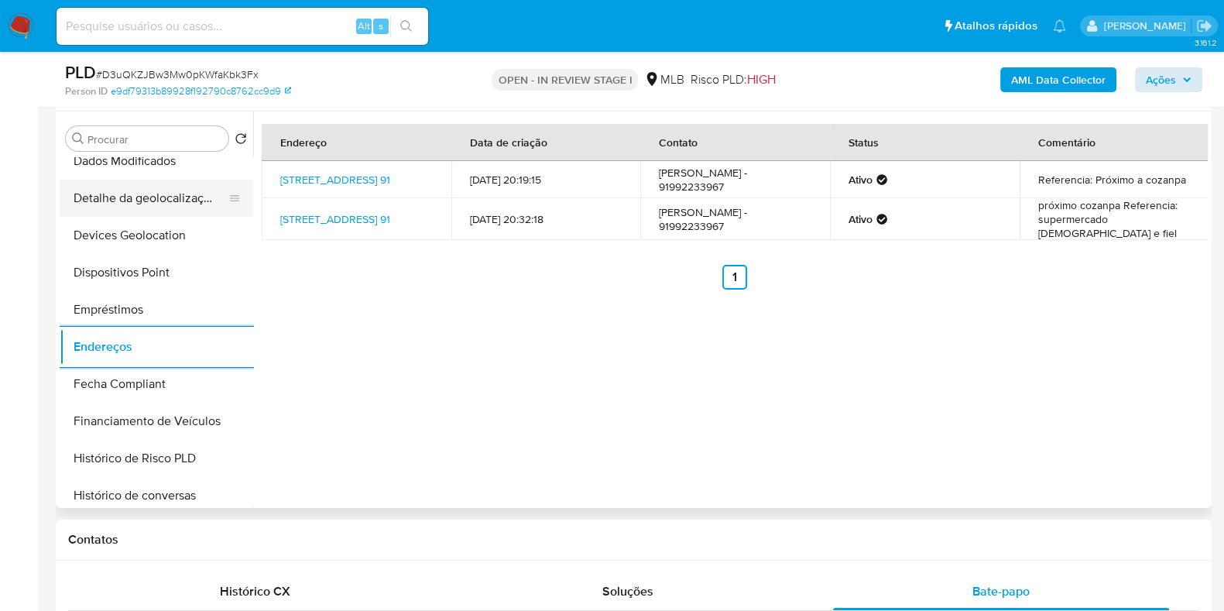
click at [164, 180] on button "Detalhe da geolocalização" at bounding box center [150, 198] width 181 height 37
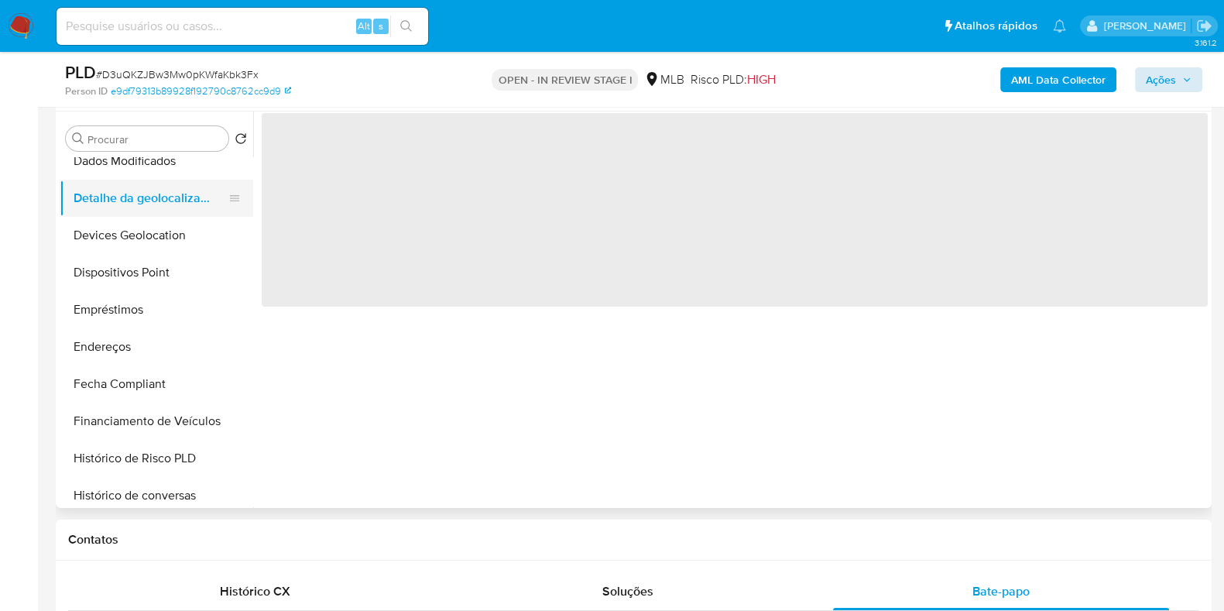
click at [163, 198] on button "Detalhe da geolocalização" at bounding box center [150, 198] width 181 height 37
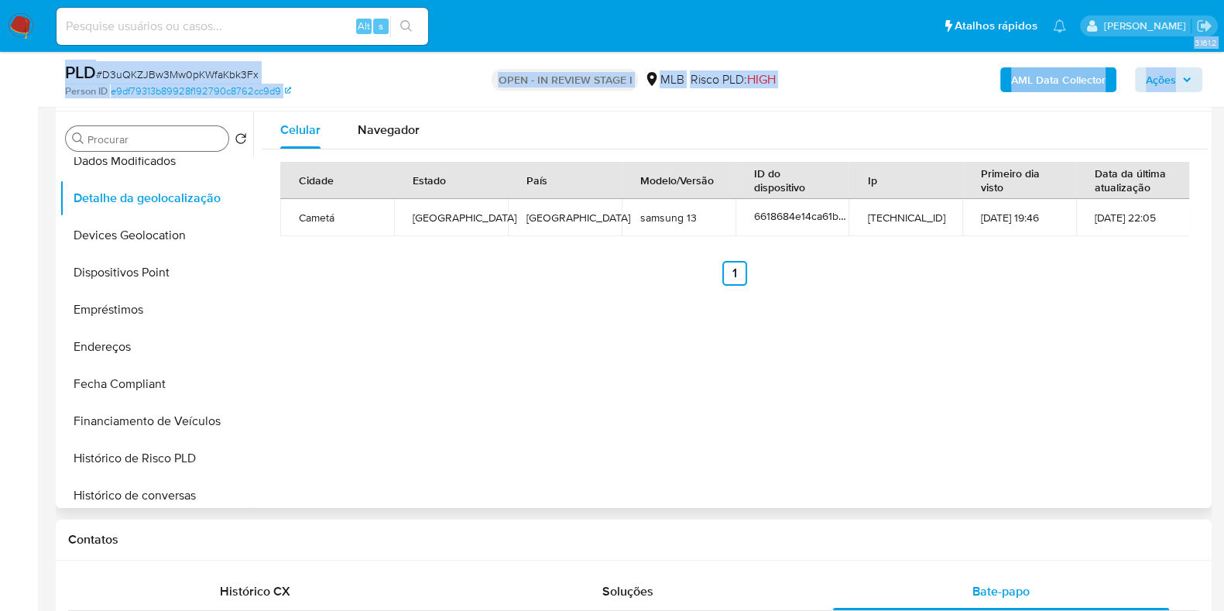
drag, startPoint x: 20, startPoint y: 55, endPoint x: 218, endPoint y: 135, distance: 213.2
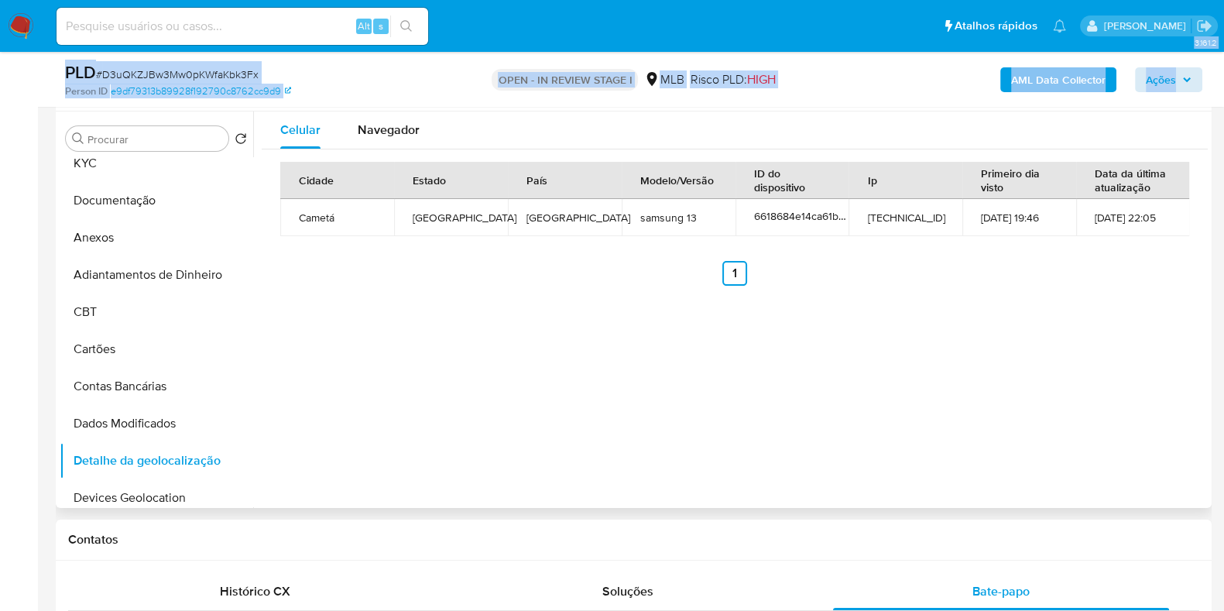
scroll to position [0, 0]
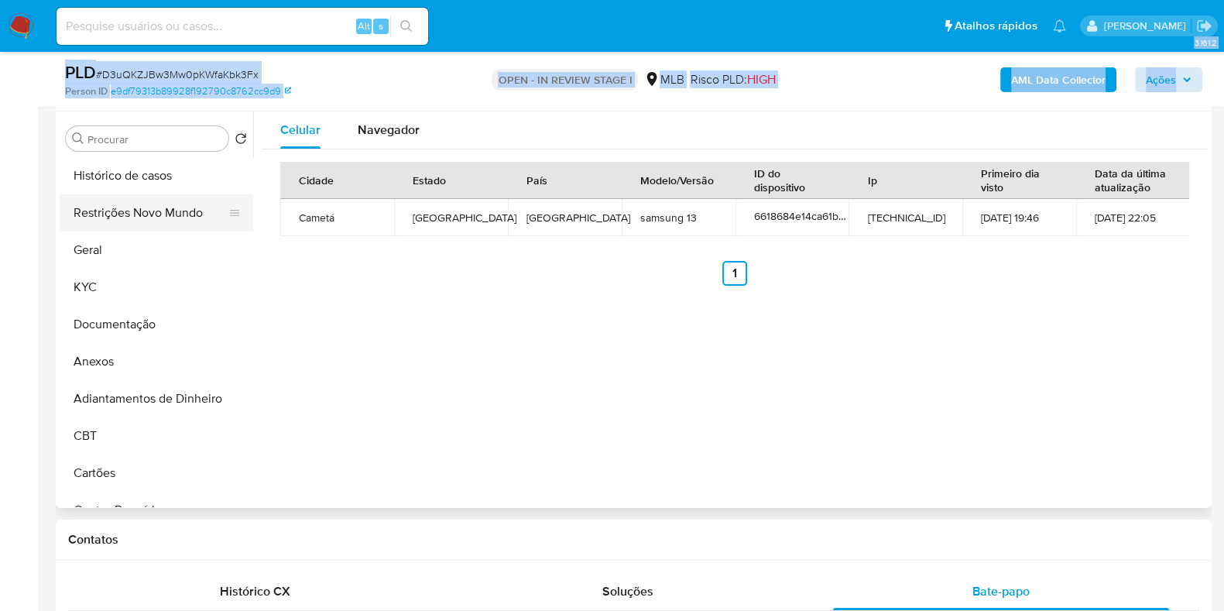
click at [152, 208] on button "Restrições Novo Mundo" at bounding box center [150, 212] width 181 height 37
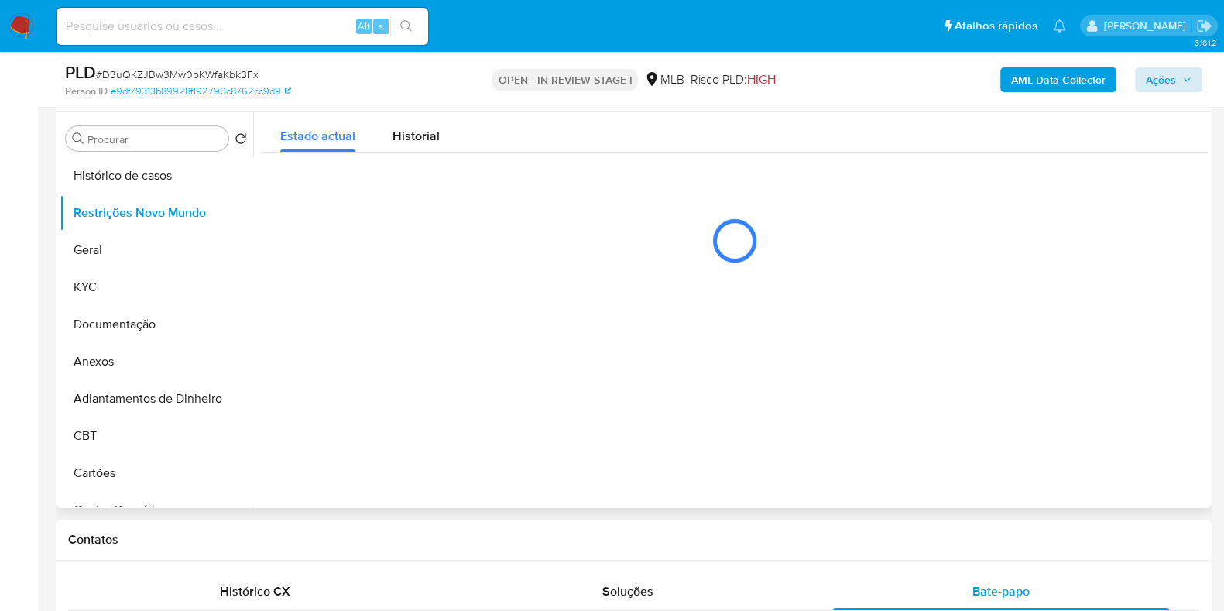
click at [495, 408] on div at bounding box center [730, 309] width 954 height 396
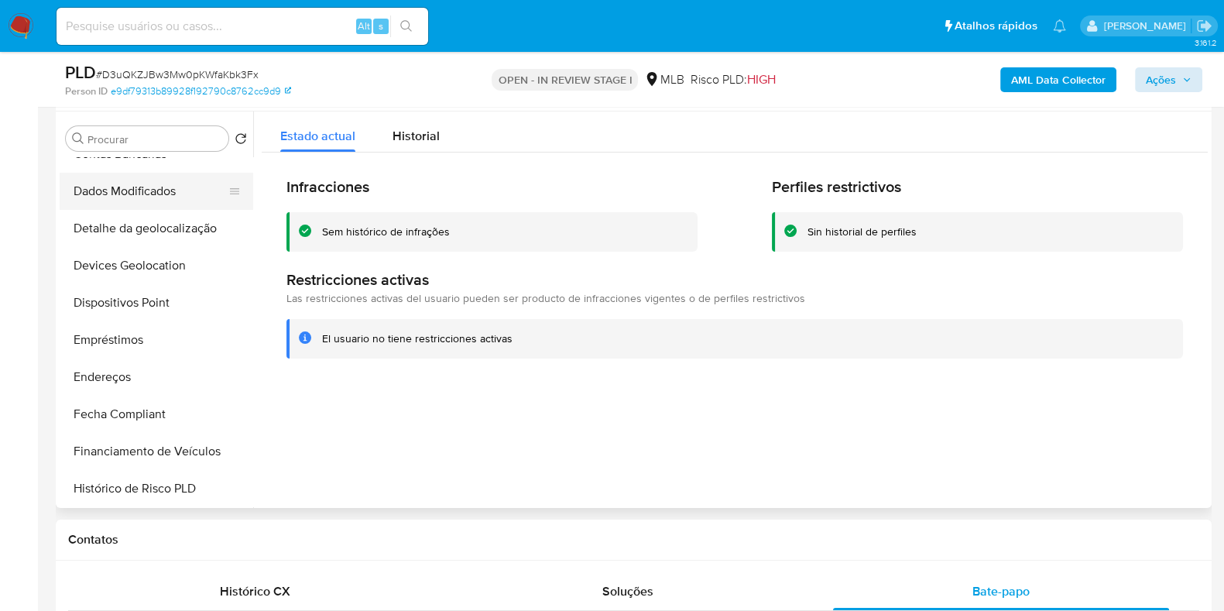
scroll to position [386, 0]
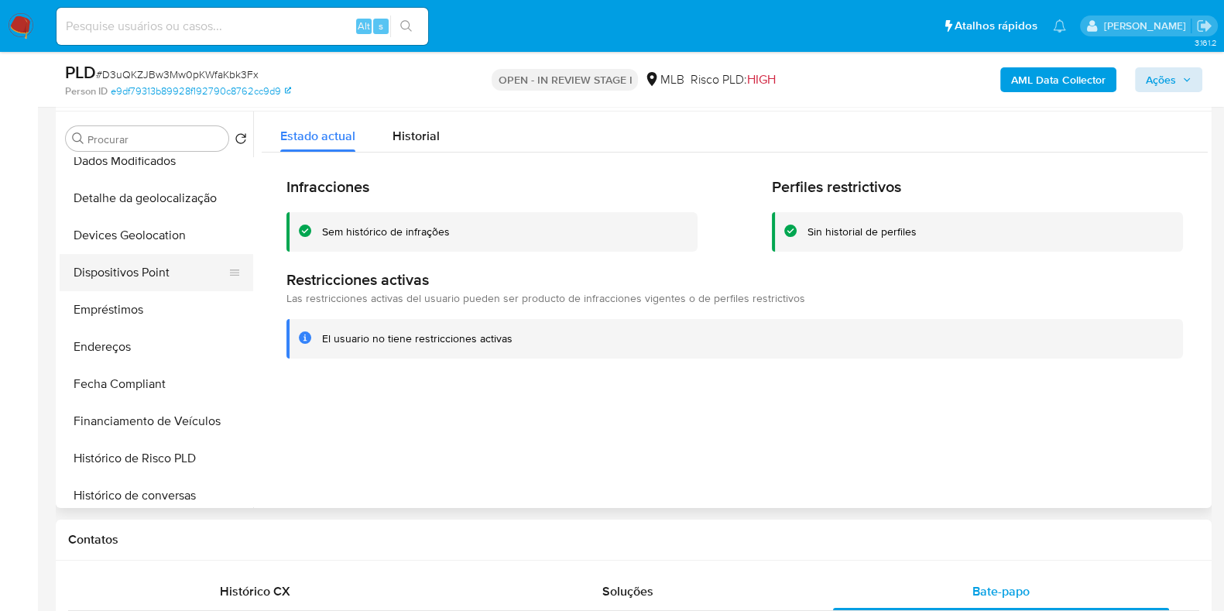
click at [148, 267] on button "Dispositivos Point" at bounding box center [150, 272] width 181 height 37
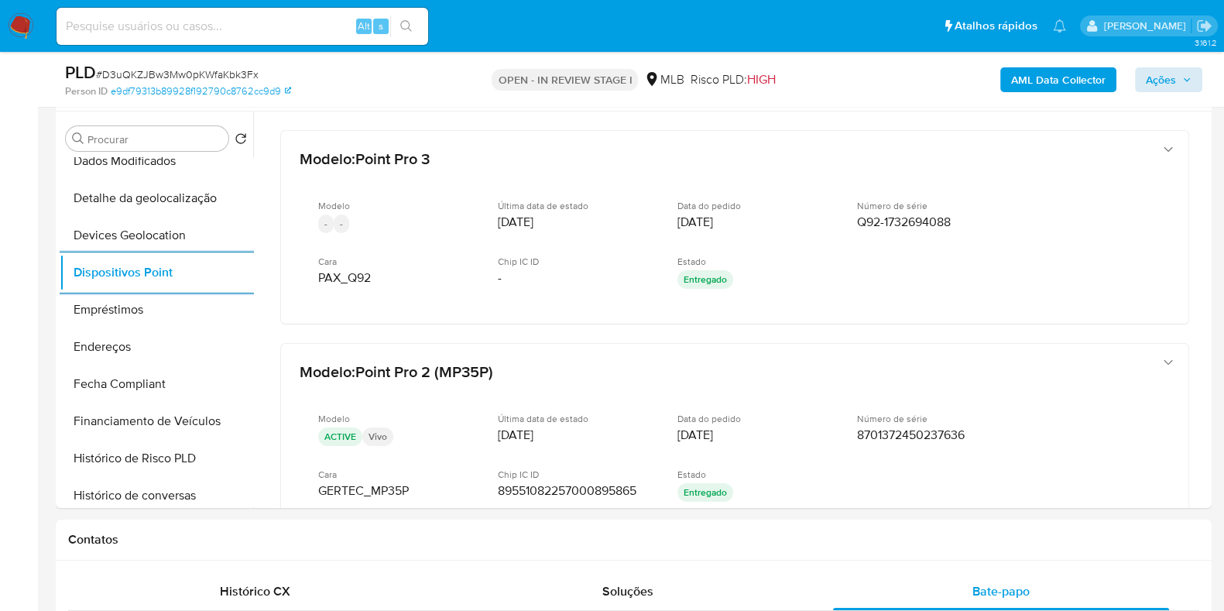
click at [1080, 71] on b "AML Data Collector" at bounding box center [1058, 79] width 94 height 25
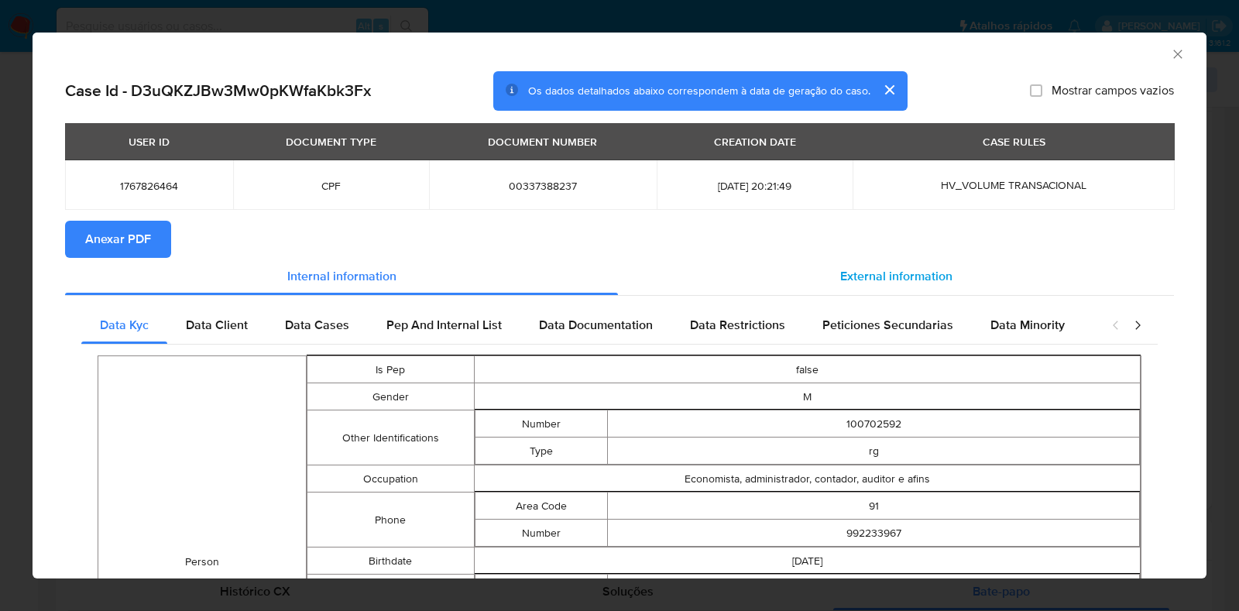
click at [840, 272] on span "External information" at bounding box center [896, 276] width 112 height 18
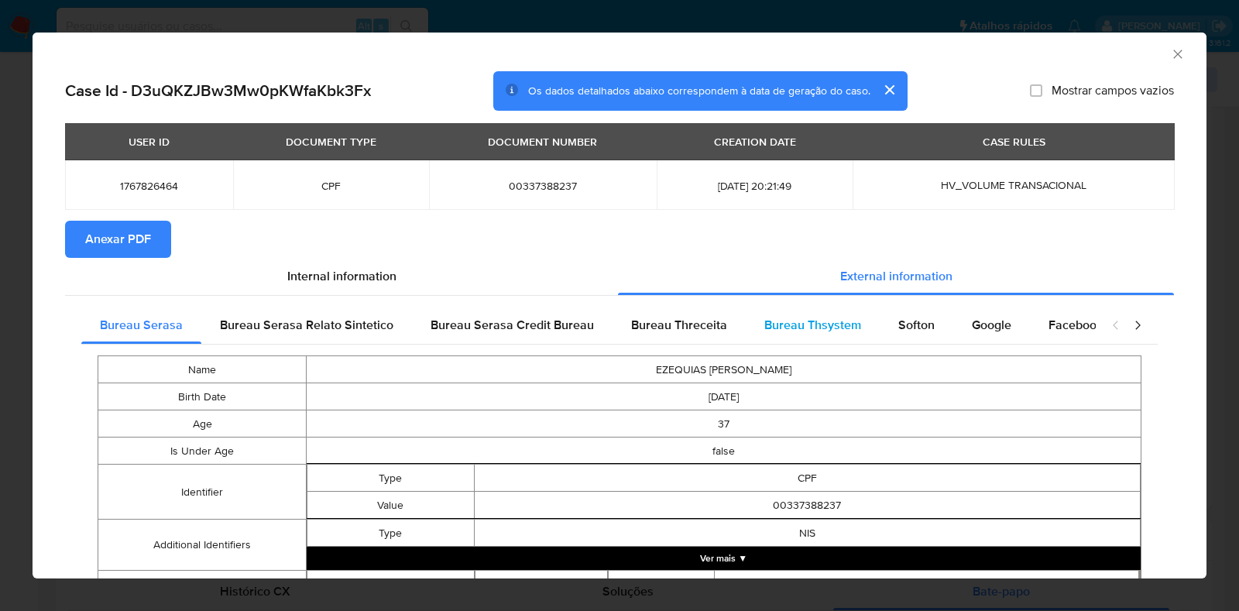
click at [788, 323] on span "Bureau Thsystem" at bounding box center [812, 325] width 97 height 18
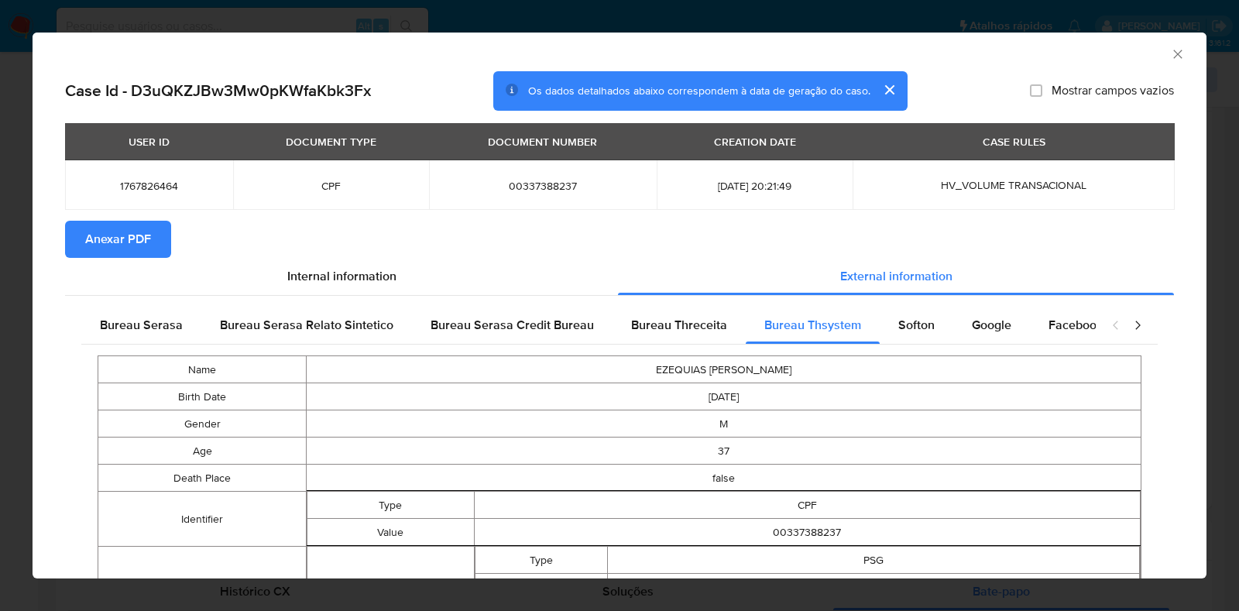
click at [142, 226] on span "Anexar PDF" at bounding box center [118, 239] width 66 height 34
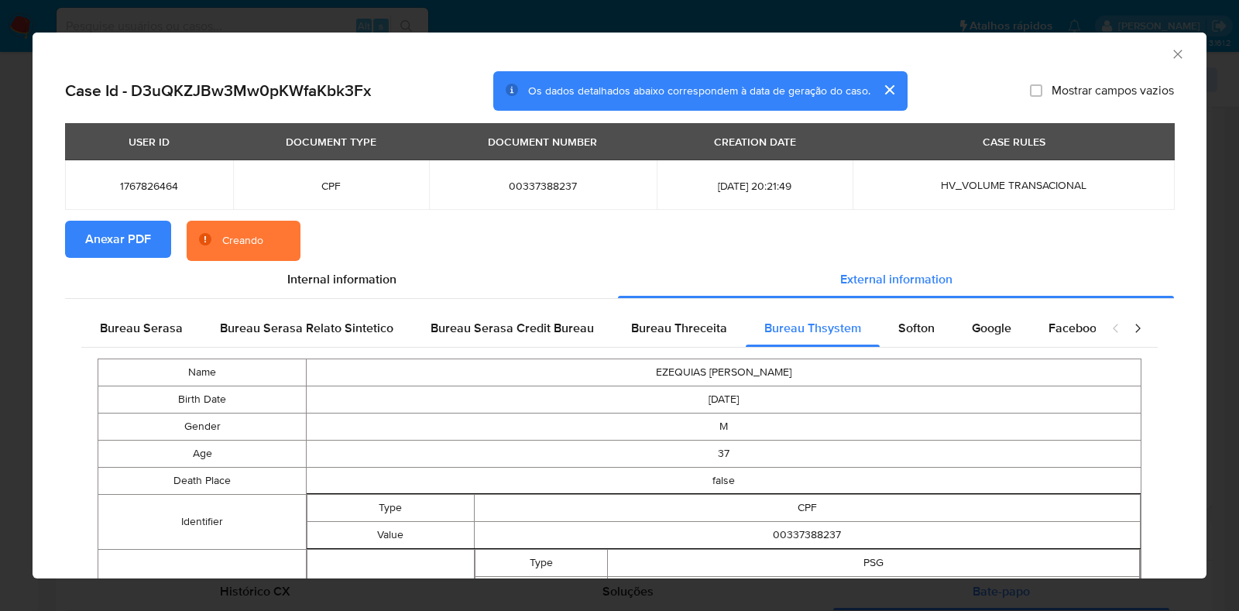
click at [9, 292] on div "AML Data Collector Case Id - D3uQKZJBw3Mw0pKWfaKbk3Fx Os dados detalhados abaix…" at bounding box center [619, 305] width 1239 height 611
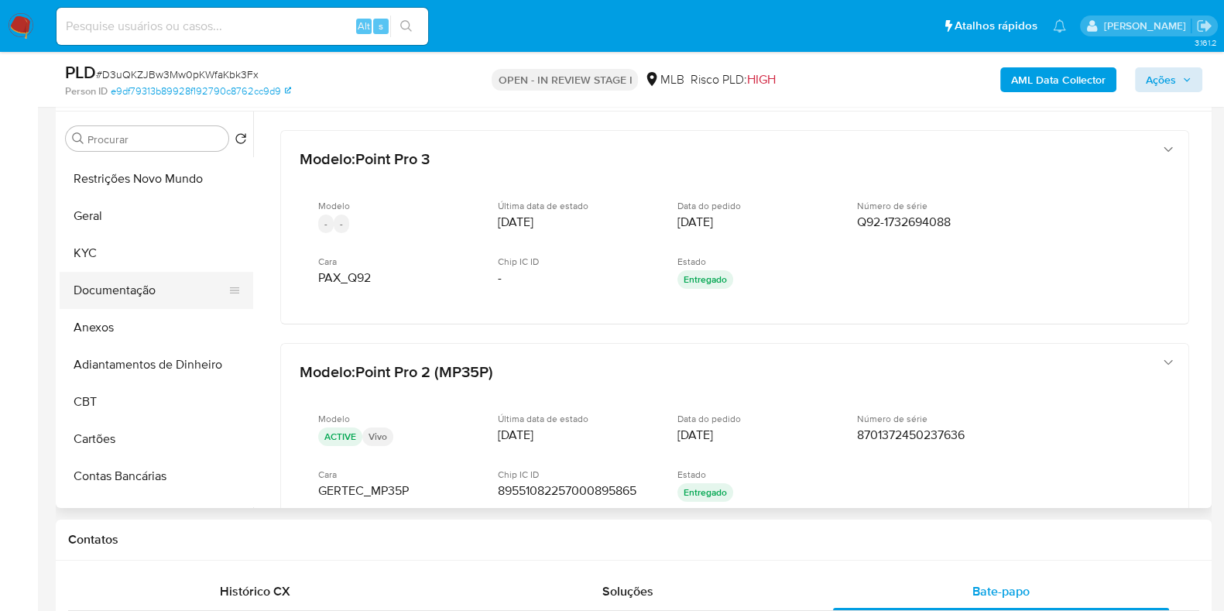
scroll to position [0, 0]
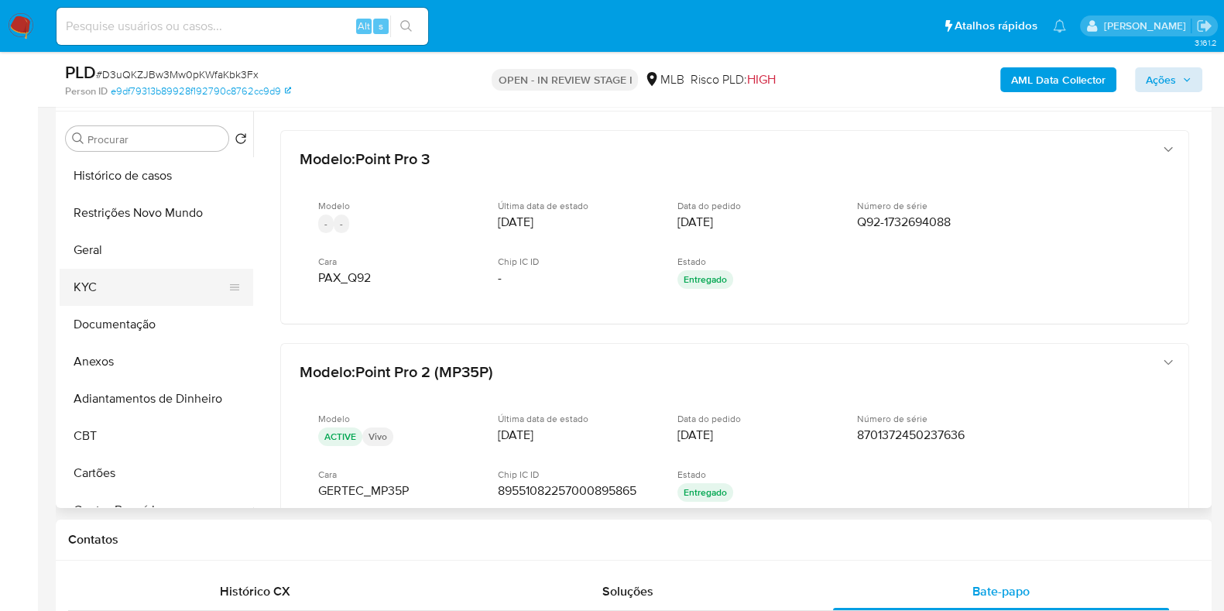
click at [135, 272] on button "KYC" at bounding box center [150, 287] width 181 height 37
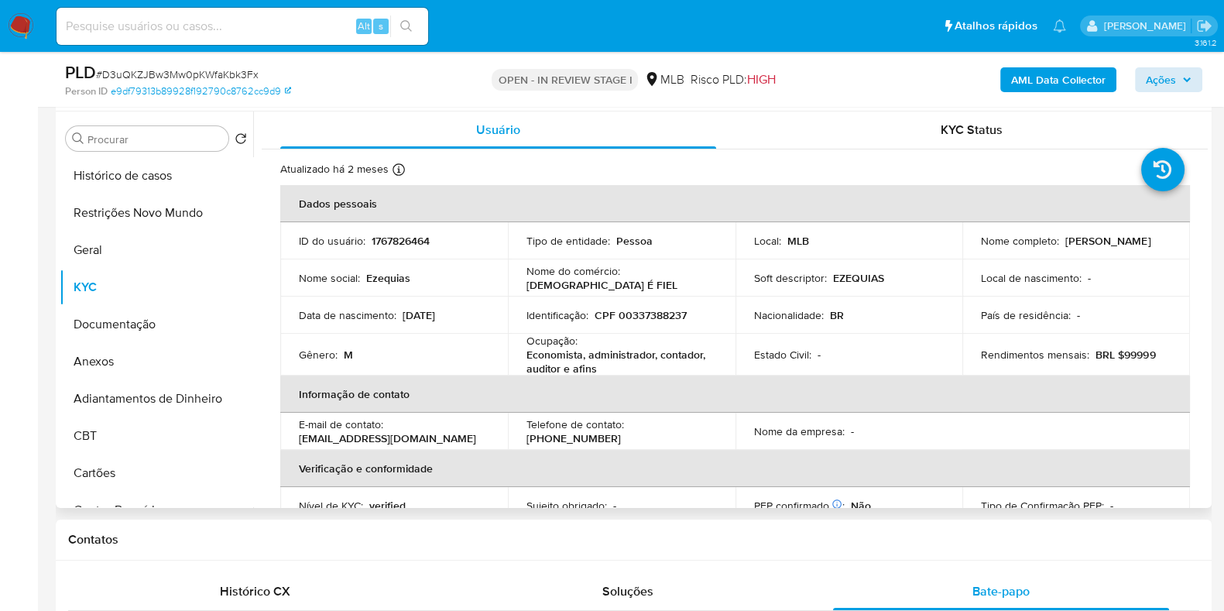
drag, startPoint x: 1099, startPoint y: 253, endPoint x: 971, endPoint y: 245, distance: 128.8
click at [971, 245] on td "Nome completo : Ezequias Martins Leal" at bounding box center [1076, 240] width 228 height 37
copy p "Ezequias Martins Leal"
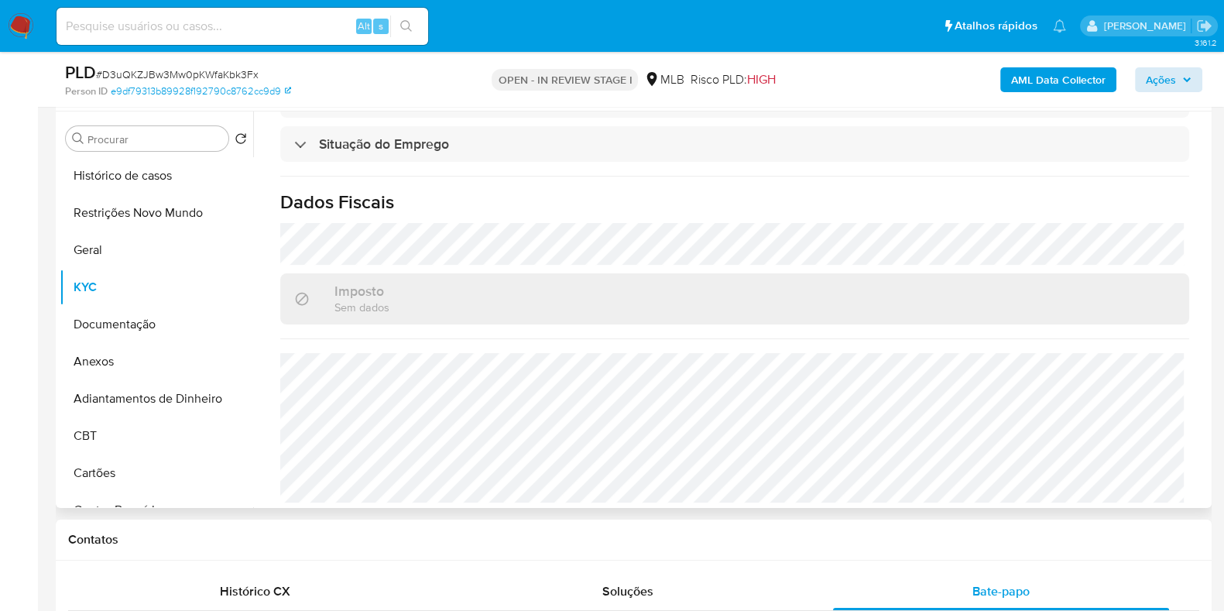
scroll to position [677, 0]
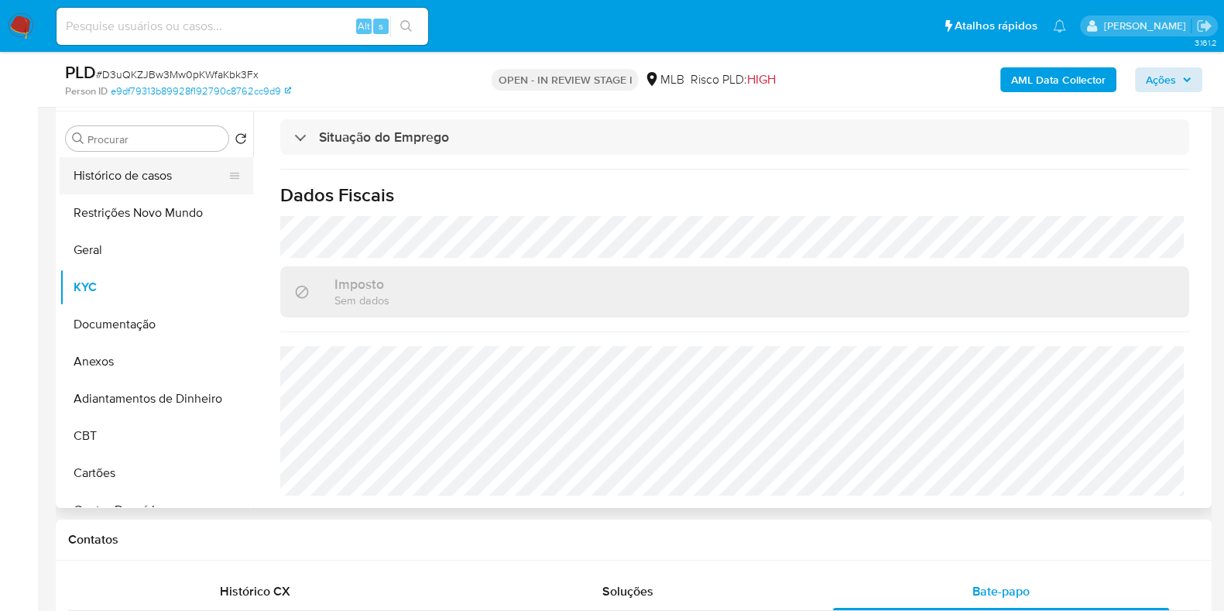
click at [145, 176] on button "Histórico de casos" at bounding box center [150, 175] width 181 height 37
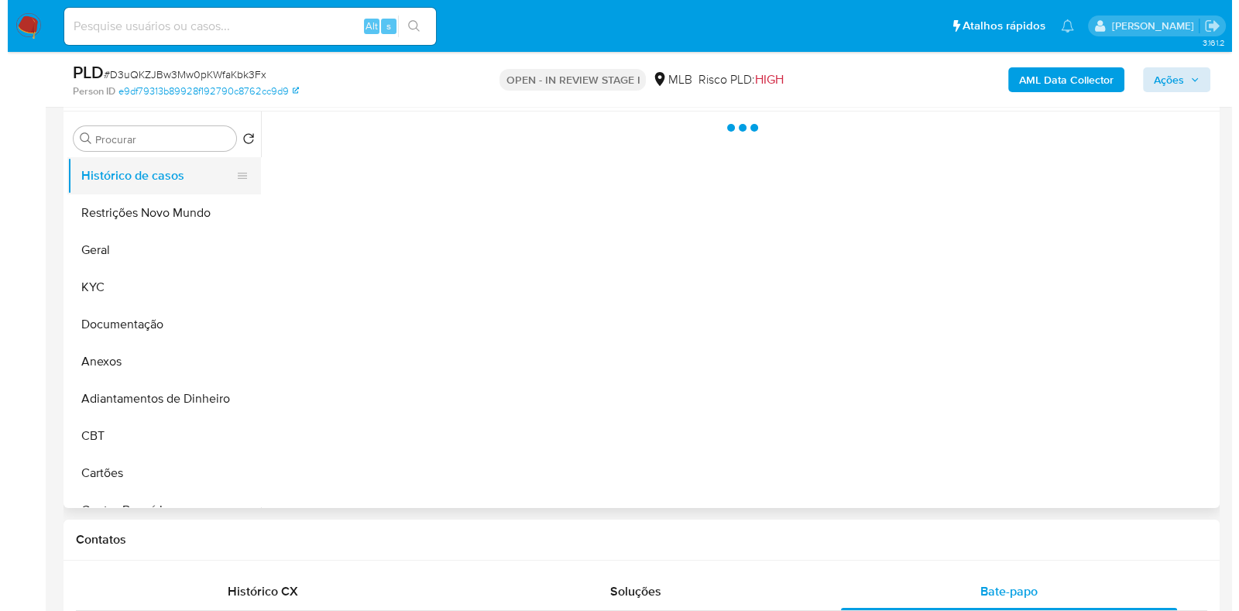
scroll to position [0, 0]
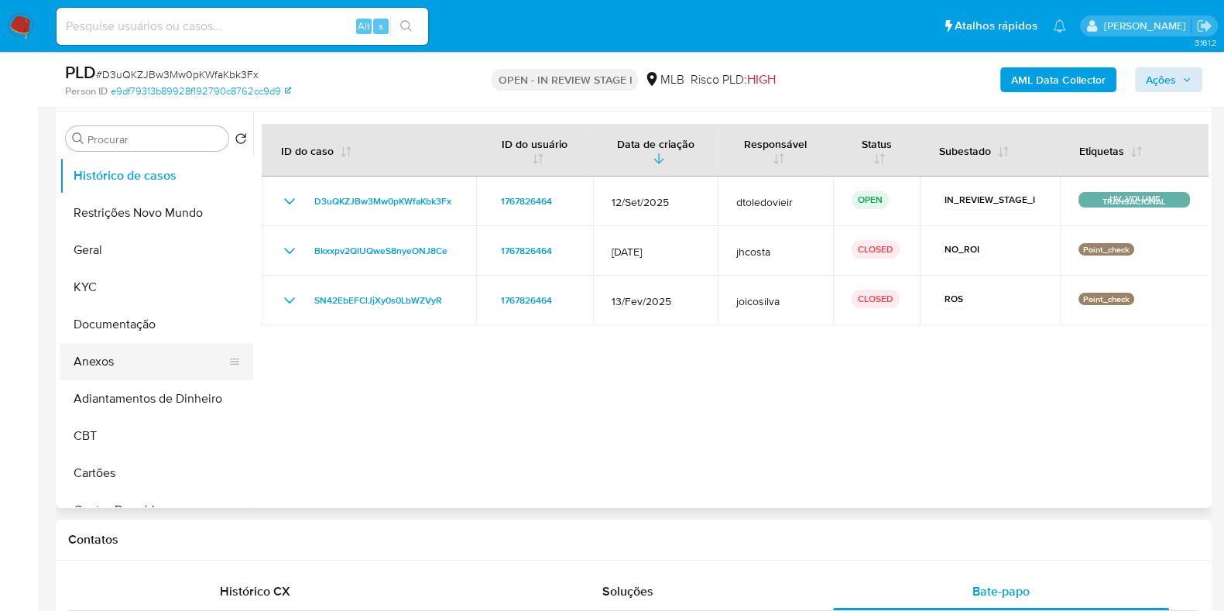
click at [108, 354] on button "Anexos" at bounding box center [150, 361] width 181 height 37
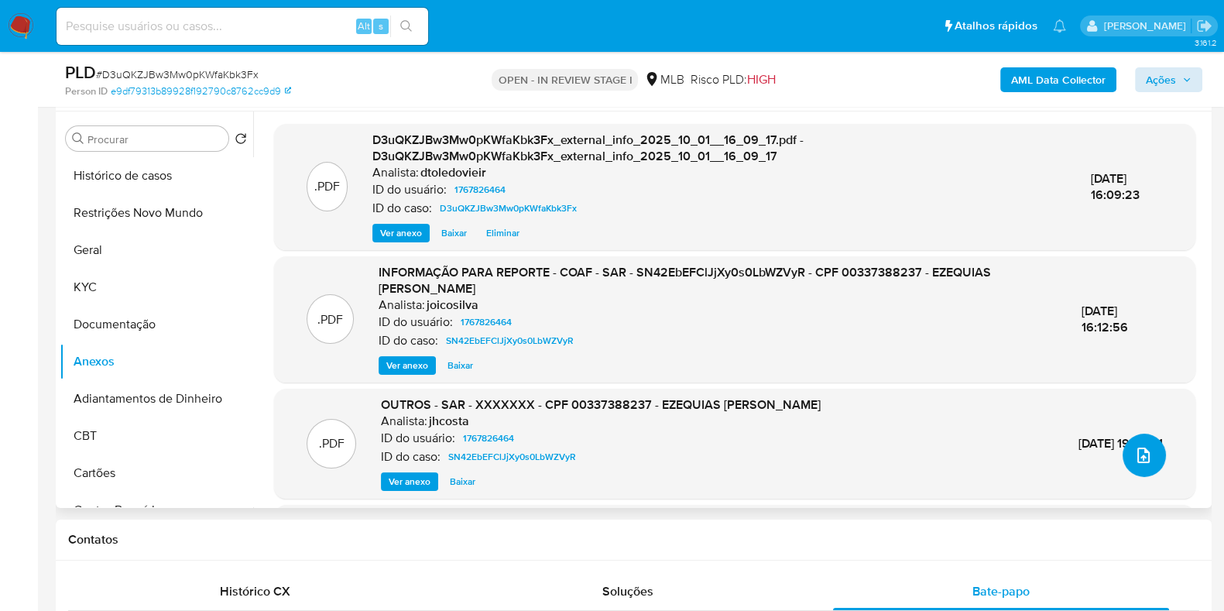
click at [1138, 454] on icon "upload-file" at bounding box center [1143, 455] width 19 height 19
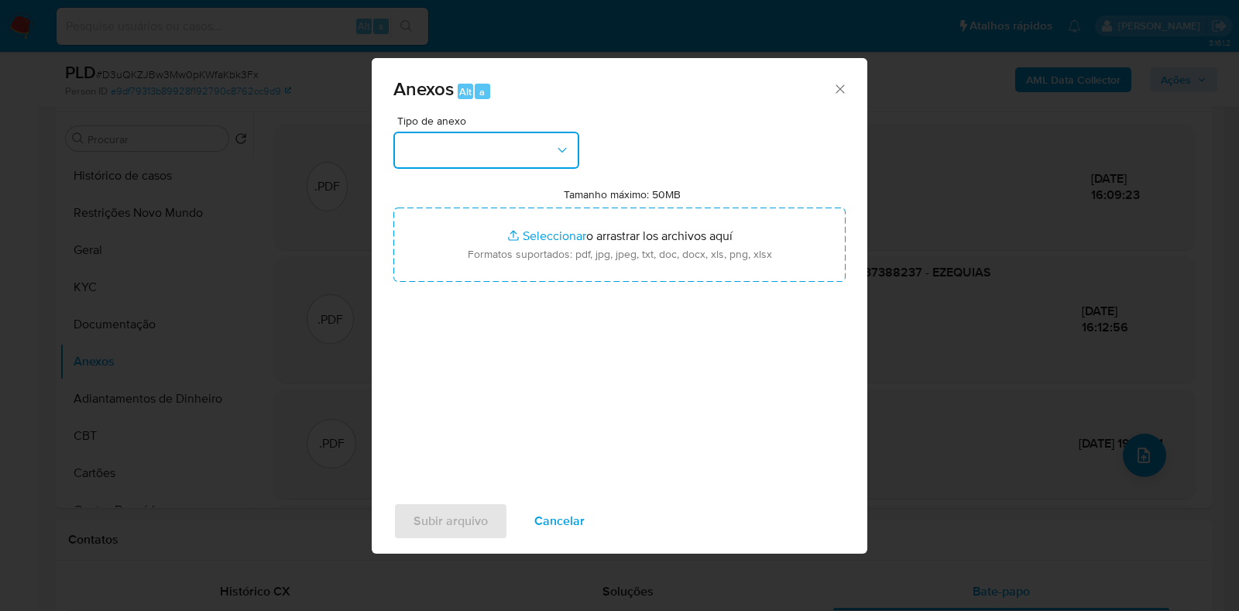
click at [534, 149] on button "button" at bounding box center [486, 150] width 186 height 37
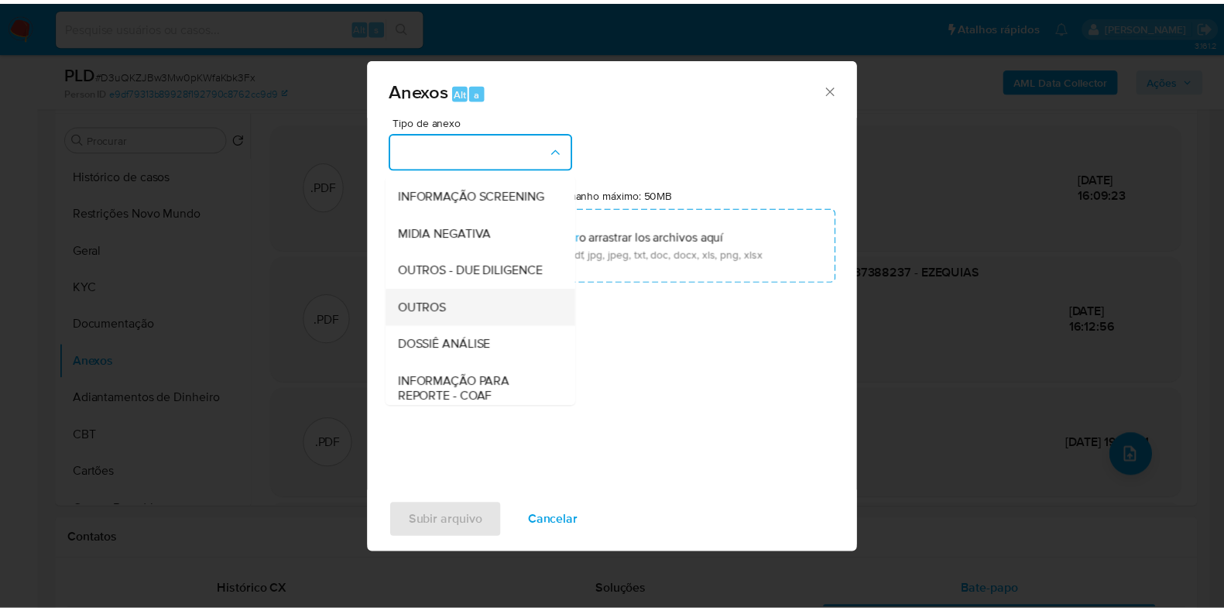
scroll to position [238, 0]
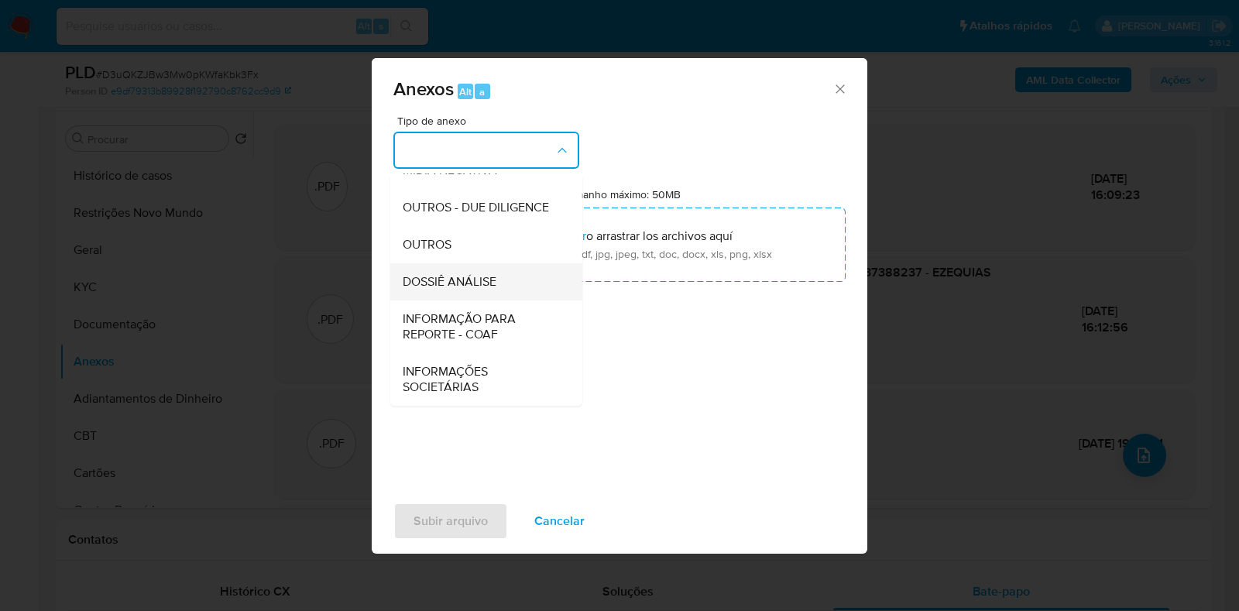
click at [450, 276] on span "DOSSIÊ ANÁLISE" at bounding box center [450, 281] width 94 height 15
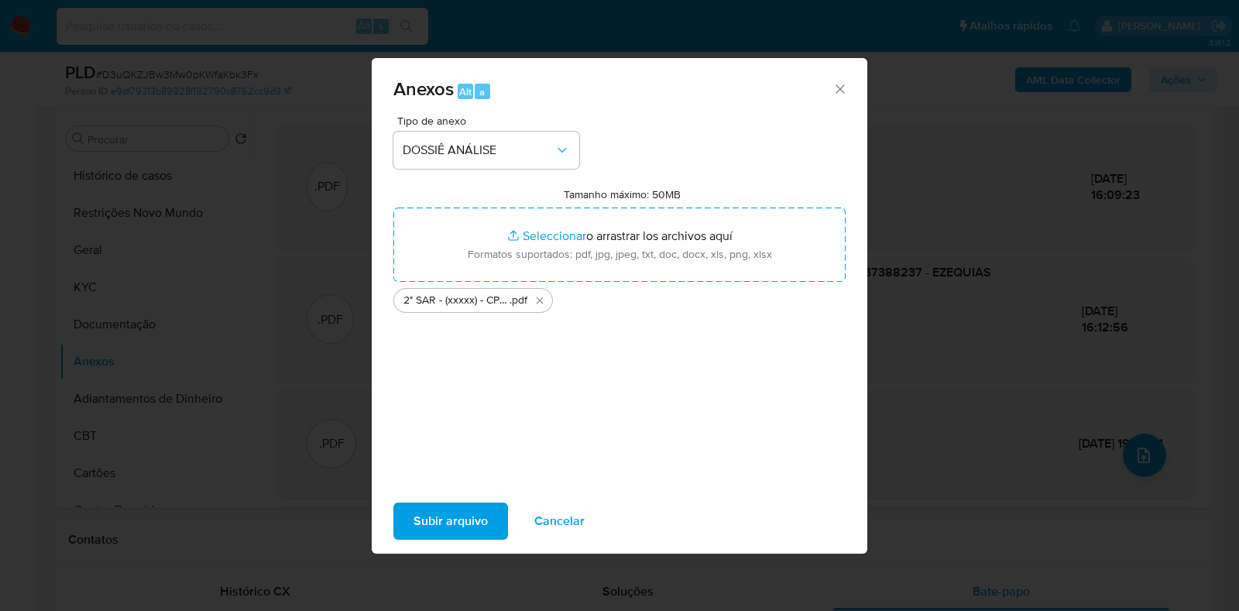
click at [589, 111] on div "Anexos Alt a" at bounding box center [619, 87] width 495 height 58
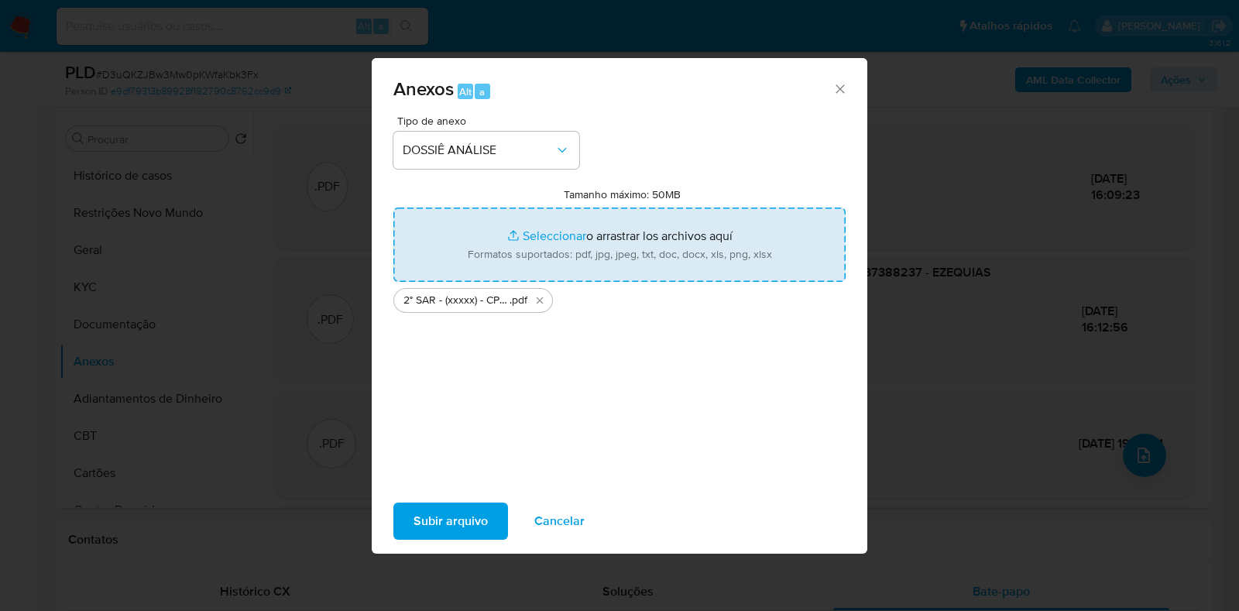
type input "C:\fakepath\Mulan 1767826464_2025_10_01_08_45_48.xlsx"
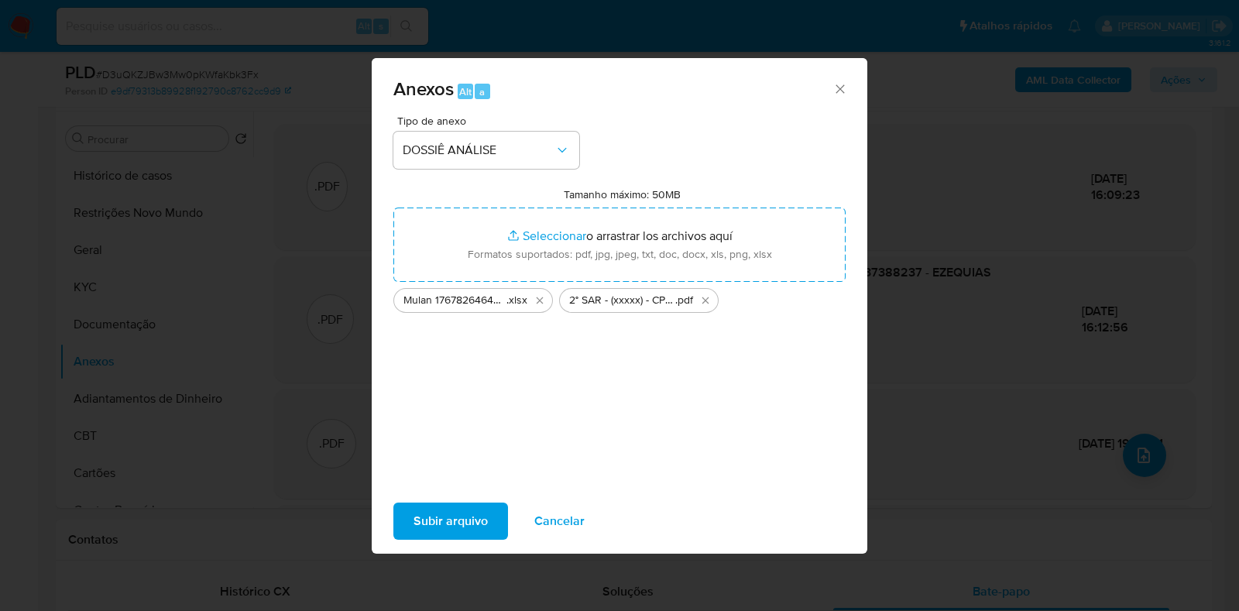
click at [464, 512] on span "Subir arquivo" at bounding box center [450, 521] width 74 height 34
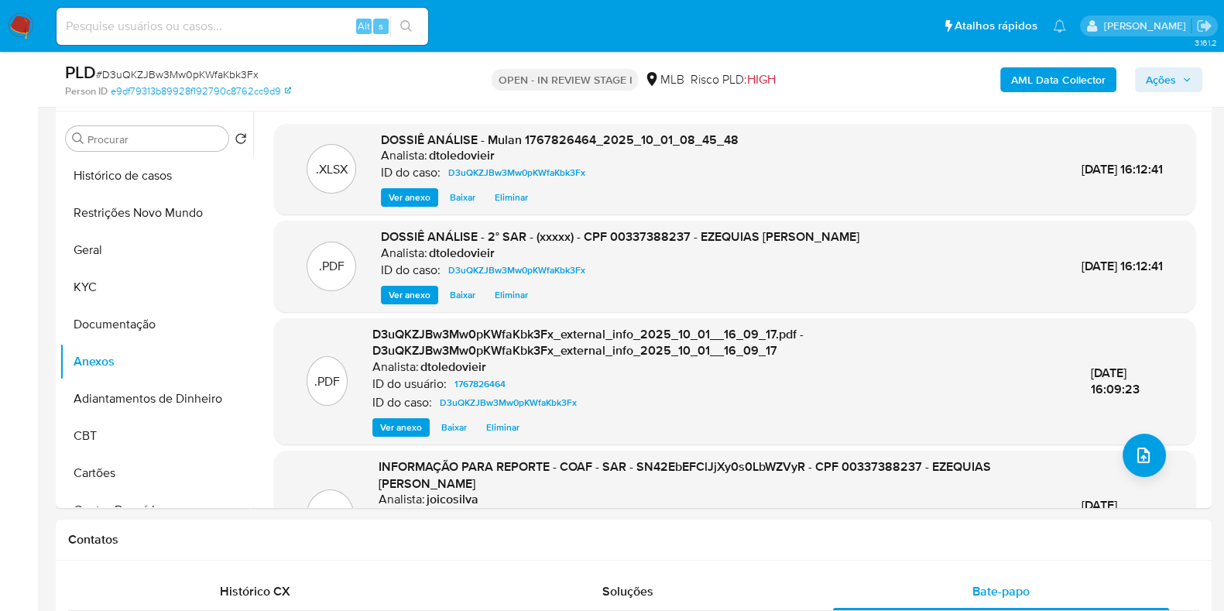
click at [1163, 70] on span "Ações" at bounding box center [1161, 79] width 30 height 25
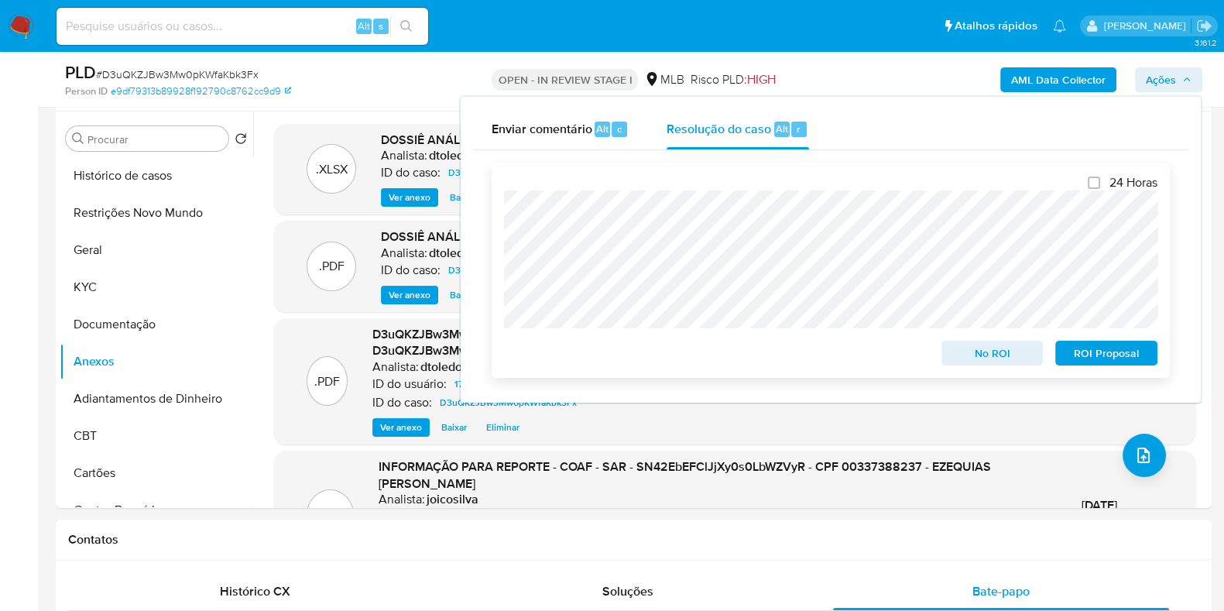
click at [1110, 351] on span "ROI Proposal" at bounding box center [1106, 353] width 81 height 22
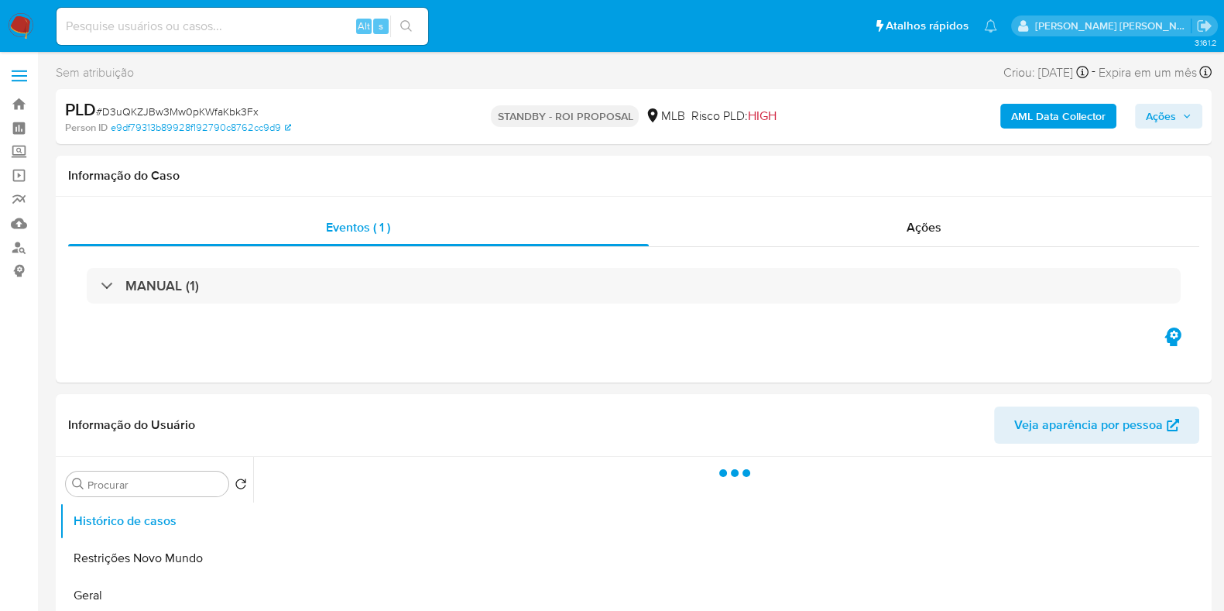
select select "10"
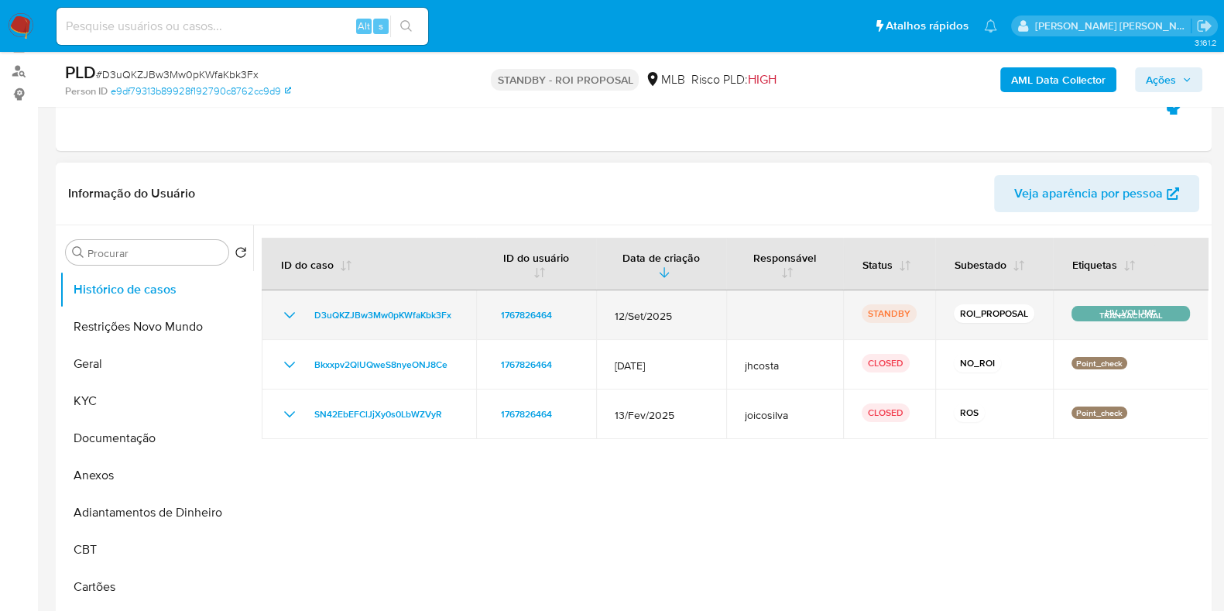
scroll to position [290, 0]
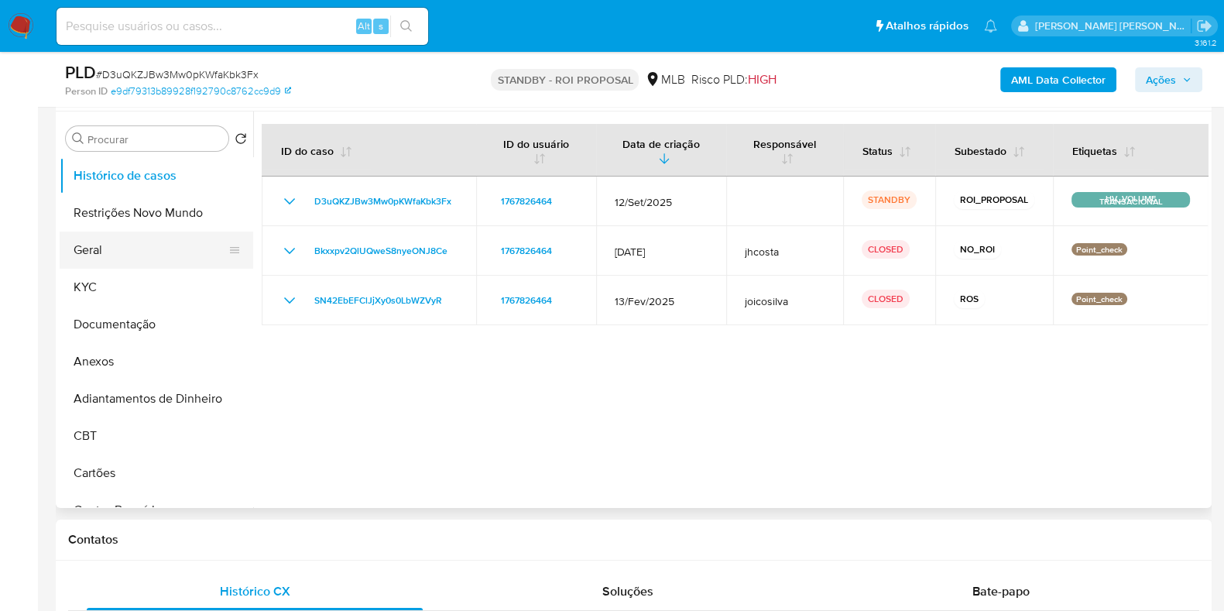
click at [135, 259] on button "Geral" at bounding box center [150, 249] width 181 height 37
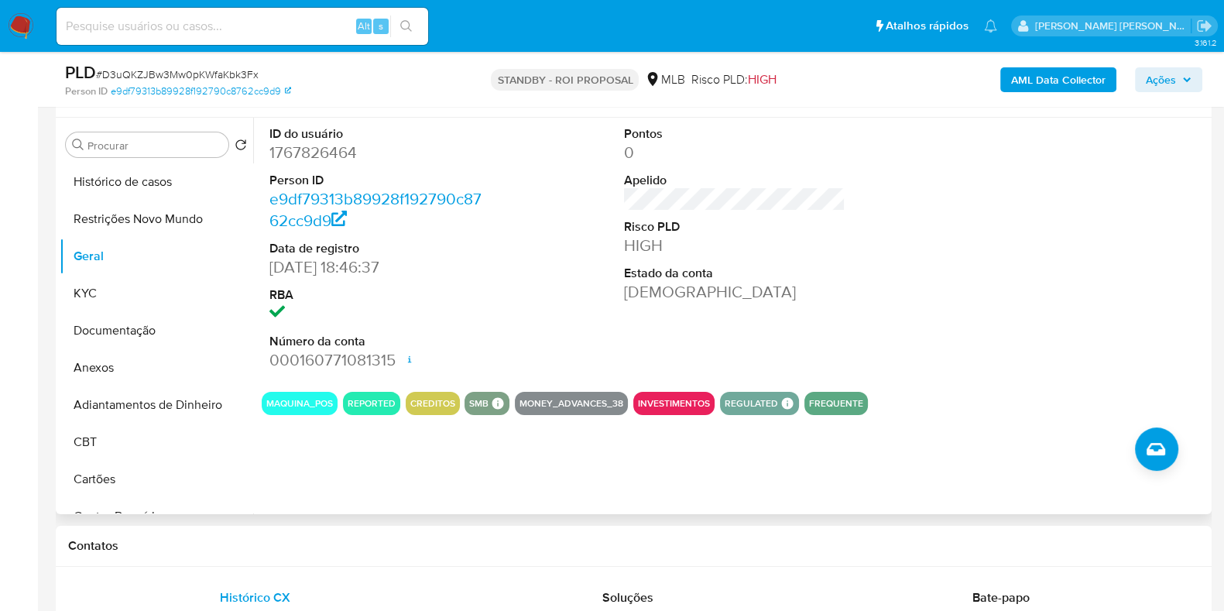
scroll to position [193, 0]
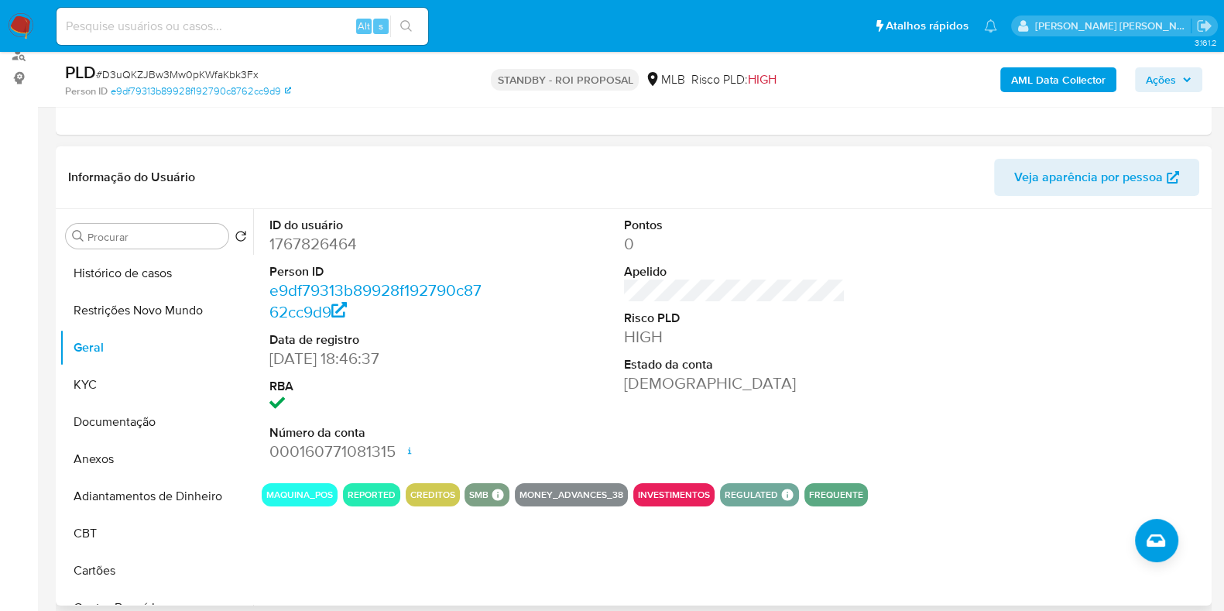
click at [320, 243] on dd "1767826464" at bounding box center [379, 244] width 221 height 22
copy dd "1767826464"
drag, startPoint x: 269, startPoint y: 34, endPoint x: 284, endPoint y: 24, distance: 17.8
click at [268, 33] on input at bounding box center [243, 26] width 372 height 20
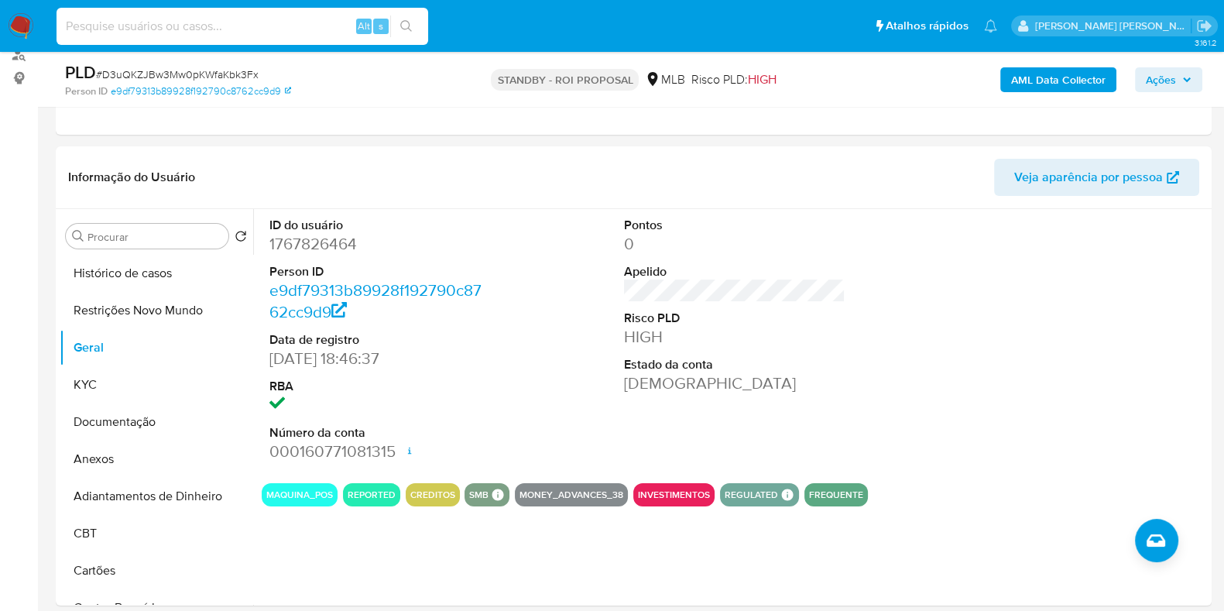
paste input "279758726"
type input "279758726"
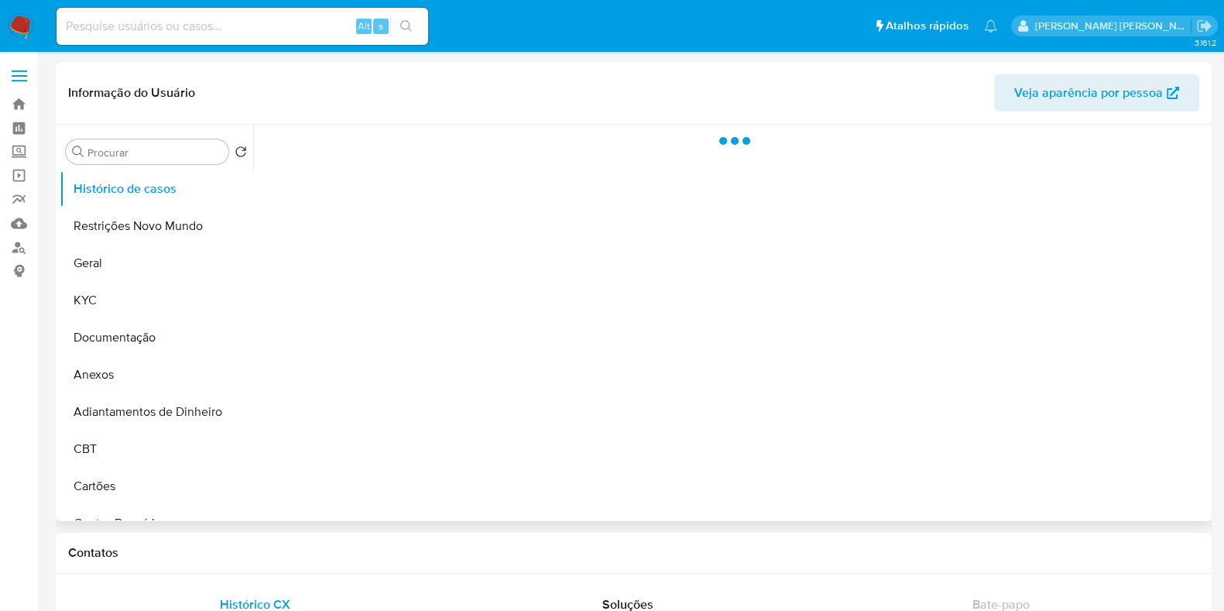
select select "10"
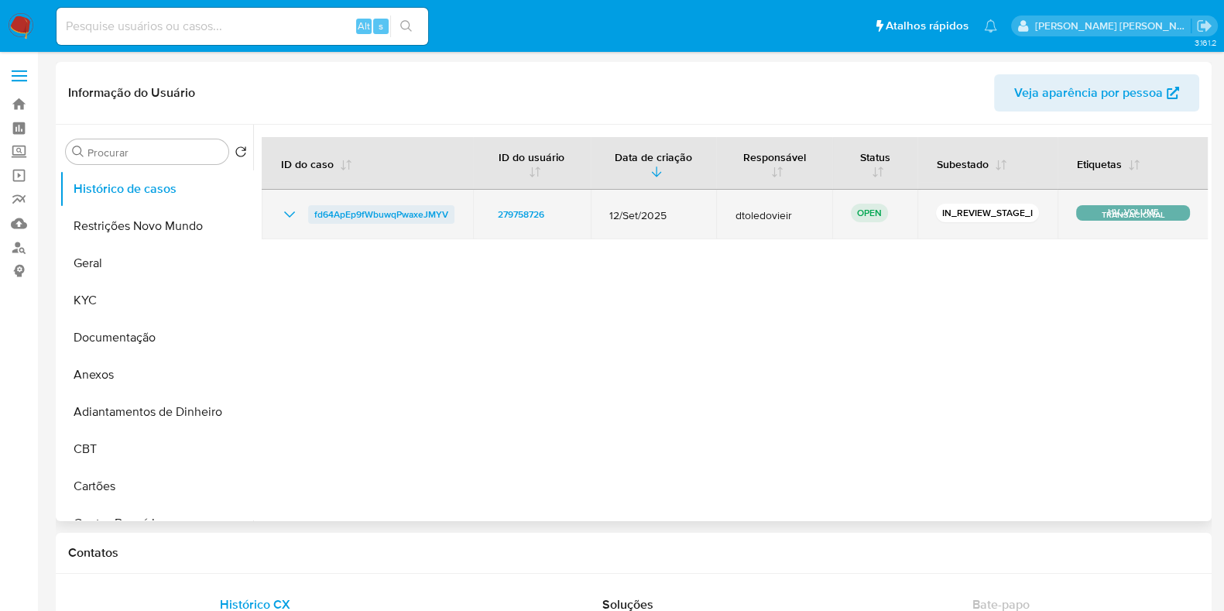
click at [372, 207] on span "fd64ApEp9fWbuwqPwaxeJMYV" at bounding box center [381, 214] width 134 height 19
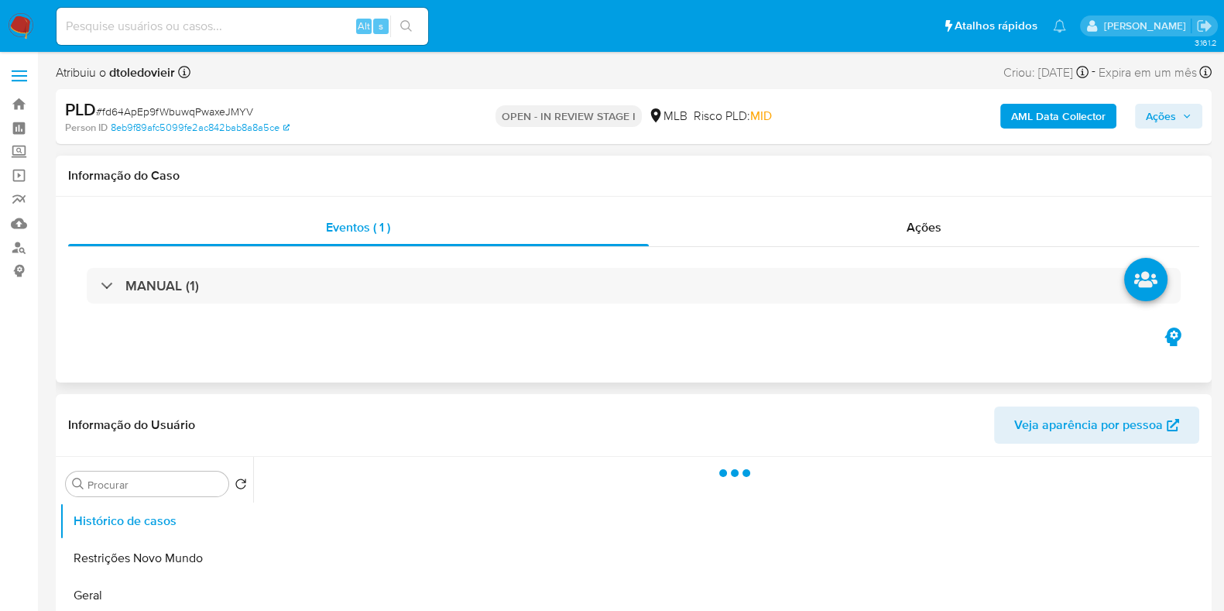
select select "10"
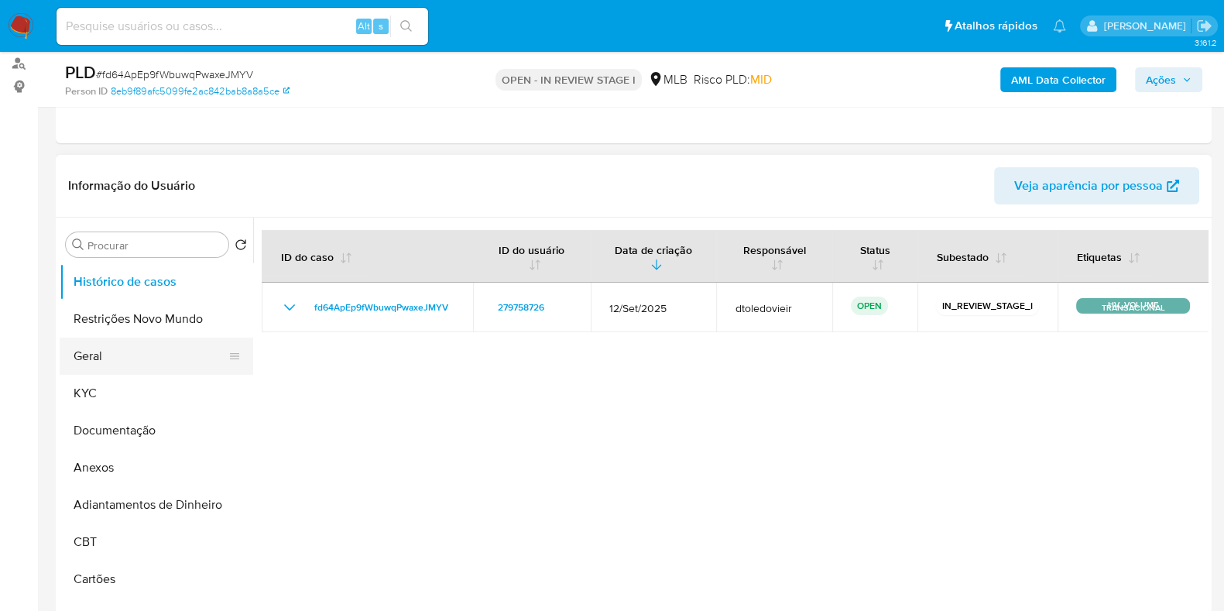
scroll to position [193, 0]
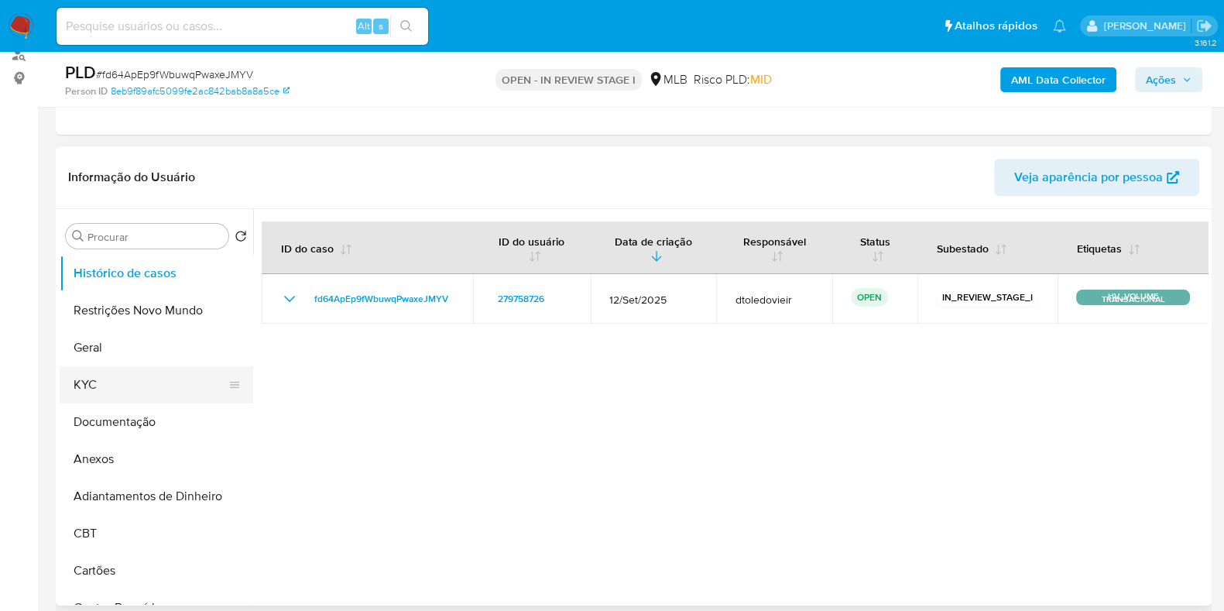
click at [118, 379] on button "KYC" at bounding box center [150, 384] width 181 height 37
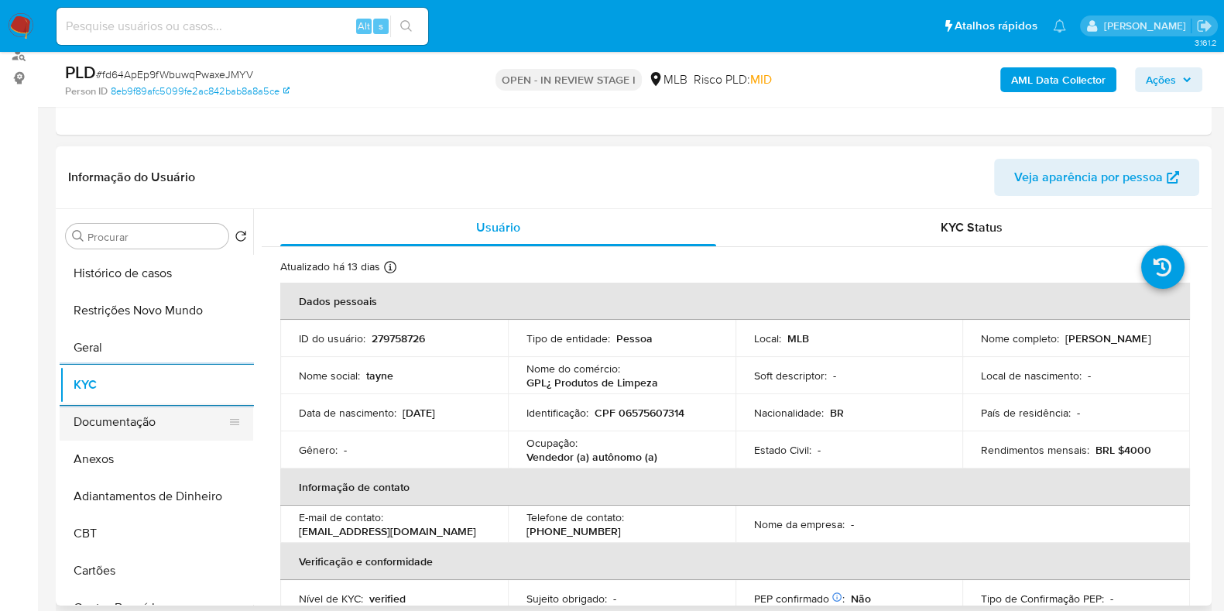
click at [160, 424] on button "Documentação" at bounding box center [150, 421] width 181 height 37
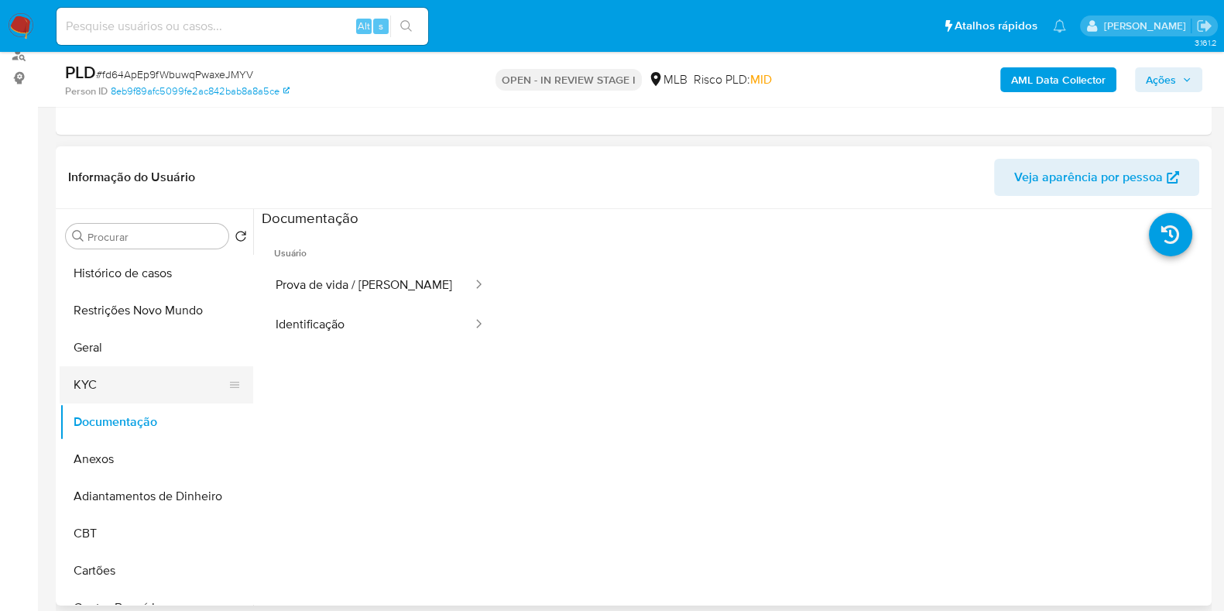
click at [147, 374] on button "KYC" at bounding box center [150, 384] width 181 height 37
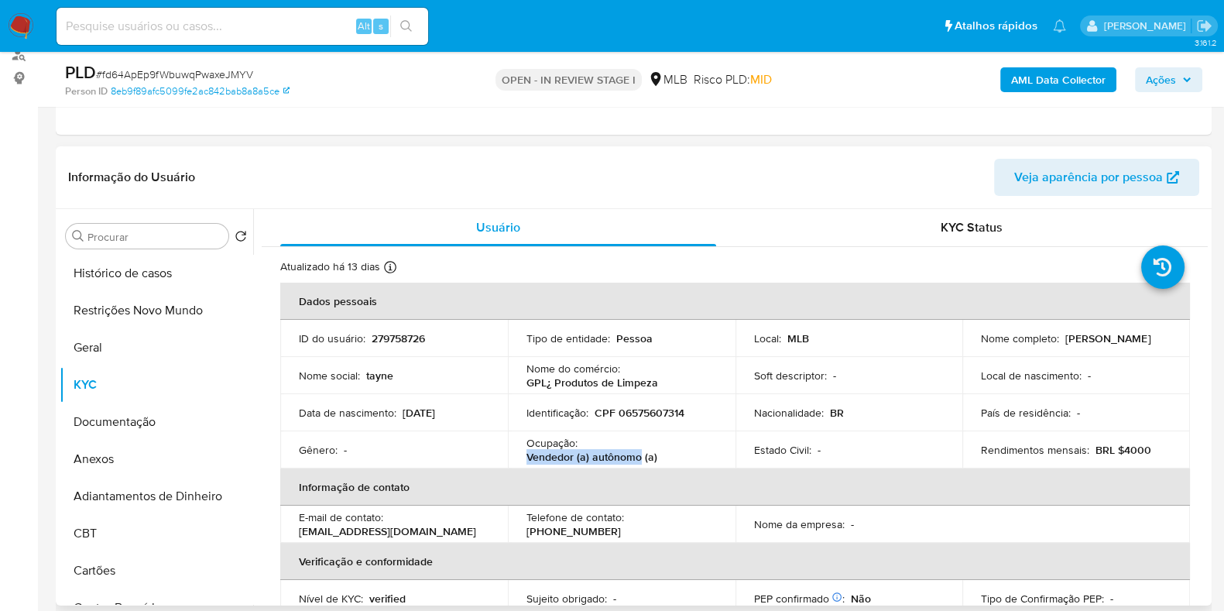
drag, startPoint x: 636, startPoint y: 459, endPoint x: 524, endPoint y: 458, distance: 112.2
click at [526, 458] on p "Vendedor (a) autônomo (a)" at bounding box center [591, 457] width 131 height 14
copy p "Vendedor (a) autônomo"
click at [107, 412] on button "Documentação" at bounding box center [150, 421] width 181 height 37
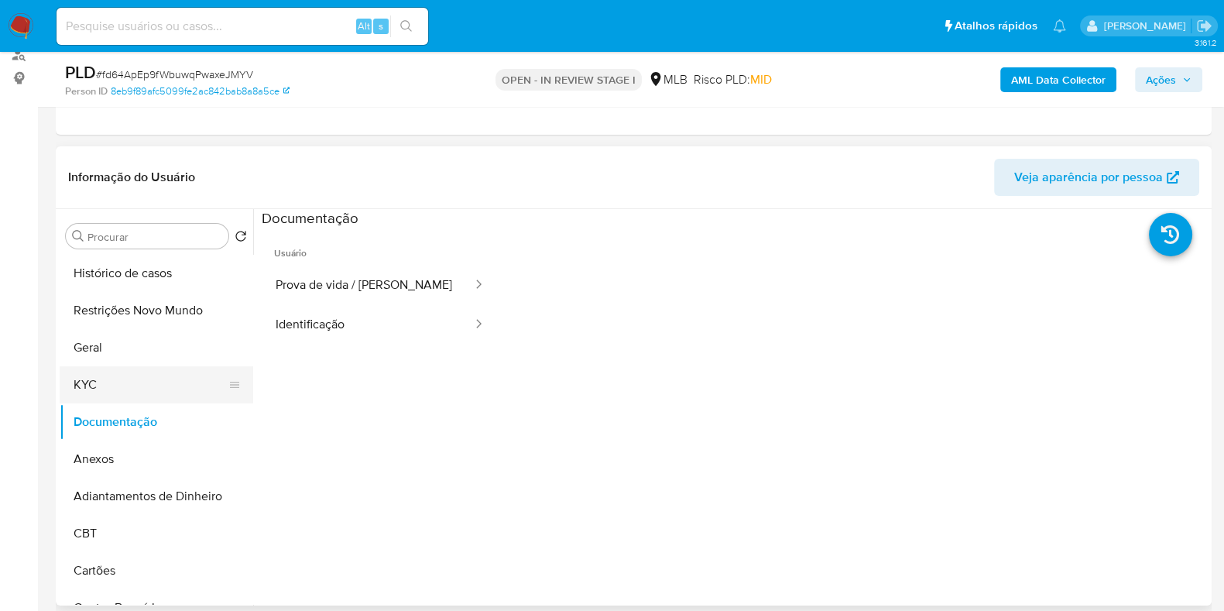
click at [122, 381] on button "KYC" at bounding box center [150, 384] width 181 height 37
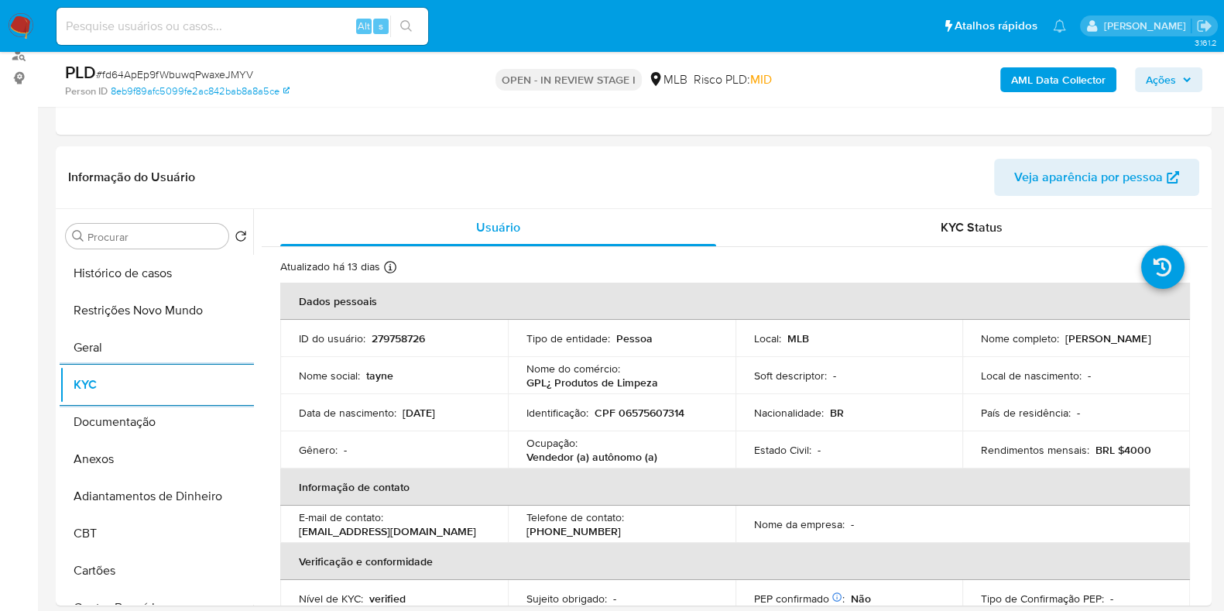
click at [1045, 89] on b "AML Data Collector" at bounding box center [1058, 79] width 94 height 25
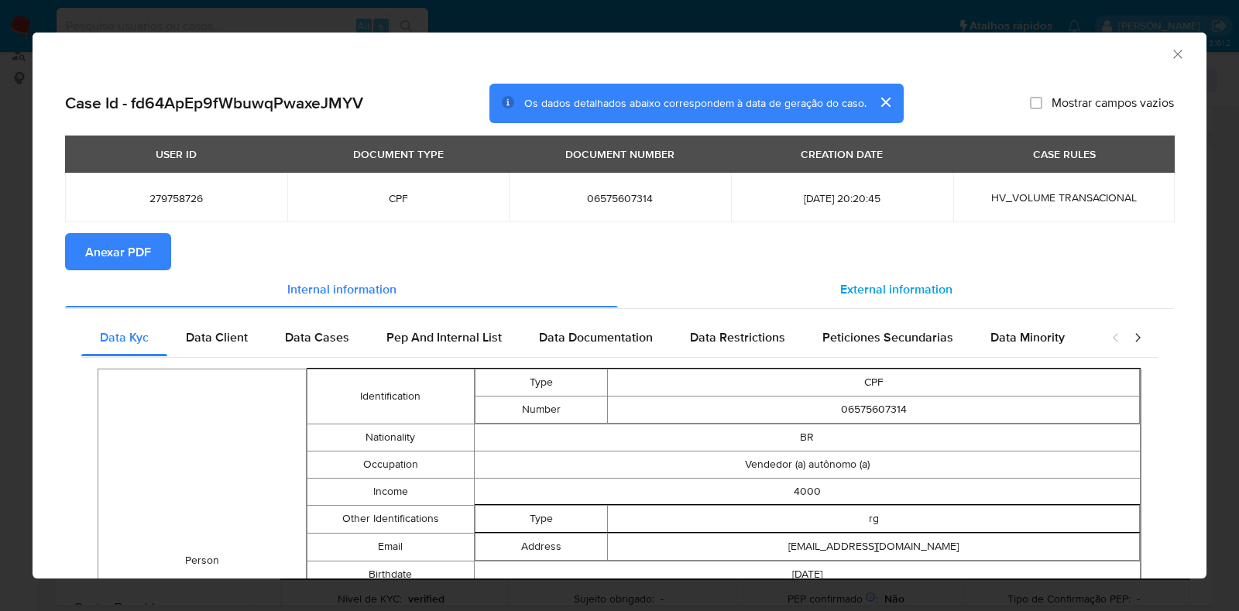
click at [887, 288] on span "External information" at bounding box center [896, 288] width 112 height 18
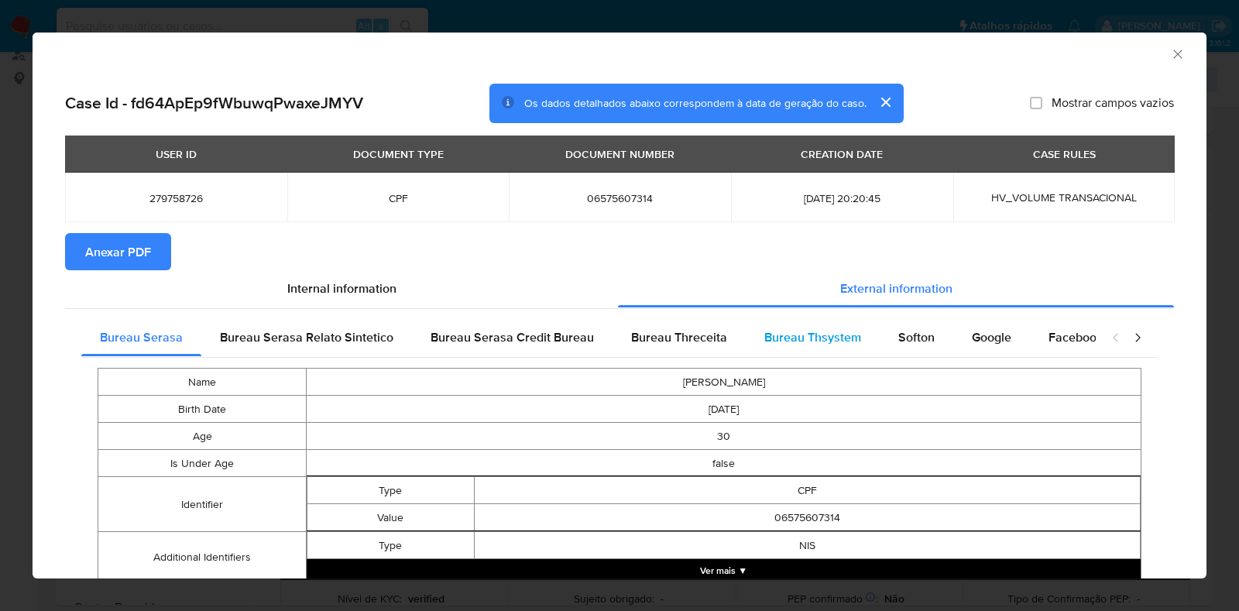
click at [803, 343] on span "Bureau Thsystem" at bounding box center [812, 337] width 97 height 18
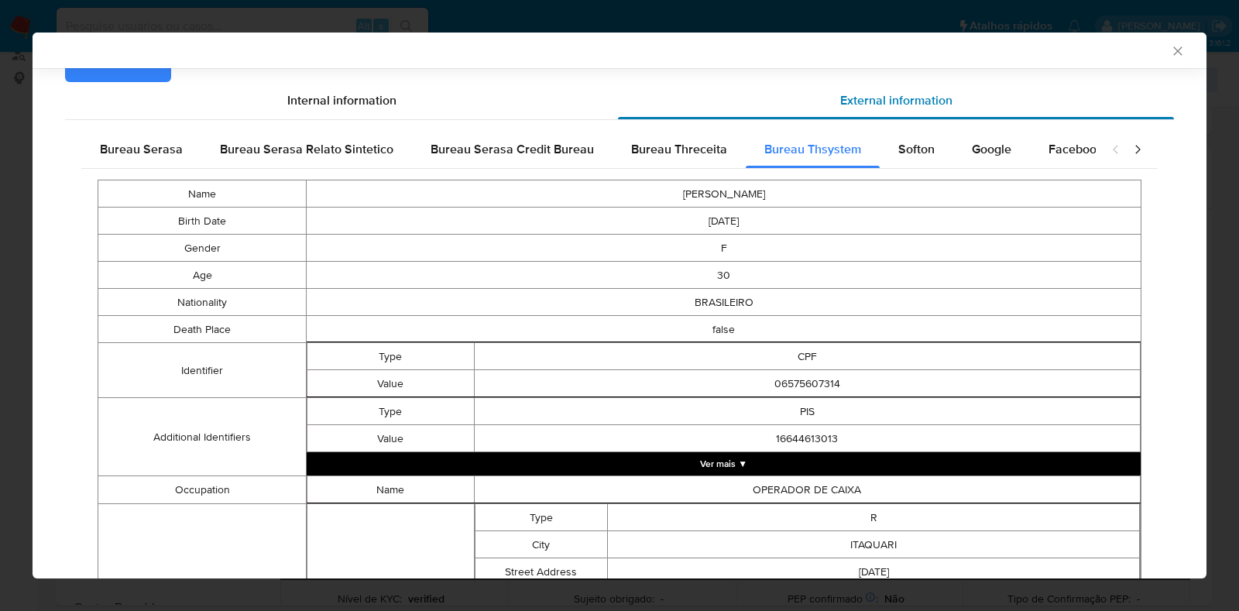
scroll to position [0, 0]
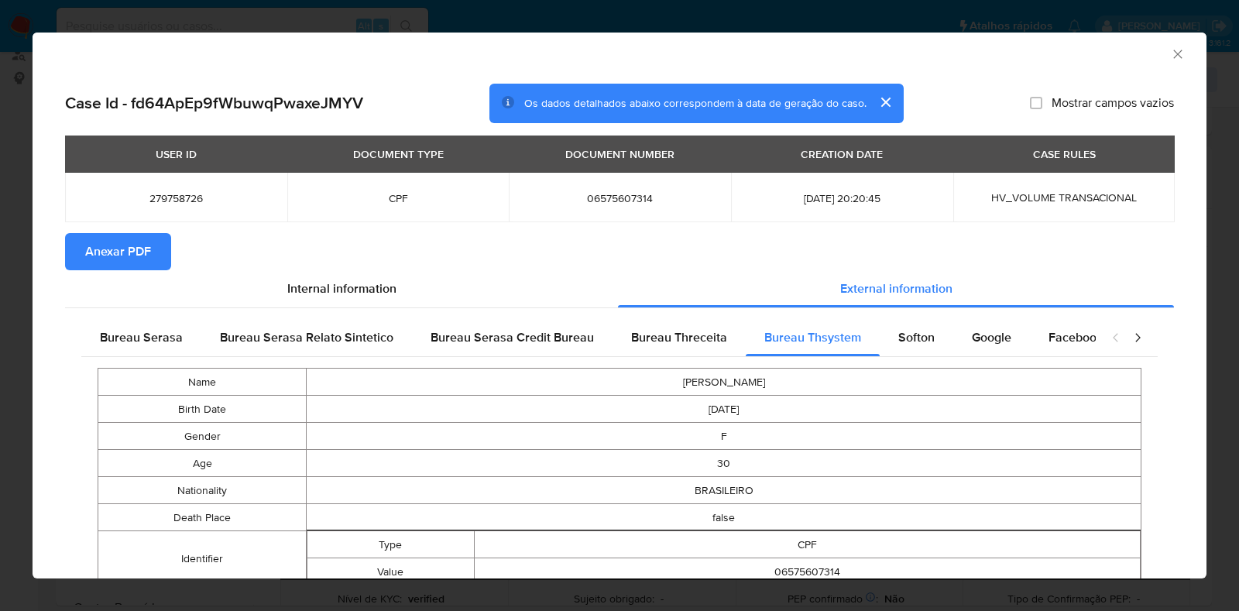
click at [612, 195] on span "06575607314" at bounding box center [619, 198] width 185 height 14
copy span "06575607314"
click at [0, 308] on div "AML Data Collector Case Id - fd64ApEp9fWbuwqPwaxeJMYV Os dados detalhados abaix…" at bounding box center [619, 305] width 1239 height 611
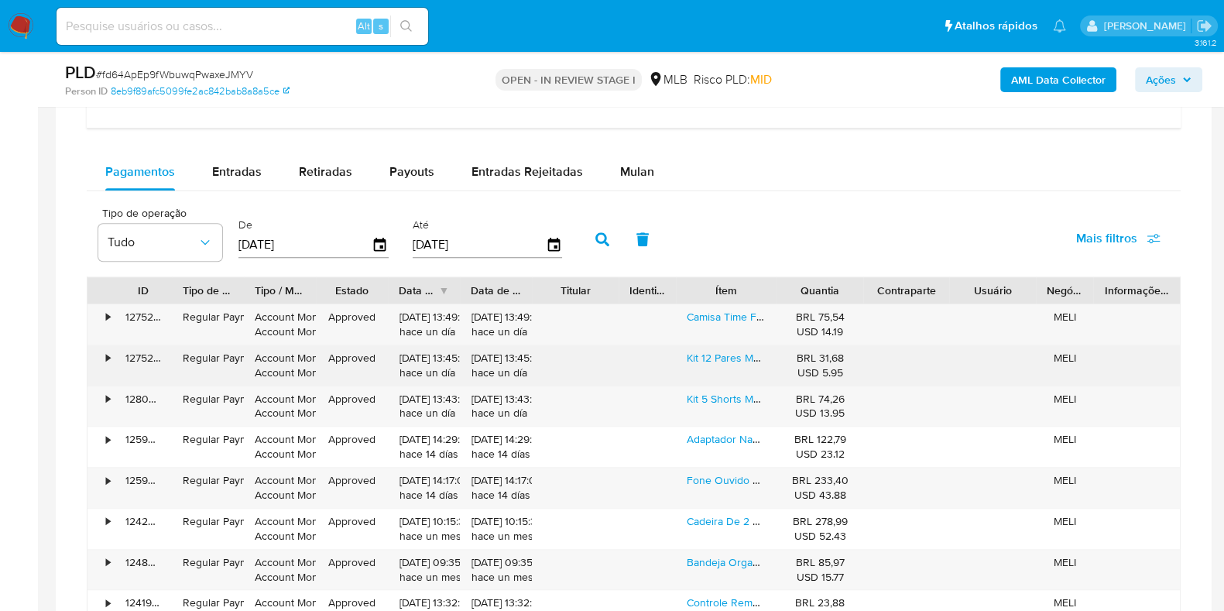
scroll to position [1257, 0]
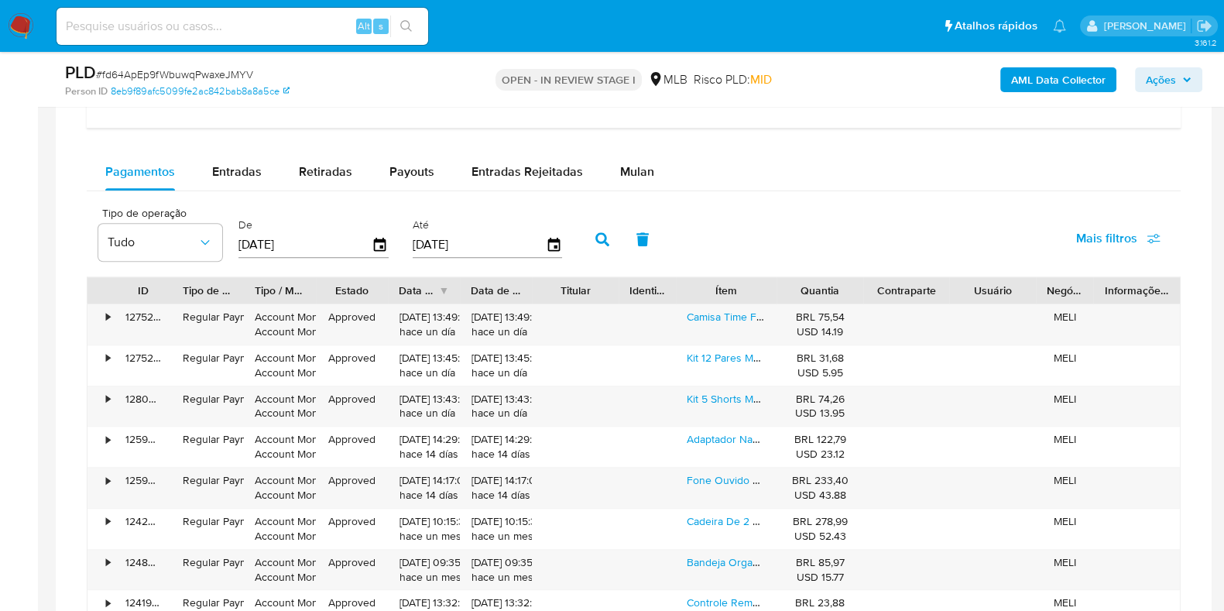
click at [249, 191] on div "Pagamentos Entradas Retiradas Payouts Entradas Rejeitadas Mulan Tipo de operaçã…" at bounding box center [634, 453] width 1094 height 601
click at [244, 179] on div "Entradas" at bounding box center [237, 171] width 50 height 37
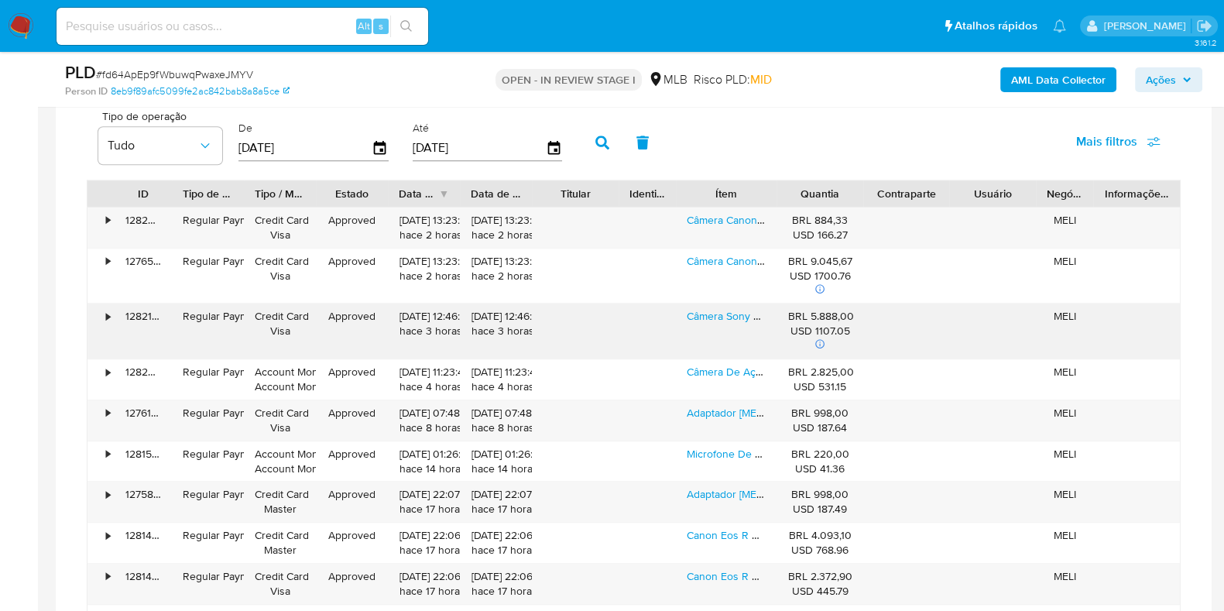
scroll to position [1645, 0]
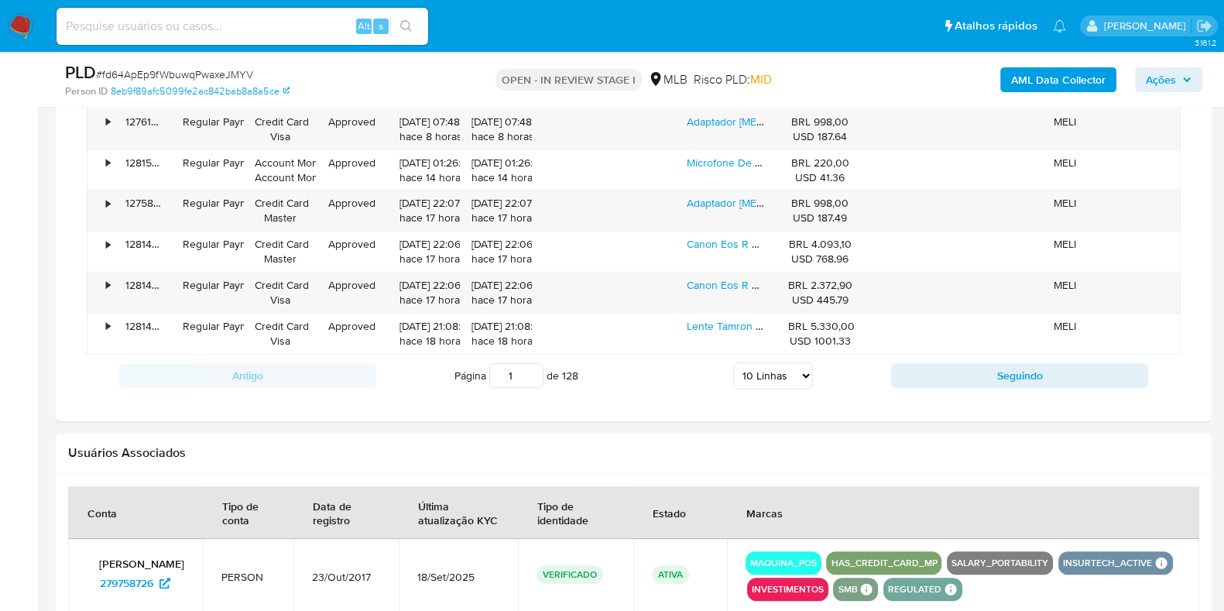
drag, startPoint x: 766, startPoint y: 369, endPoint x: 771, endPoint y: 381, distance: 12.8
click at [766, 369] on select "5 Linhas 10 Linhas 20 Linhas 25 Linhas 50 Linhas 100 Linhas" at bounding box center [773, 375] width 80 height 26
select select "100"
click at [733, 362] on select "5 Linhas 10 Linhas 20 Linhas 25 Linhas 50 Linhas 100 Linhas" at bounding box center [773, 375] width 80 height 26
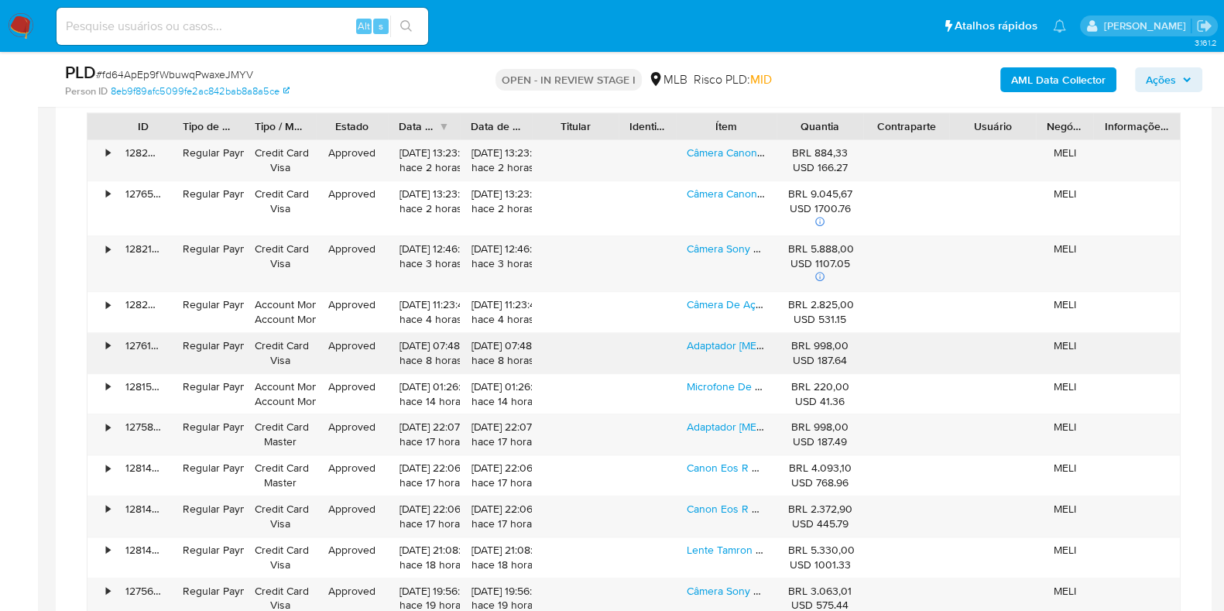
scroll to position [1451, 0]
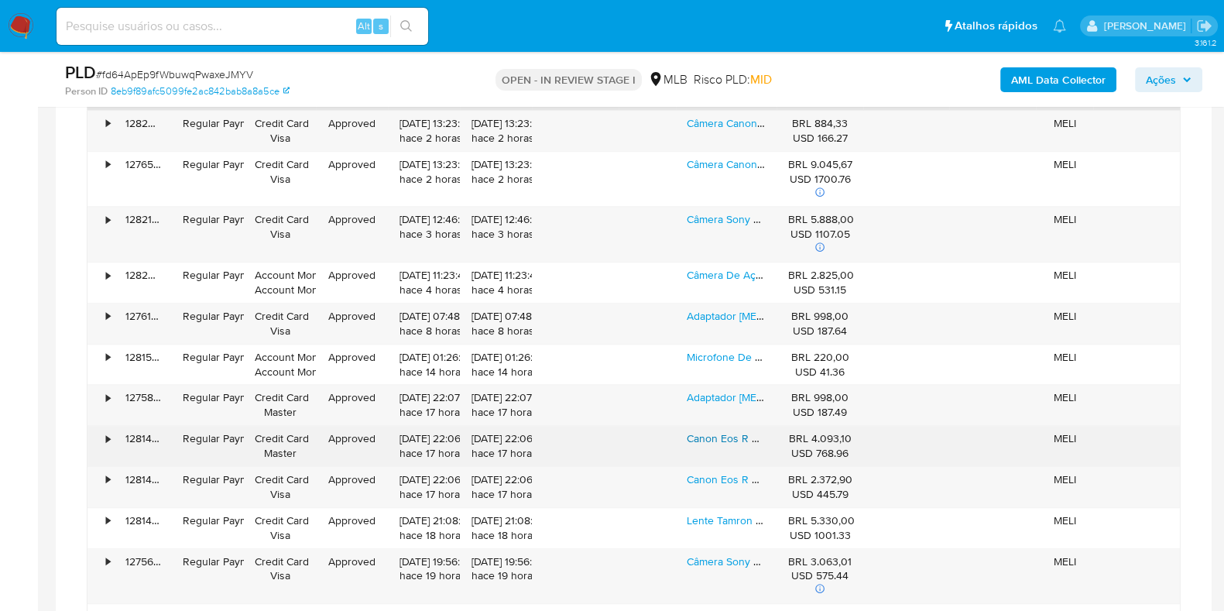
click at [714, 432] on link "Canon Eos R Rp Sem Espelho Cor Preto" at bounding box center [783, 437] width 193 height 15
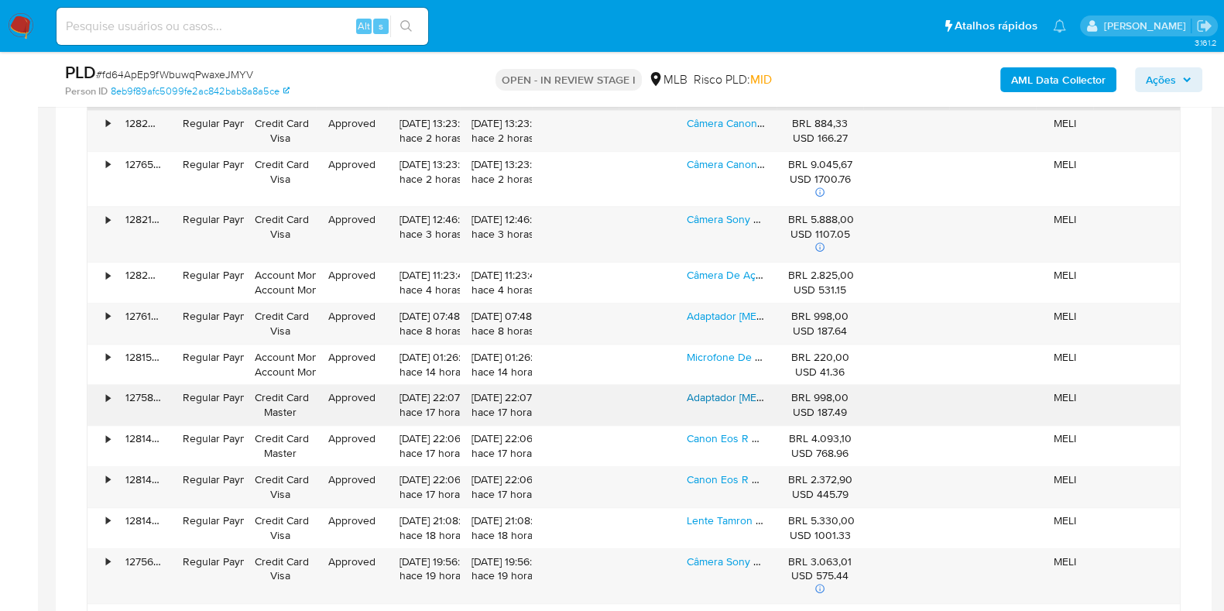
click at [725, 394] on link "Adaptador [MEDICAL_DATA] Canon 2971c005 Ef-eos R, Preto" at bounding box center [833, 396] width 292 height 15
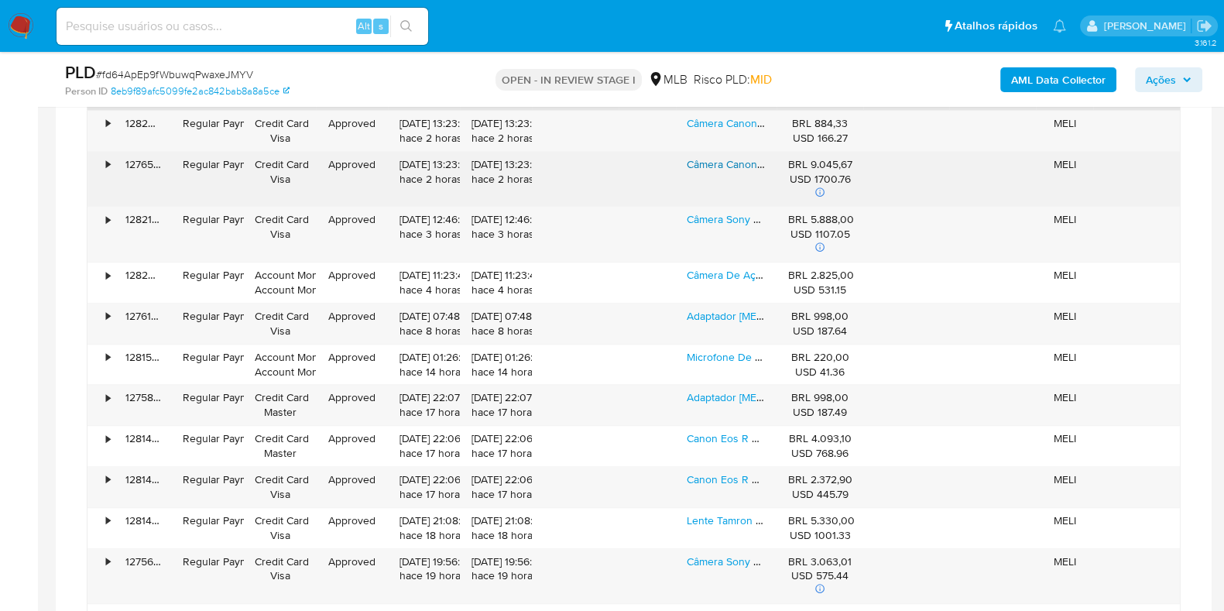
click at [707, 157] on link "Câmera Canon Eos R8 24.2mp 4k60 Mirrorless Cor Preto" at bounding box center [824, 163] width 274 height 15
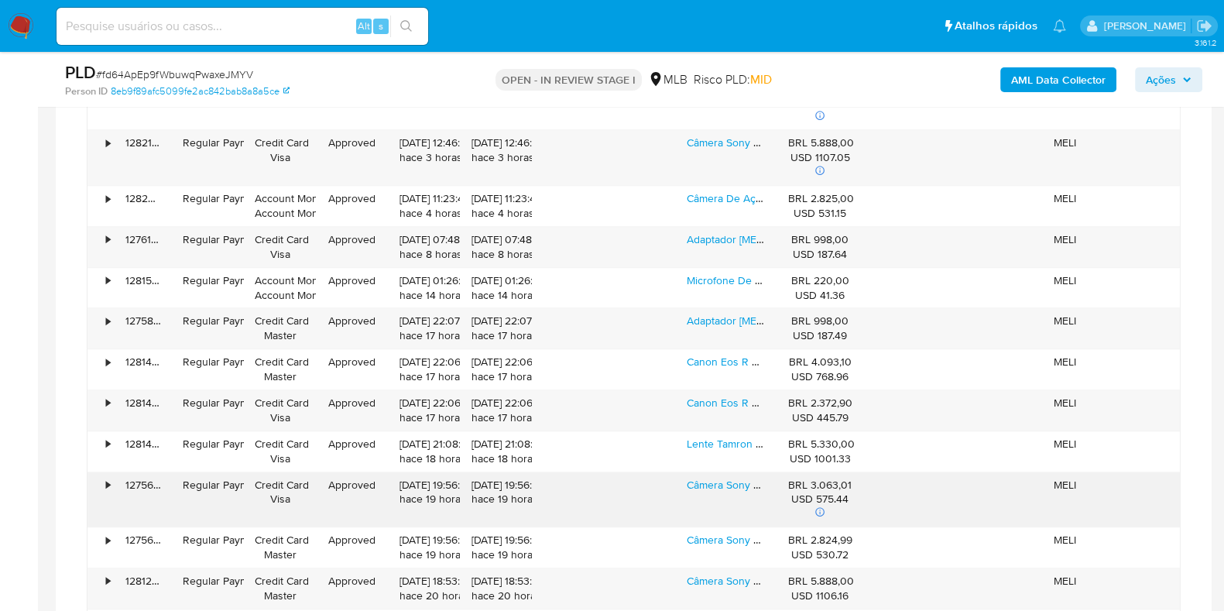
scroll to position [1645, 0]
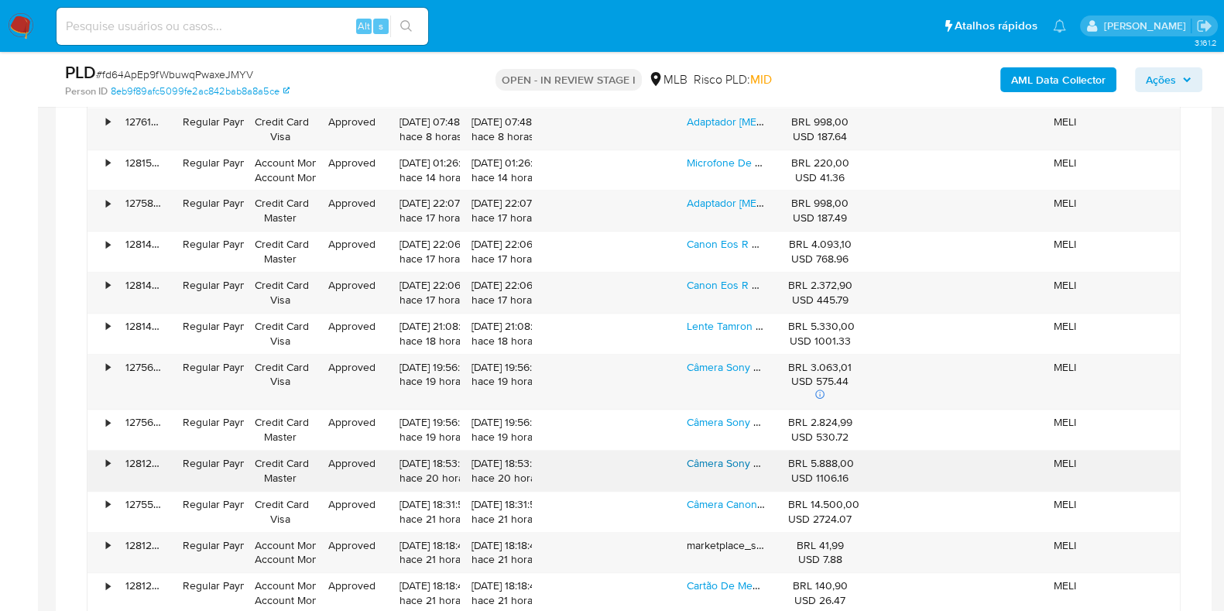
click at [721, 461] on link "Câmera Sony Alpha Zv-e10 16/50mm / 3.5-5.6 Oss Lczve10l/ B" at bounding box center [835, 462] width 296 height 15
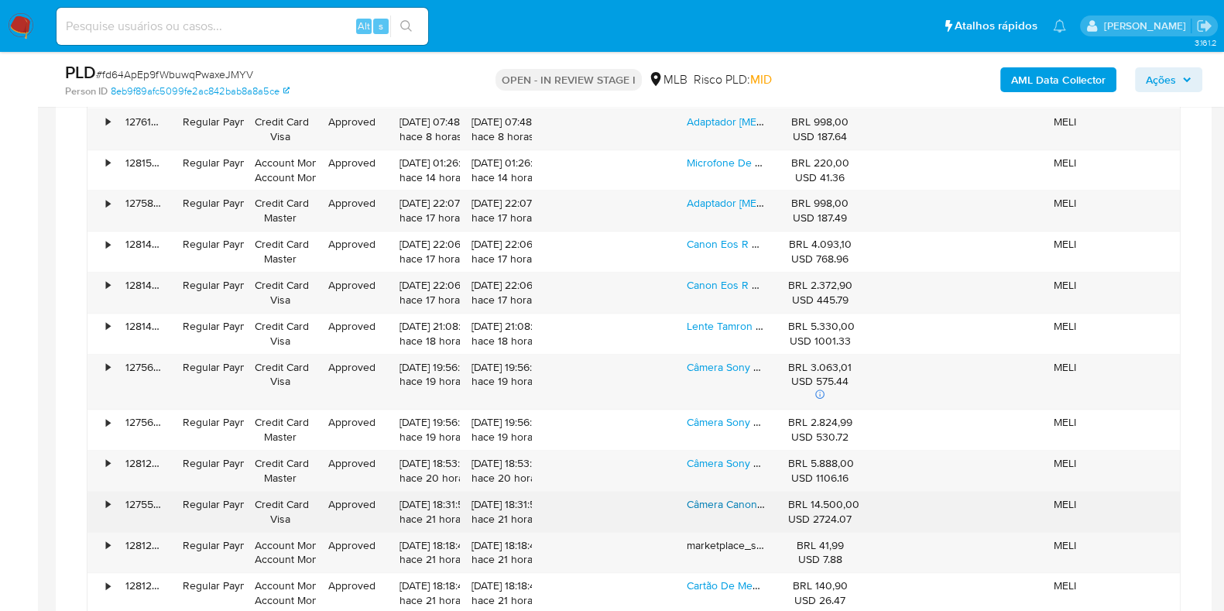
click at [727, 499] on link "Câmera Canon Eos R6 Mark Ii Mirrorless - Corpo" at bounding box center [802, 503] width 231 height 15
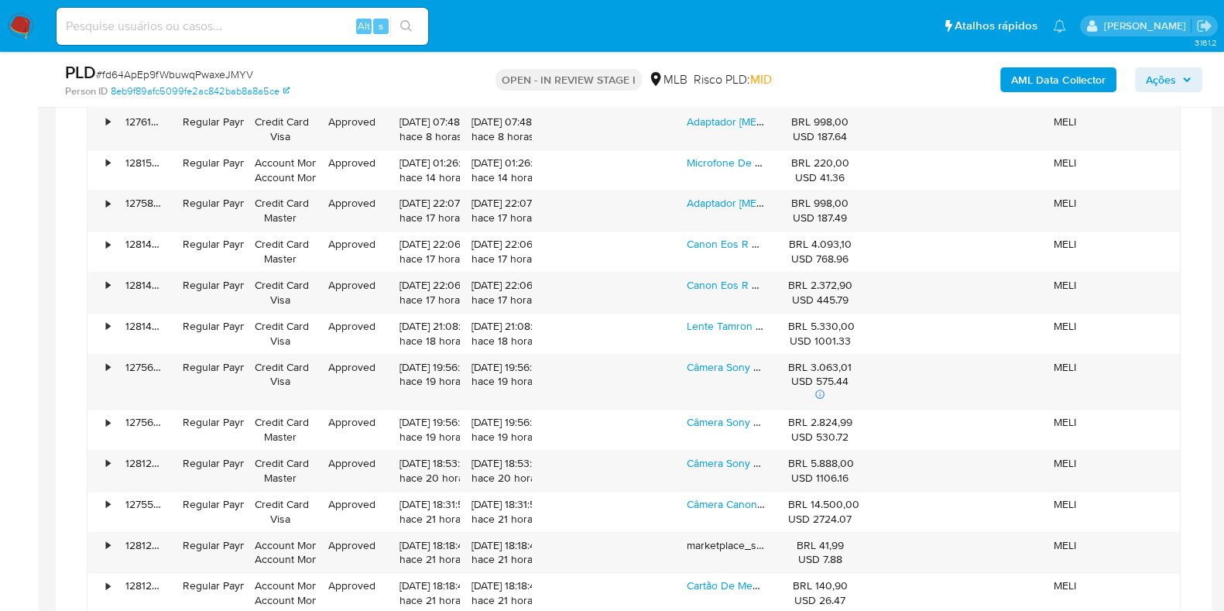
click at [1150, 89] on span "Ações" at bounding box center [1161, 79] width 30 height 25
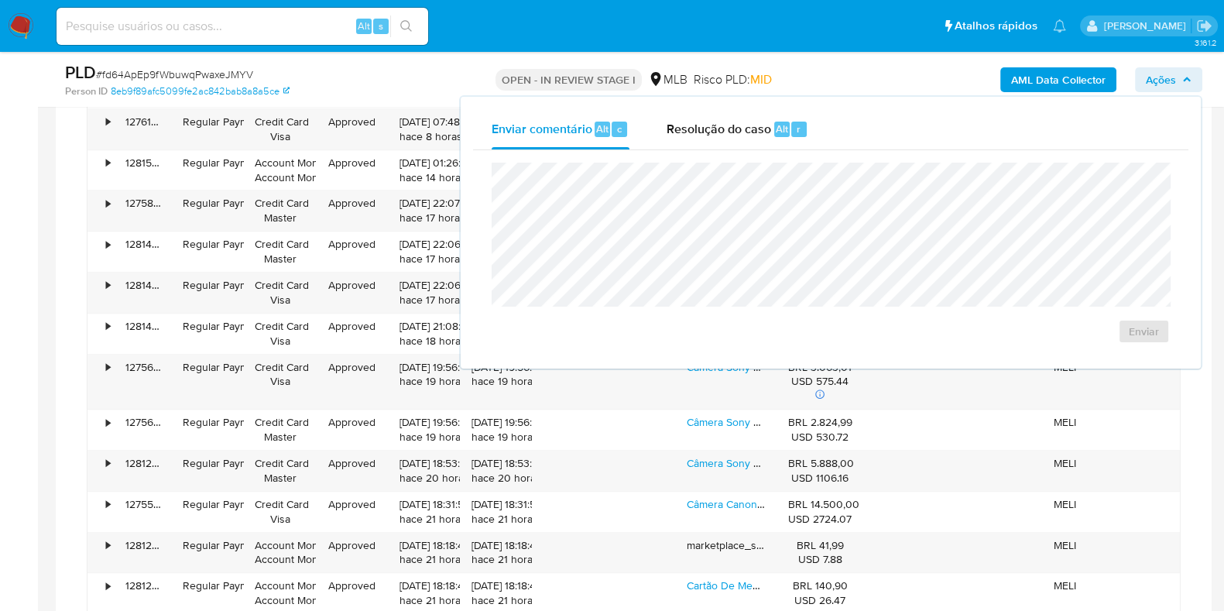
click at [758, 137] on div "Resolução do caso Alt r" at bounding box center [737, 129] width 142 height 40
